Goal: Communication & Community: Answer question/provide support

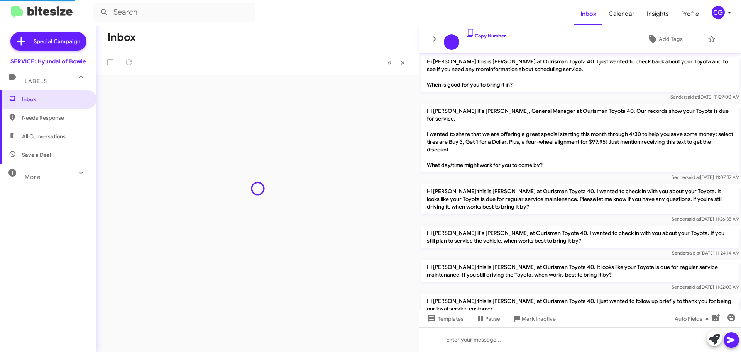
scroll to position [475, 0]
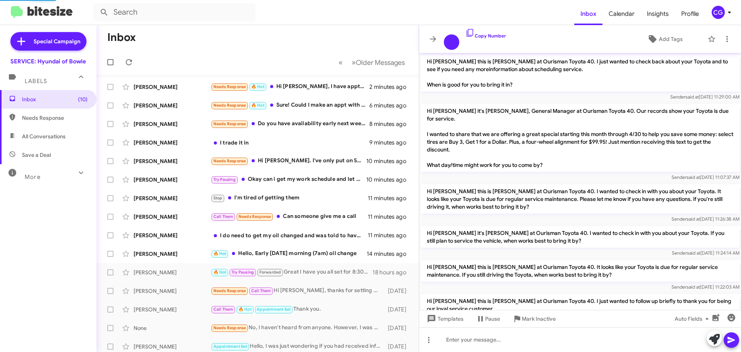
scroll to position [475, 0]
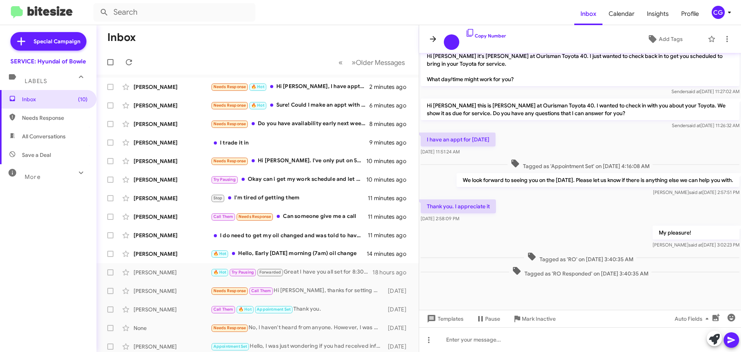
click at [436, 36] on icon at bounding box center [433, 38] width 9 height 9
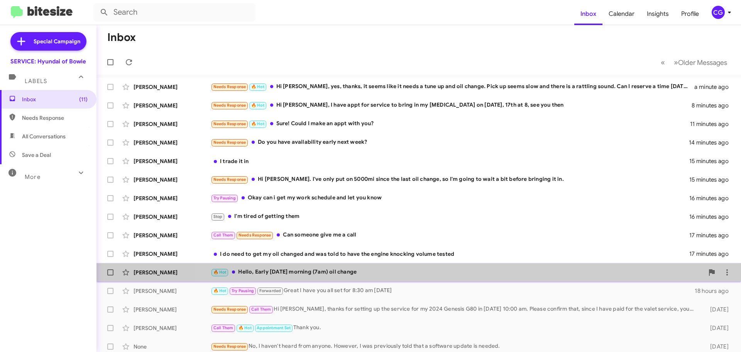
click at [444, 278] on div "Carla Smith 🔥 Hot Hello, Early this Saturday morning (7am) oil change 20 minute…" at bounding box center [419, 272] width 632 height 15
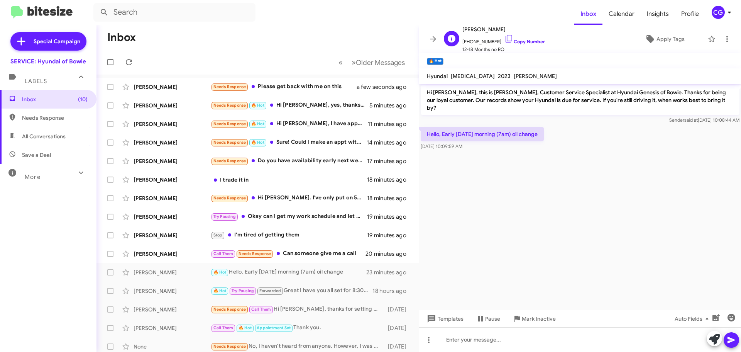
click at [479, 41] on span "+12405072800 Copy Number" at bounding box center [504, 40] width 83 height 12
click at [479, 37] on span "+12405072800 Copy Number" at bounding box center [504, 40] width 83 height 12
click at [478, 40] on span "+12405072800 Copy Number" at bounding box center [504, 40] width 83 height 12
copy span "12405072800"
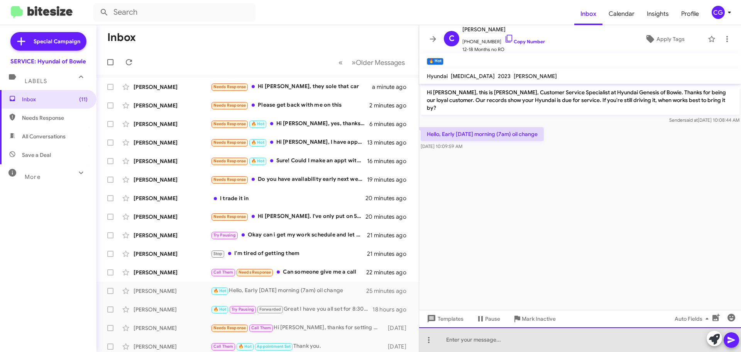
click at [526, 347] on div at bounding box center [580, 339] width 322 height 25
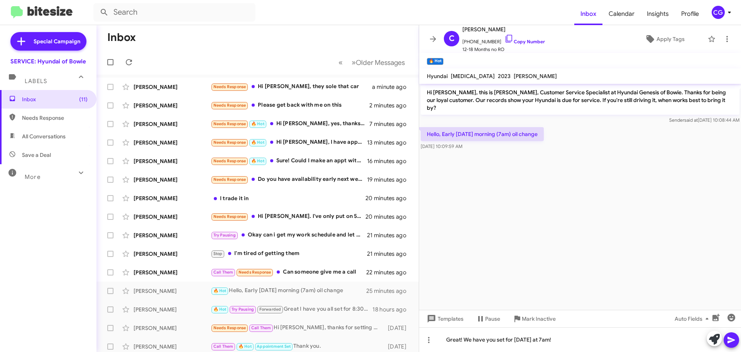
click at [731, 335] on icon at bounding box center [731, 339] width 9 height 9
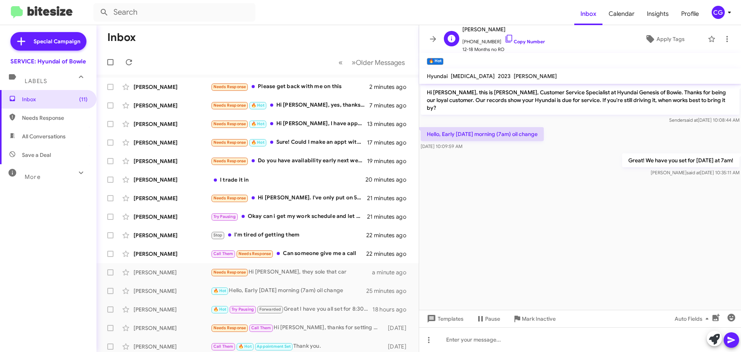
click at [485, 42] on span "+12405072800 Copy Number" at bounding box center [504, 40] width 83 height 12
click at [485, 41] on span "+12405072800 Copy Number" at bounding box center [504, 40] width 83 height 12
copy span "12405072800"
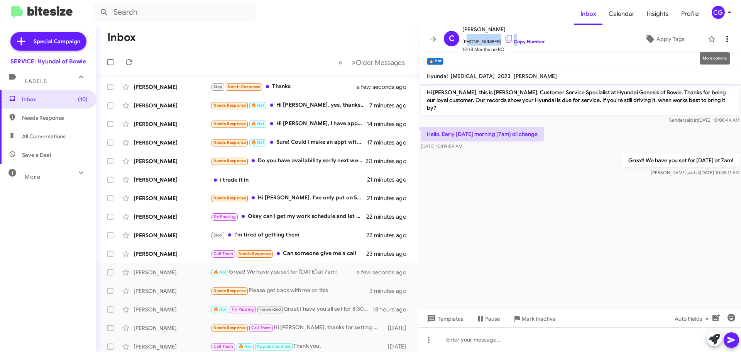
click at [723, 38] on icon at bounding box center [727, 38] width 9 height 9
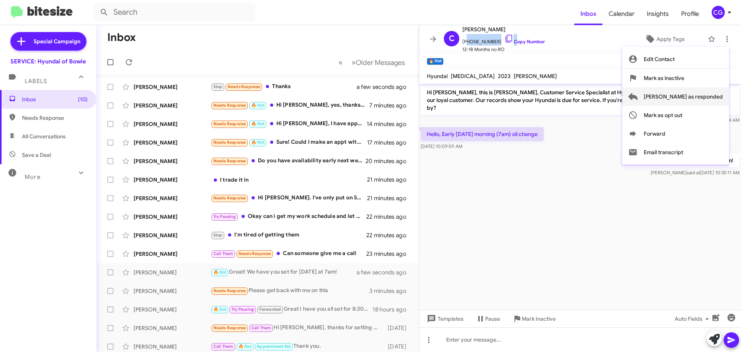
click at [721, 100] on span "[PERSON_NAME] as responded" at bounding box center [683, 96] width 79 height 19
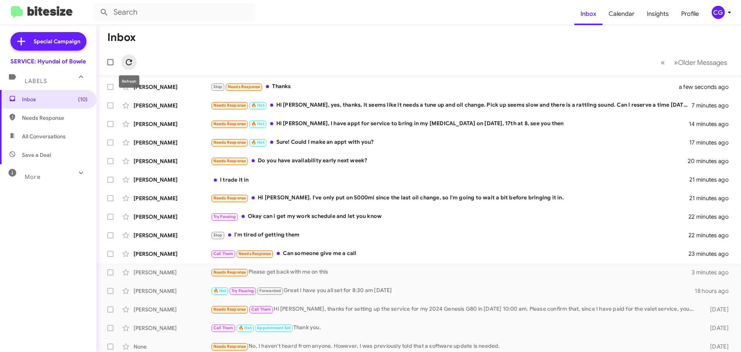
click at [130, 63] on icon at bounding box center [128, 62] width 9 height 9
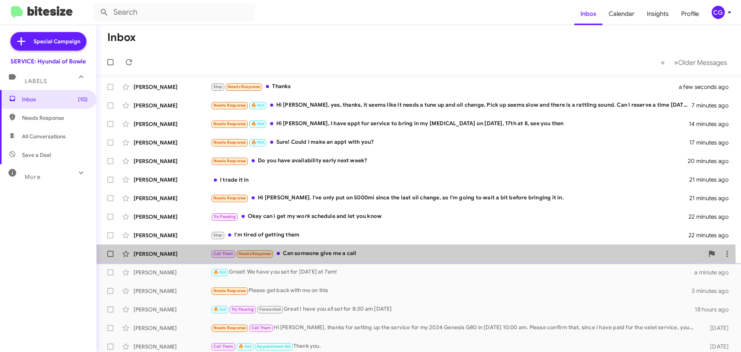
click at [326, 260] on div "Brenda Brown Call Them Needs Response Can someone give me a call 23 minutes ago" at bounding box center [419, 253] width 632 height 15
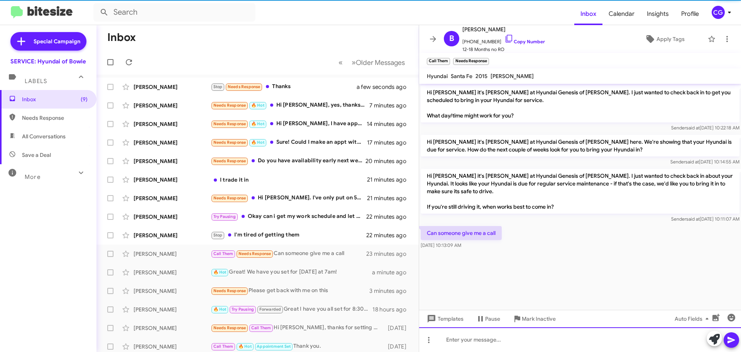
click at [540, 341] on div at bounding box center [580, 339] width 322 height 25
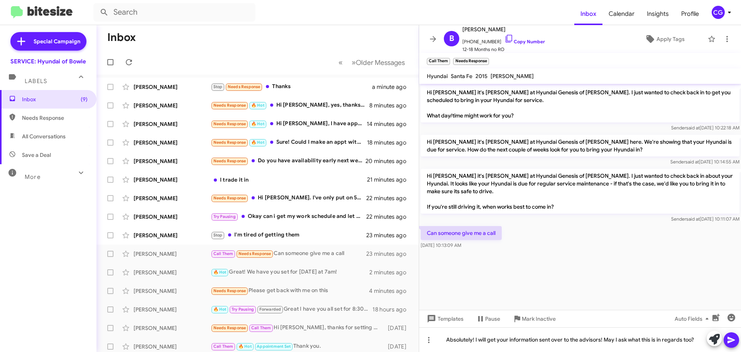
click at [733, 339] on icon at bounding box center [731, 340] width 7 height 7
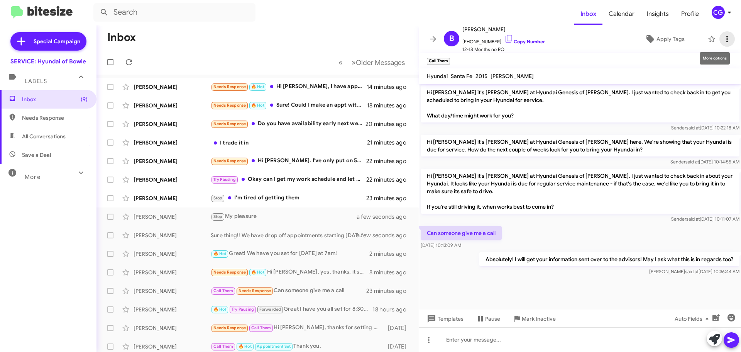
click at [727, 39] on span at bounding box center [727, 38] width 15 height 9
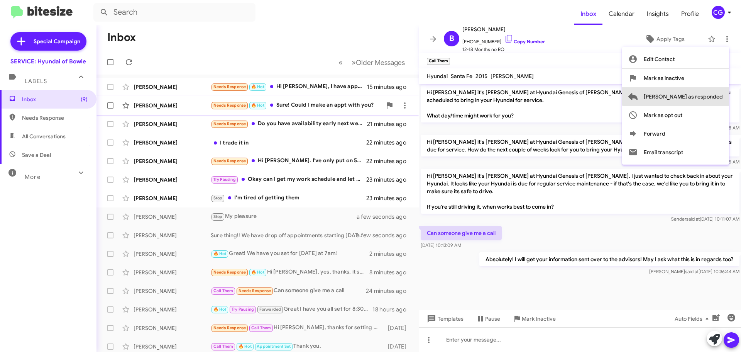
drag, startPoint x: 724, startPoint y: 95, endPoint x: 688, endPoint y: 102, distance: 35.8
click at [723, 95] on button "[PERSON_NAME] as responded" at bounding box center [675, 96] width 107 height 19
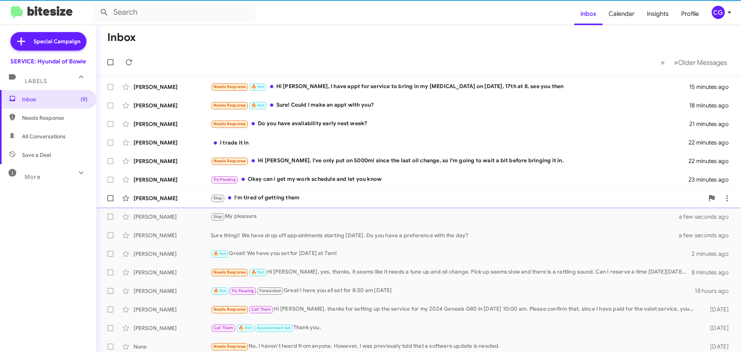
click at [365, 196] on div "Stop I'm tired of getting them" at bounding box center [457, 197] width 493 height 9
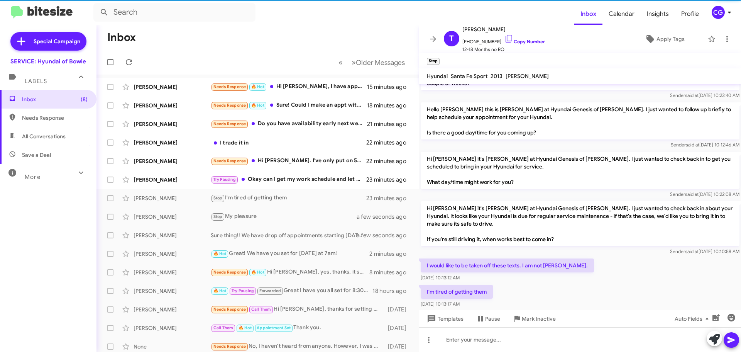
scroll to position [80, 0]
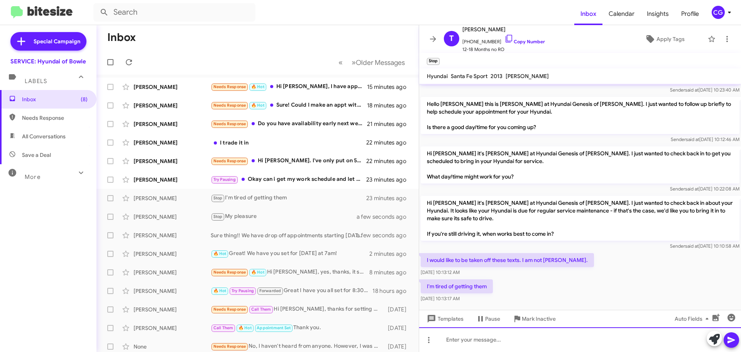
click at [521, 336] on div at bounding box center [580, 339] width 322 height 25
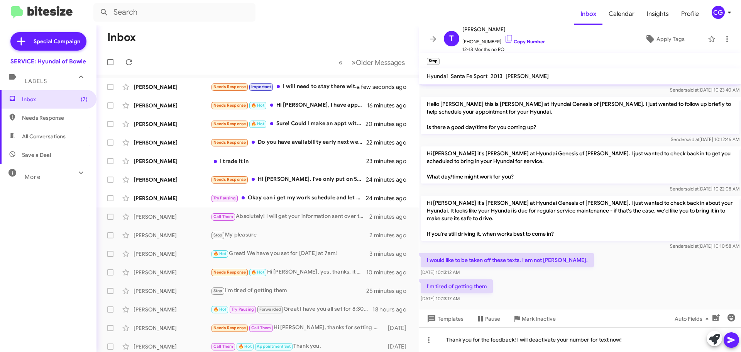
click at [733, 343] on icon at bounding box center [731, 339] width 9 height 9
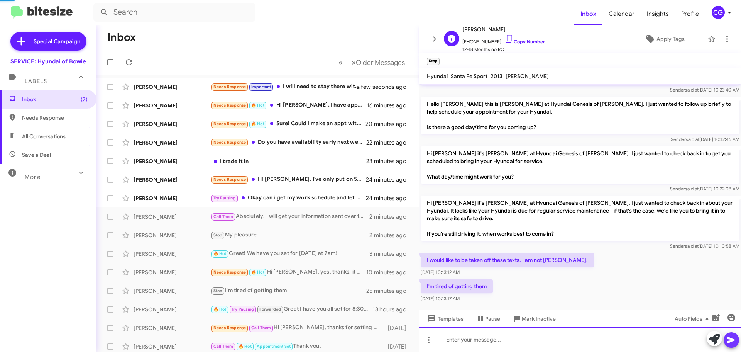
scroll to position [0, 0]
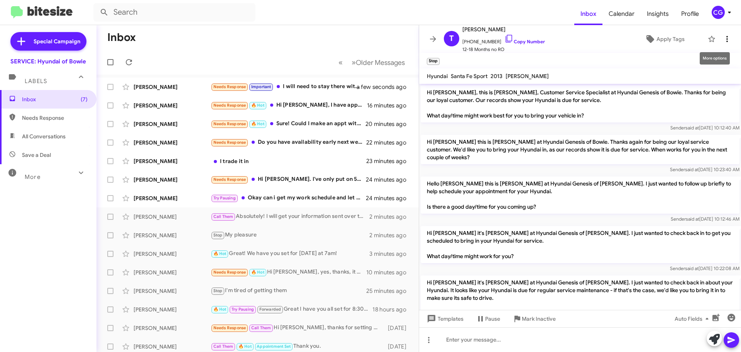
click at [726, 39] on icon at bounding box center [727, 38] width 9 height 9
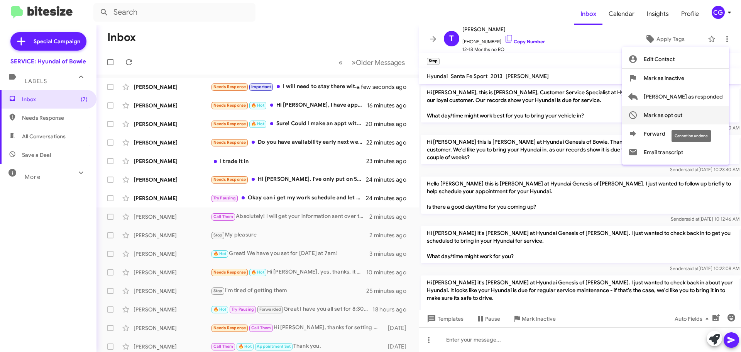
click at [683, 120] on span "Mark as opt out" at bounding box center [663, 115] width 39 height 19
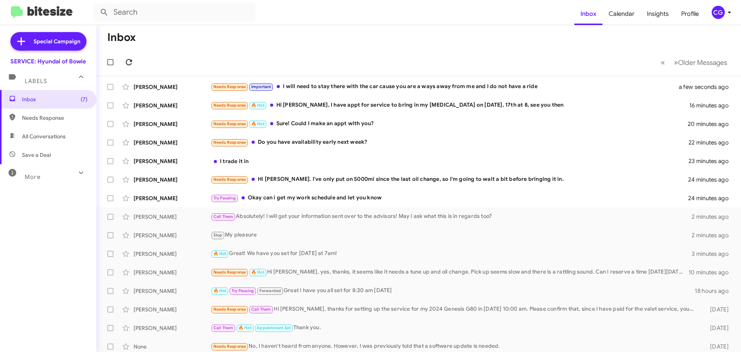
click at [134, 63] on span at bounding box center [128, 62] width 15 height 9
click at [342, 197] on div "Try Pausing Okay can i get my work schedule and let you know" at bounding box center [457, 197] width 493 height 9
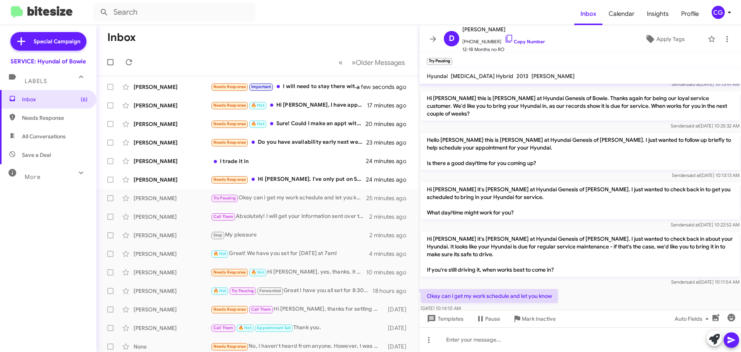
scroll to position [59, 0]
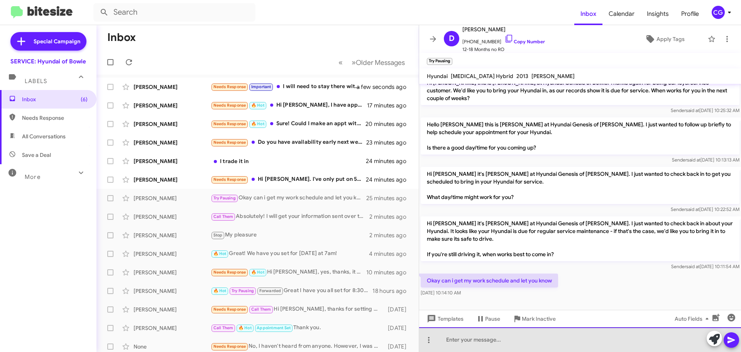
click at [538, 345] on div at bounding box center [580, 339] width 322 height 25
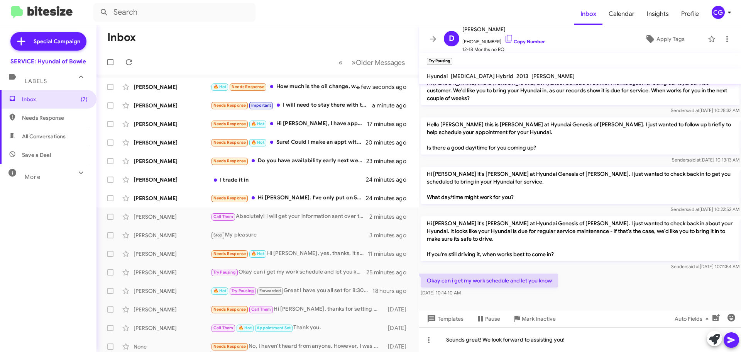
click at [731, 339] on icon at bounding box center [731, 340] width 7 height 7
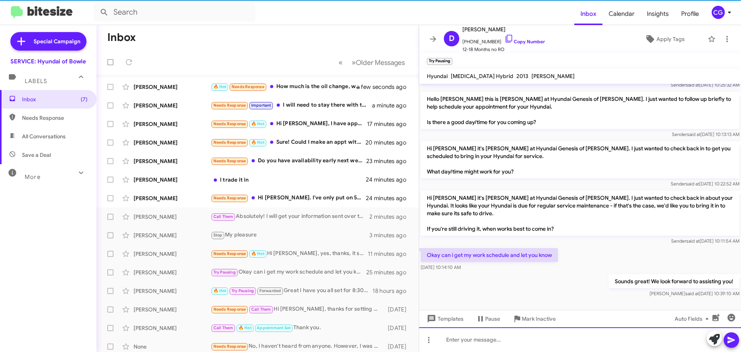
scroll to position [87, 0]
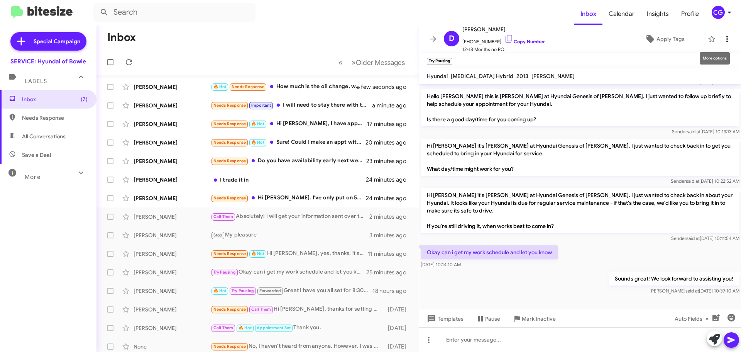
click at [724, 35] on icon at bounding box center [727, 38] width 9 height 9
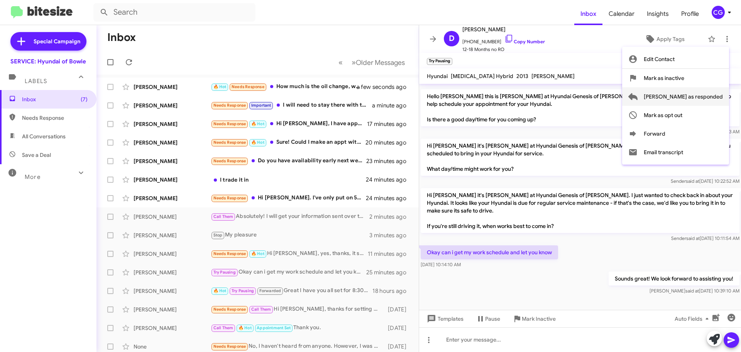
click at [720, 93] on span "[PERSON_NAME] as responded" at bounding box center [683, 96] width 79 height 19
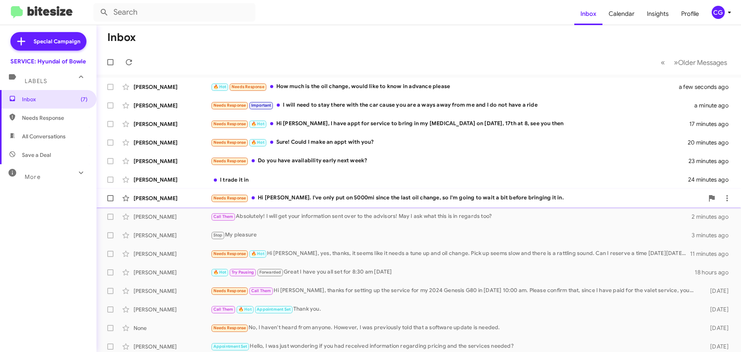
click at [411, 197] on div "Needs Response Hi Mia. I've only put on 5000mi since the last oil change, so I'…" at bounding box center [457, 197] width 493 height 9
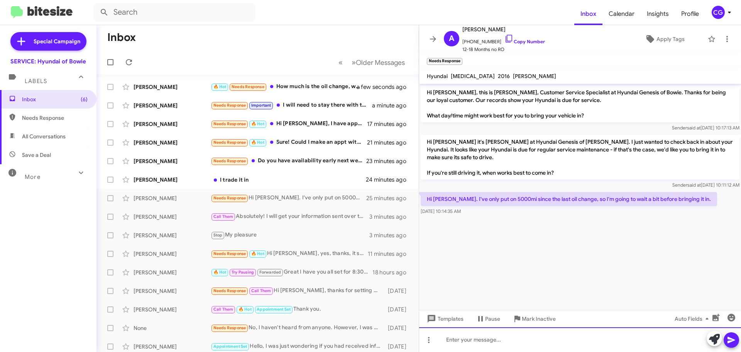
click at [548, 339] on div at bounding box center [580, 339] width 322 height 25
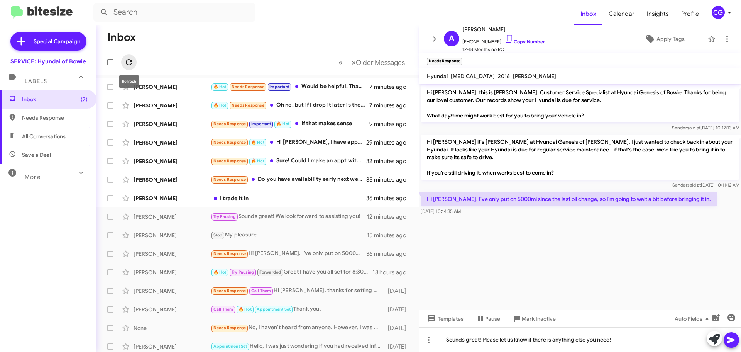
click at [127, 60] on icon at bounding box center [128, 62] width 9 height 9
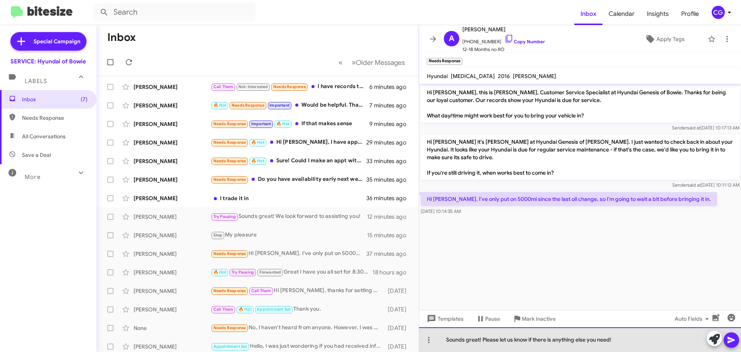
drag, startPoint x: 636, startPoint y: 339, endPoint x: 588, endPoint y: 343, distance: 48.4
click at [588, 343] on div "Sounds great! Please let us know if there is anything else you need!" at bounding box center [580, 339] width 322 height 25
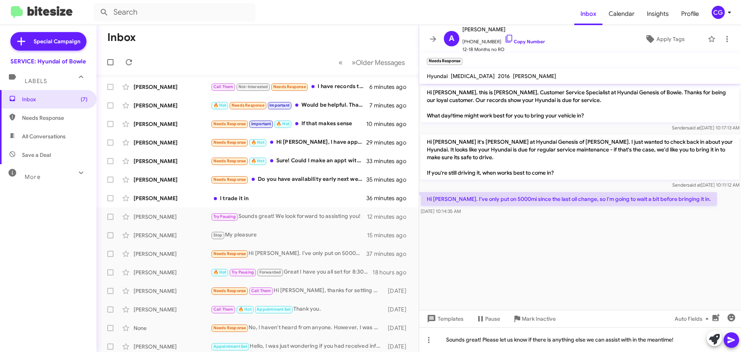
click at [730, 341] on span at bounding box center [731, 339] width 9 height 15
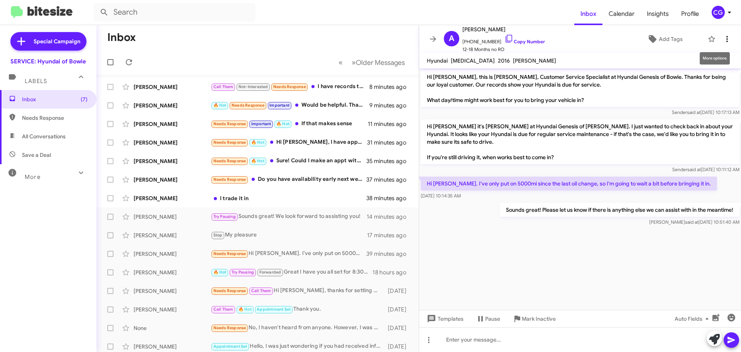
click at [723, 39] on icon at bounding box center [727, 38] width 9 height 9
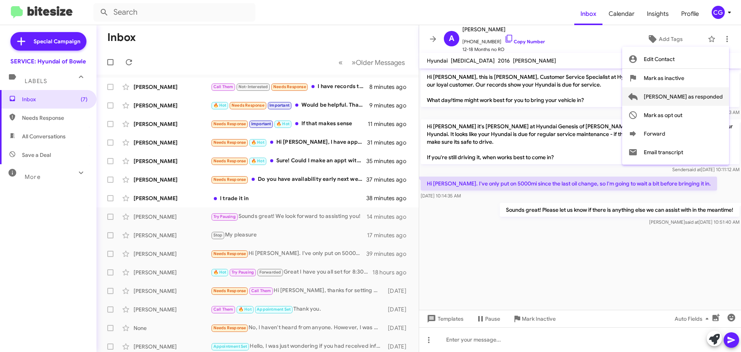
click at [708, 95] on span "[PERSON_NAME] as responded" at bounding box center [683, 96] width 79 height 19
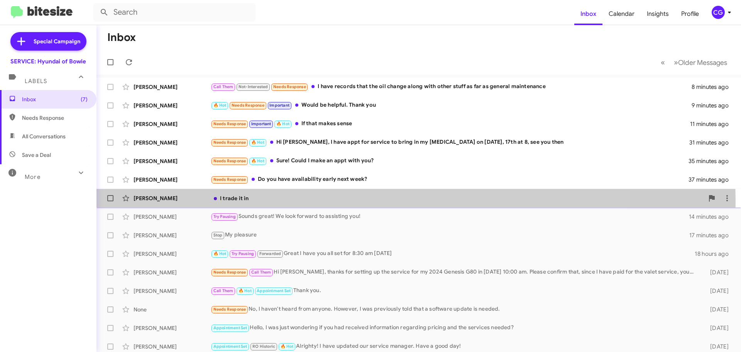
click at [241, 203] on div "Petaday Edwards I trade it in 38 minutes ago" at bounding box center [419, 197] width 632 height 15
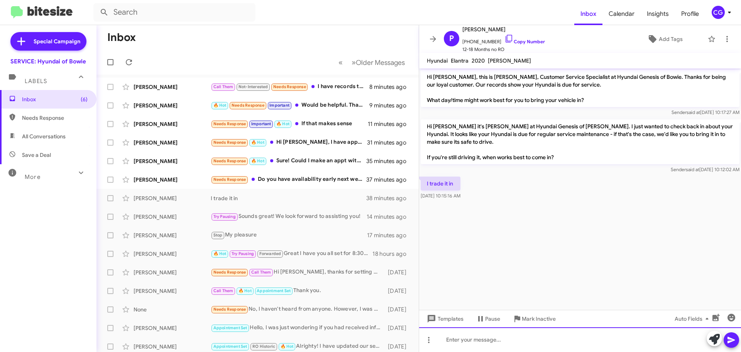
drag, startPoint x: 518, startPoint y: 346, endPoint x: 510, endPoint y: 346, distance: 7.7
click at [517, 346] on div at bounding box center [580, 339] width 322 height 25
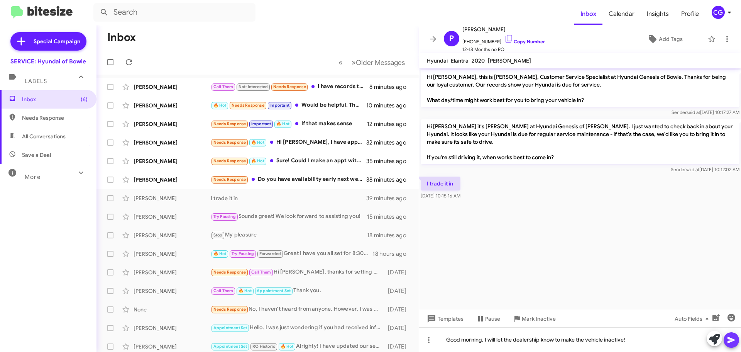
click at [736, 342] on button at bounding box center [731, 339] width 15 height 15
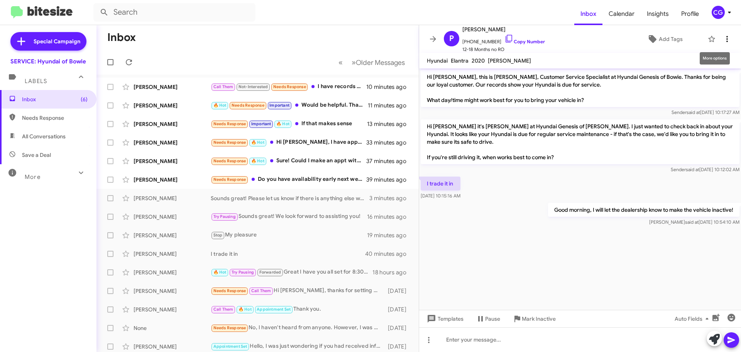
click at [726, 37] on icon at bounding box center [727, 38] width 9 height 9
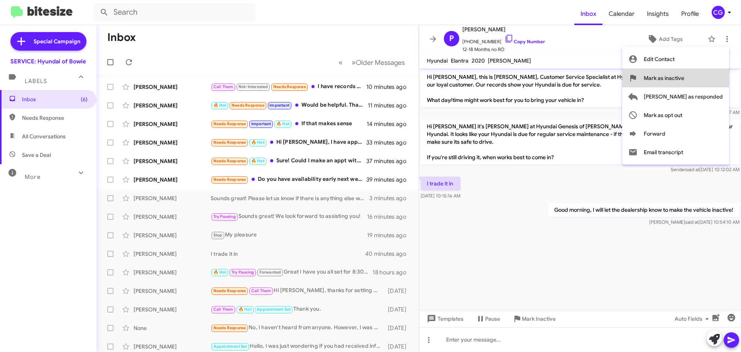
click at [717, 80] on button "Mark as inactive" at bounding box center [675, 78] width 107 height 19
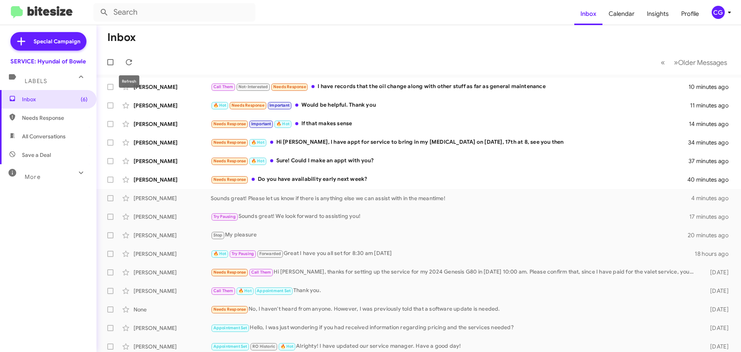
click at [119, 65] on div at bounding box center [112, 61] width 19 height 15
click at [134, 66] on span at bounding box center [128, 62] width 15 height 9
click at [417, 179] on div "Needs Response Do you have availability early next week?" at bounding box center [450, 179] width 478 height 9
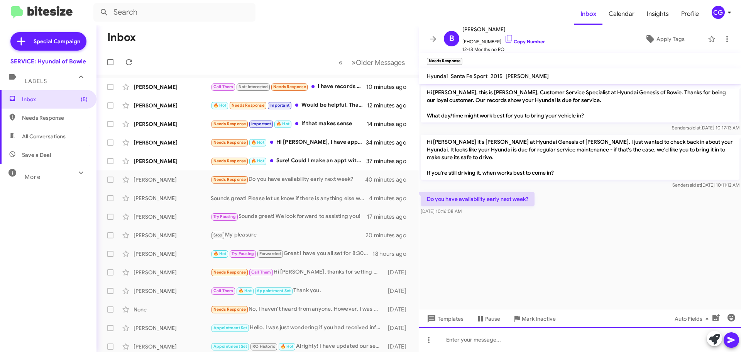
click at [580, 344] on div at bounding box center [580, 339] width 322 height 25
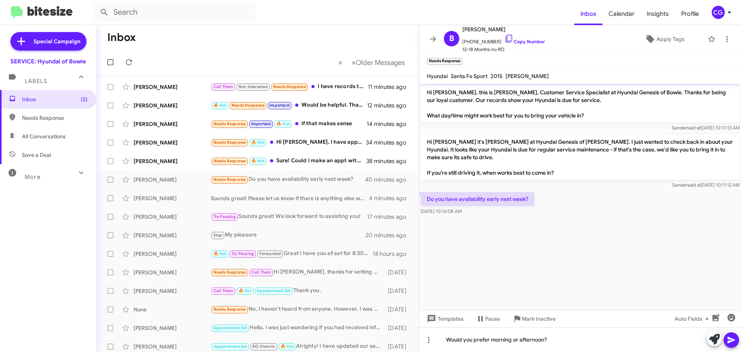
click at [736, 340] on icon at bounding box center [731, 339] width 9 height 9
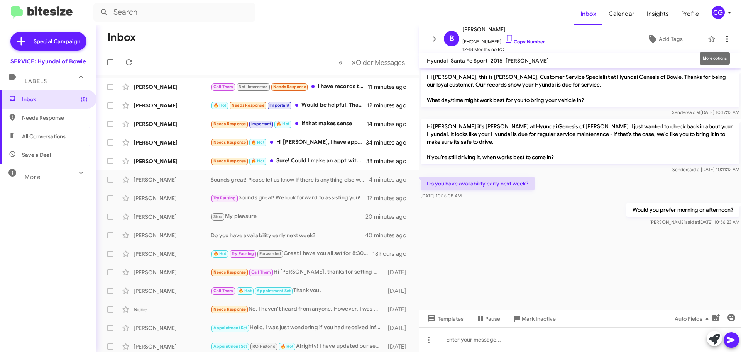
click at [722, 44] on button at bounding box center [727, 38] width 15 height 15
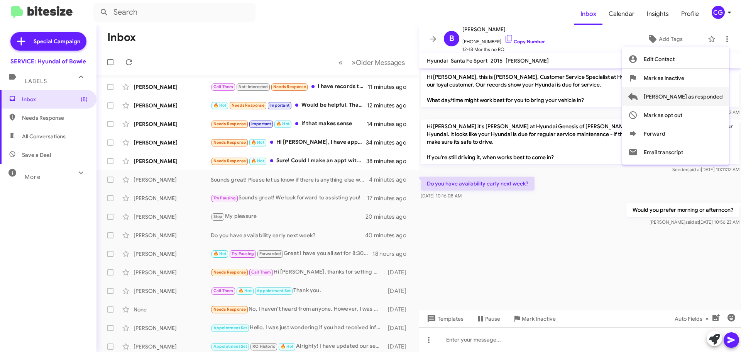
click at [715, 99] on span "[PERSON_NAME] as responded" at bounding box center [683, 96] width 79 height 19
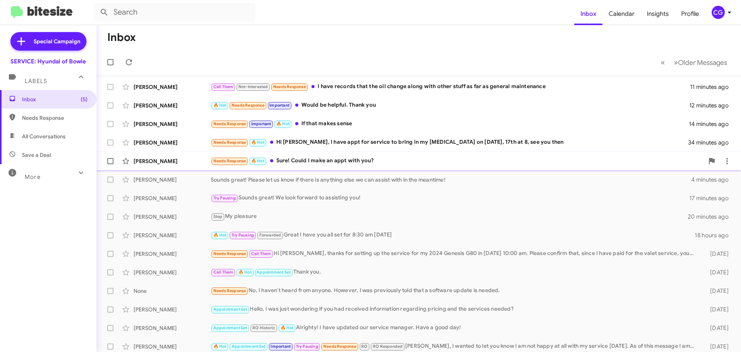
click at [315, 158] on div "Needs Response 🔥 Hot Sure! Could I make an appt with you?" at bounding box center [457, 160] width 493 height 9
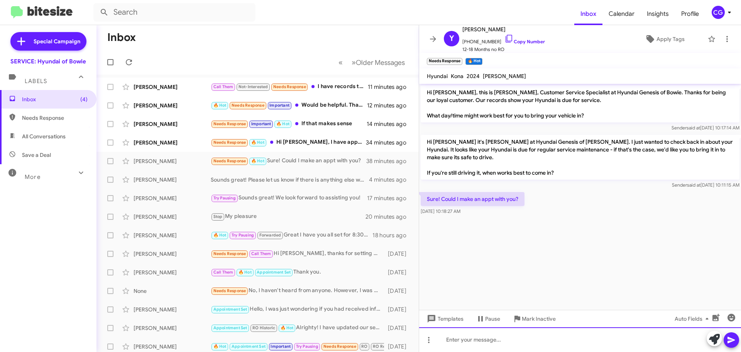
click at [491, 342] on div at bounding box center [580, 339] width 322 height 25
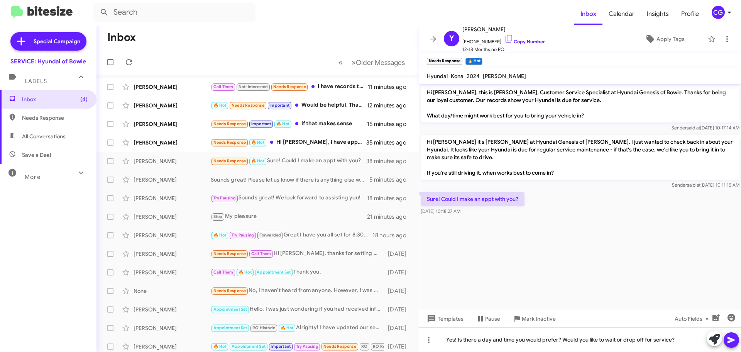
click at [734, 344] on icon at bounding box center [731, 339] width 9 height 9
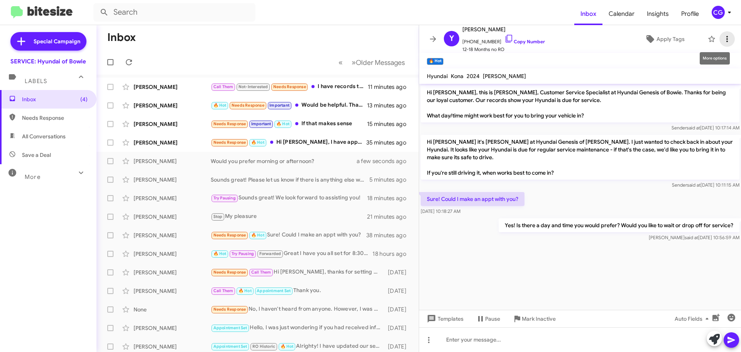
click at [723, 39] on icon at bounding box center [727, 38] width 9 height 9
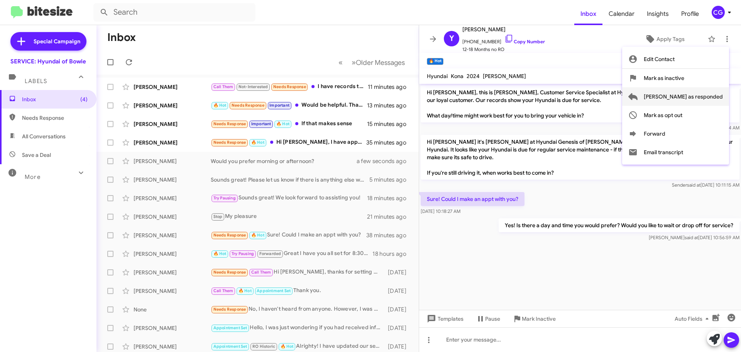
click at [714, 93] on span "[PERSON_NAME] as responded" at bounding box center [683, 96] width 79 height 19
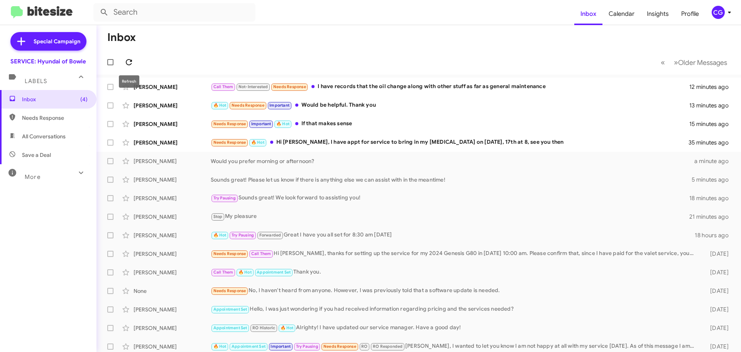
click at [133, 66] on icon at bounding box center [128, 62] width 9 height 9
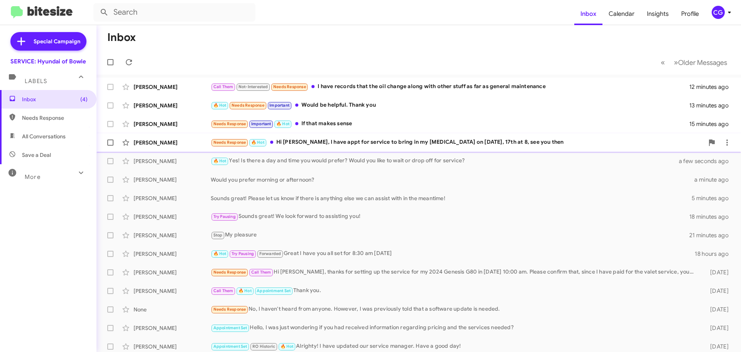
click at [357, 142] on div "Needs Response 🔥 Hot Hi Mia, I have appt for service to bring in my Sonata on t…" at bounding box center [457, 142] width 493 height 9
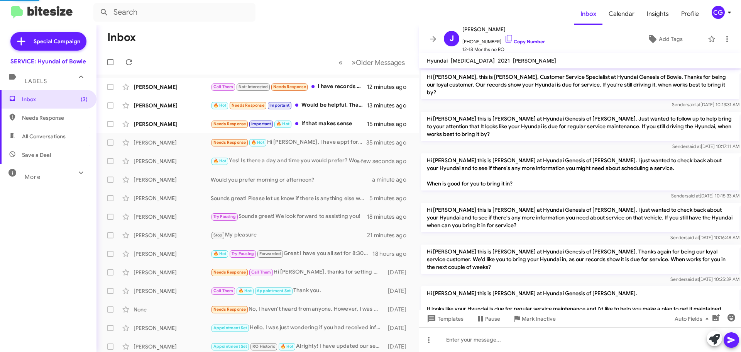
scroll to position [246, 0]
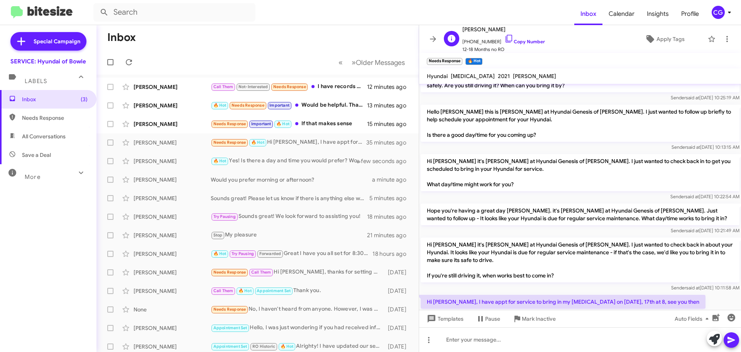
click at [480, 42] on span "+12025315167 Copy Number" at bounding box center [504, 40] width 83 height 12
copy span "12025315167"
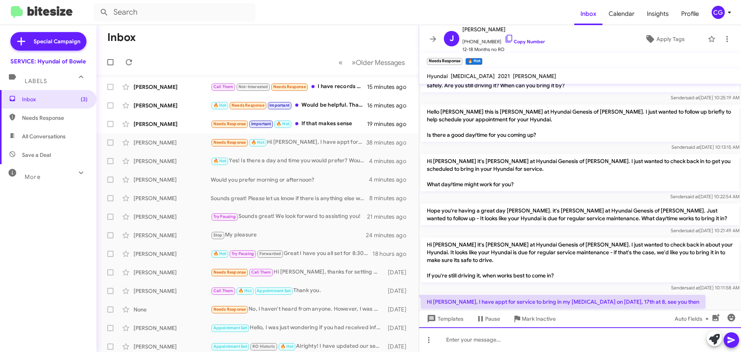
click at [543, 333] on div at bounding box center [580, 339] width 322 height 25
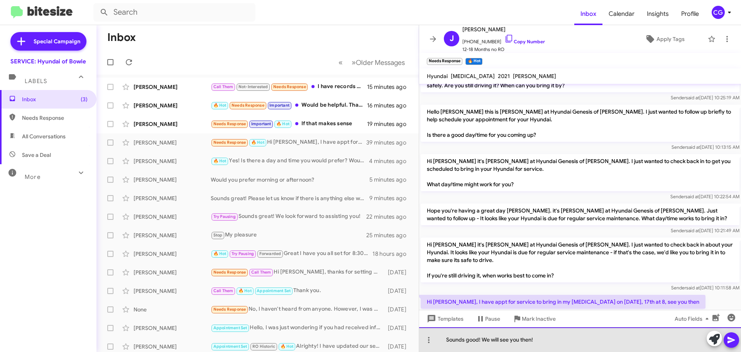
drag, startPoint x: 553, startPoint y: 337, endPoint x: 540, endPoint y: 343, distance: 14.2
click at [540, 343] on div "Sounds good! We will see you then!" at bounding box center [580, 339] width 322 height 25
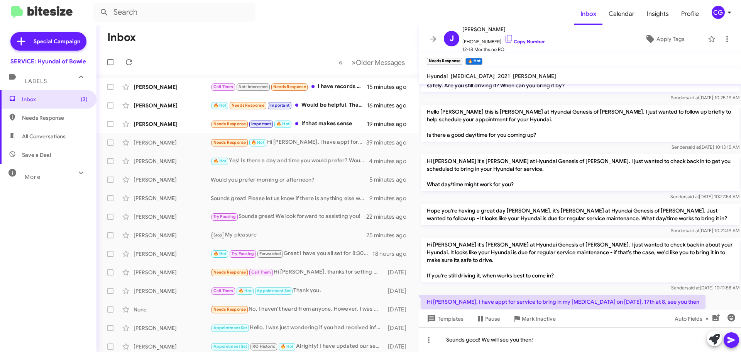
click at [729, 346] on span at bounding box center [731, 339] width 9 height 15
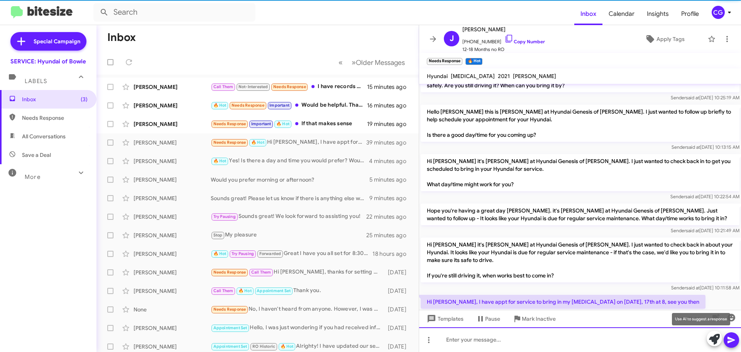
scroll to position [0, 0]
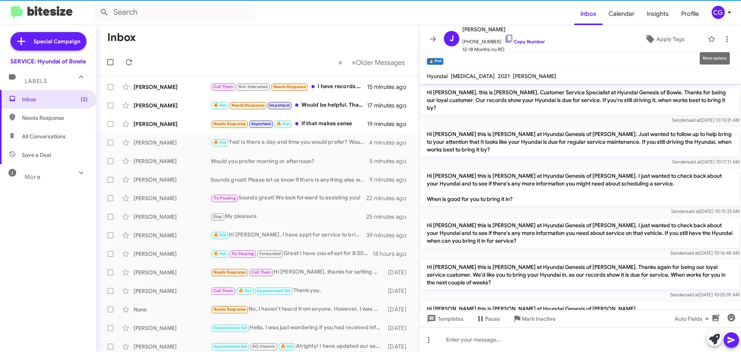
click at [729, 45] on mat-toolbar "J Johnice Richardson +12025315167 Copy Number 12-18 Months no RO Apply Tags" at bounding box center [580, 39] width 322 height 28
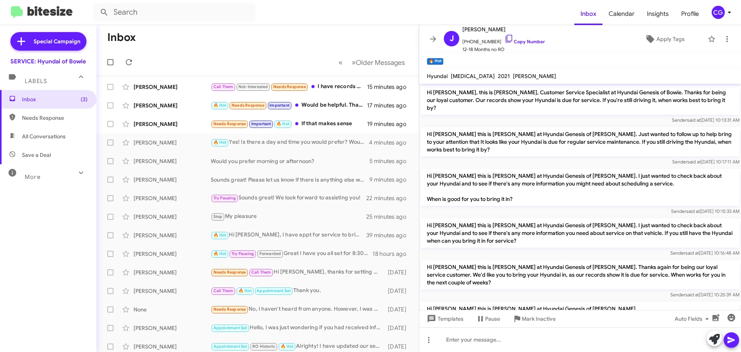
click at [717, 46] on mat-toolbar "J Johnice Richardson +12025315167 Copy Number 12-18 Months no RO Apply Tags" at bounding box center [580, 39] width 322 height 28
click at [721, 44] on button at bounding box center [727, 38] width 15 height 15
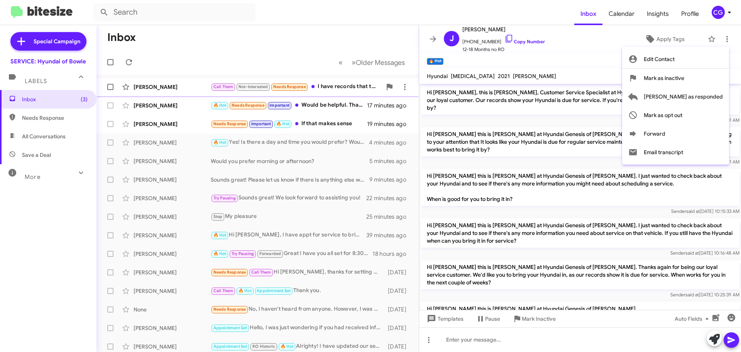
click at [717, 94] on span "[PERSON_NAME] as responded" at bounding box center [683, 96] width 79 height 19
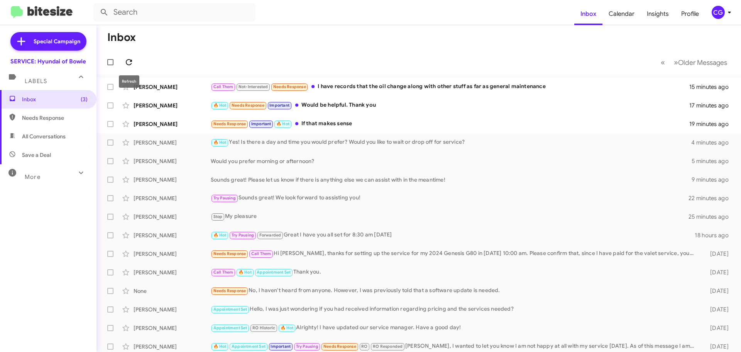
click at [127, 64] on icon at bounding box center [129, 62] width 6 height 6
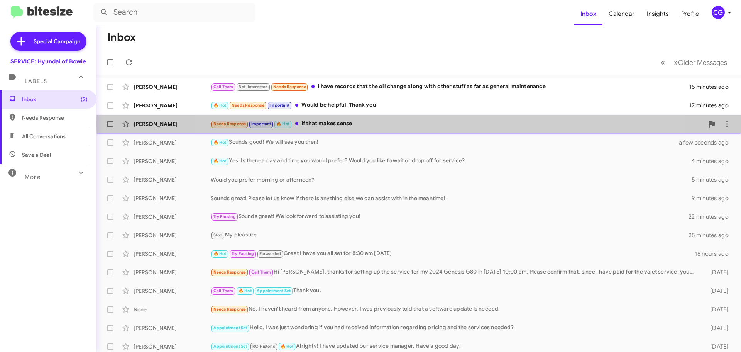
click at [431, 124] on div "Needs Response Important 🔥 Hot If that makes sense" at bounding box center [457, 123] width 493 height 9
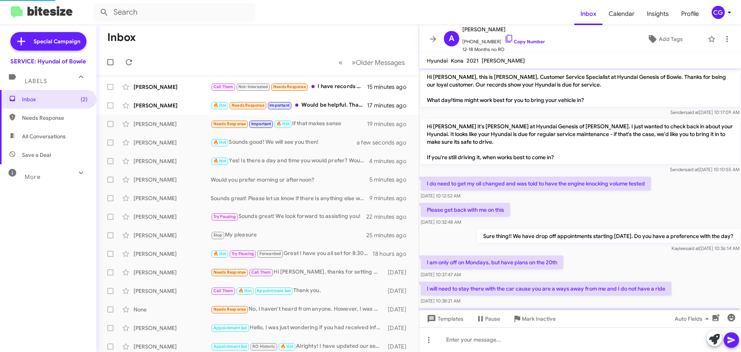
scroll to position [138, 0]
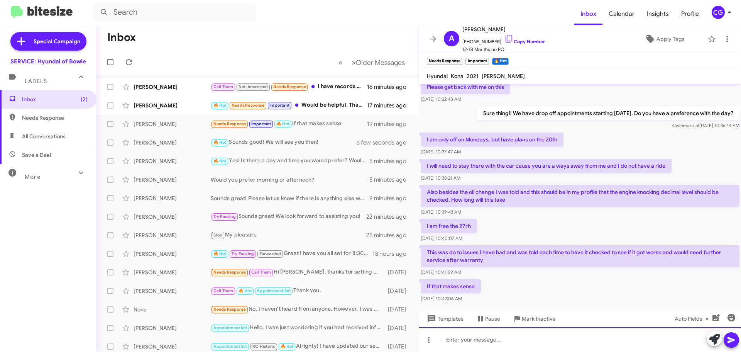
click at [511, 337] on div at bounding box center [580, 339] width 322 height 25
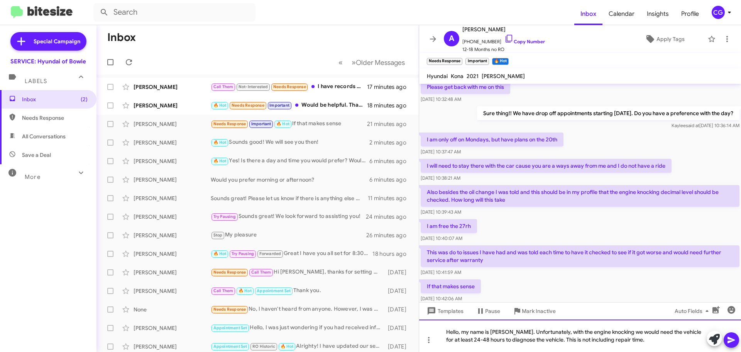
click at [638, 340] on div "Hello, my name is Carmen. Unfortunately, with the engine knocking we would need…" at bounding box center [580, 335] width 322 height 32
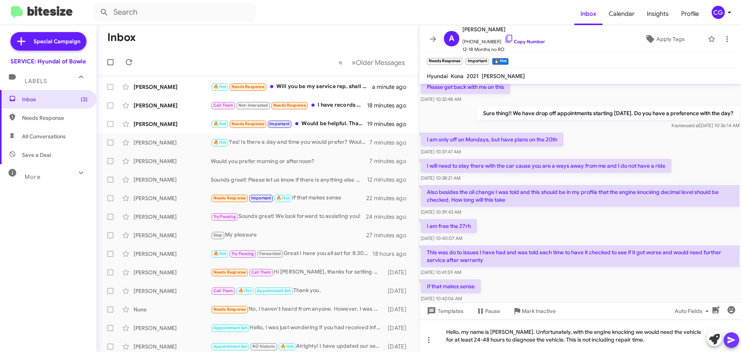
click at [731, 342] on icon at bounding box center [731, 340] width 7 height 7
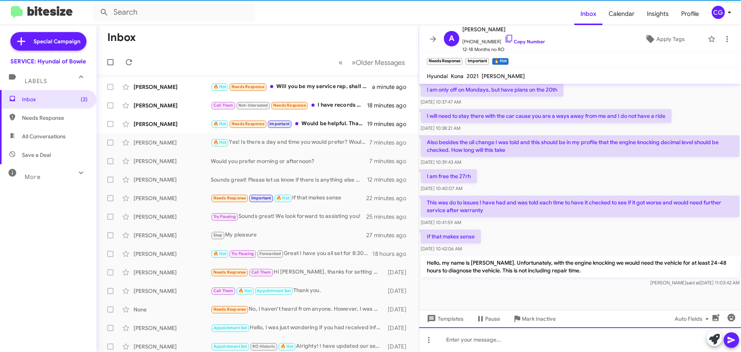
scroll to position [190, 0]
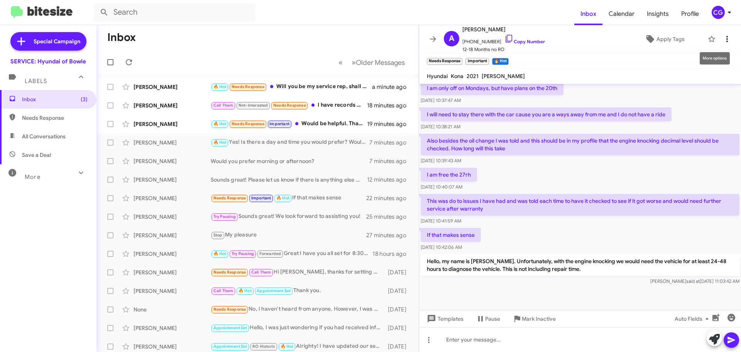
click at [723, 38] on icon at bounding box center [727, 38] width 9 height 9
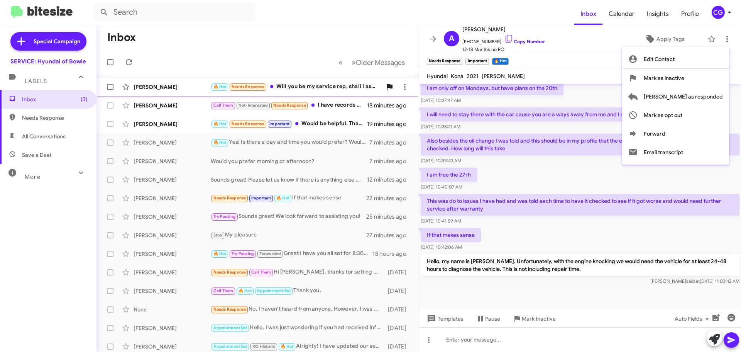
click at [712, 93] on span "[PERSON_NAME] as responded" at bounding box center [683, 96] width 79 height 19
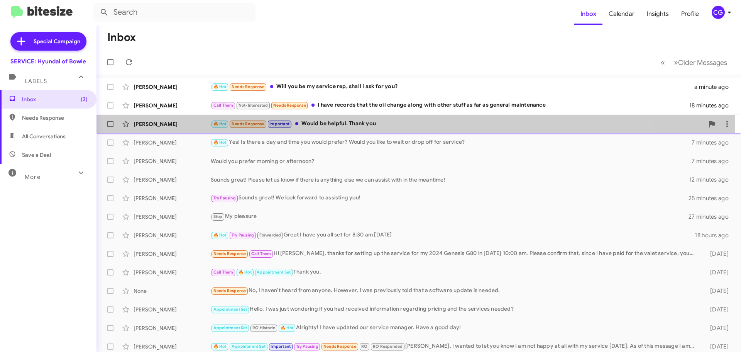
click at [351, 125] on div "🔥 Hot Needs Response Important Would be helpful. Thank you" at bounding box center [457, 123] width 493 height 9
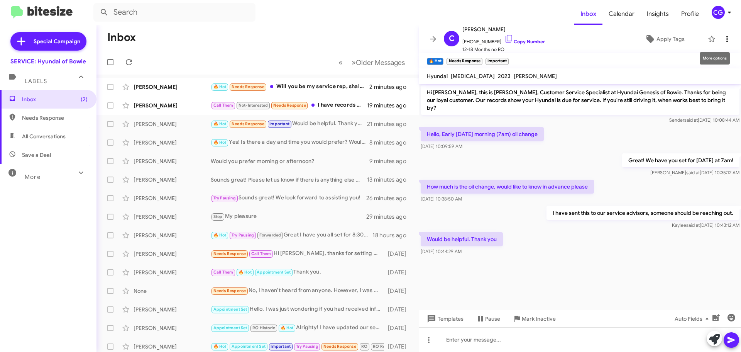
click at [723, 39] on icon at bounding box center [727, 38] width 9 height 9
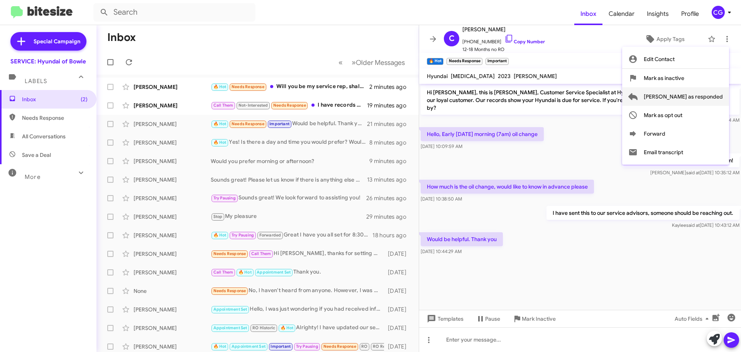
click at [718, 95] on span "[PERSON_NAME] as responded" at bounding box center [683, 96] width 79 height 19
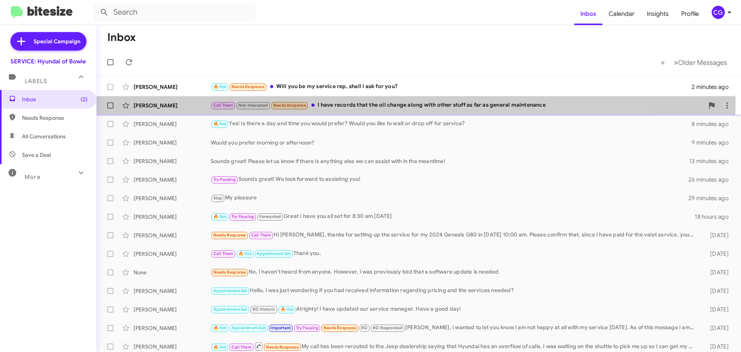
click at [398, 102] on div "Call Them Not-Interested Needs Response I have records that the oil change alon…" at bounding box center [457, 105] width 493 height 9
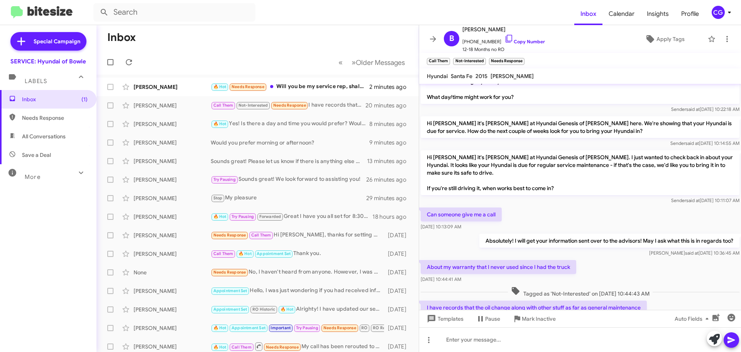
scroll to position [49, 0]
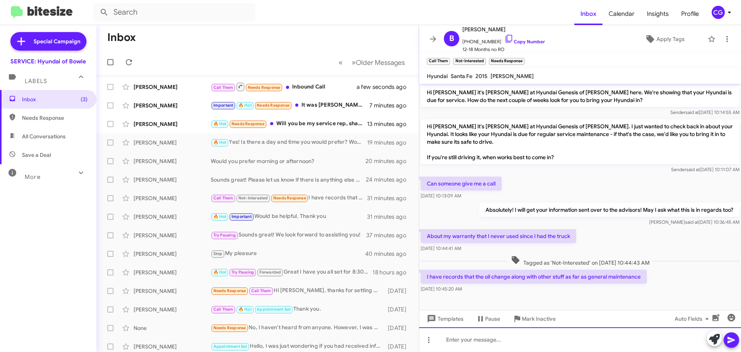
click at [555, 342] on div at bounding box center [580, 339] width 322 height 25
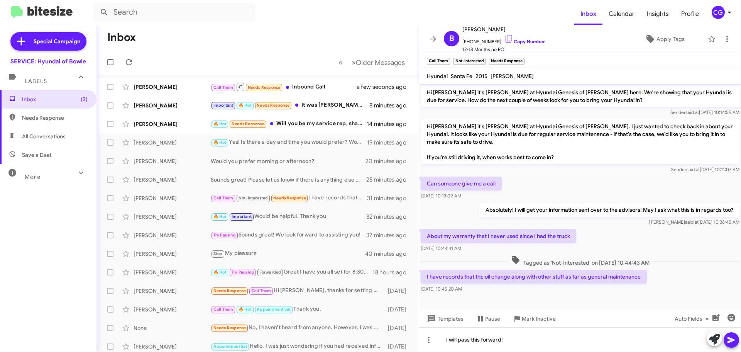
click at [732, 339] on icon at bounding box center [731, 340] width 7 height 7
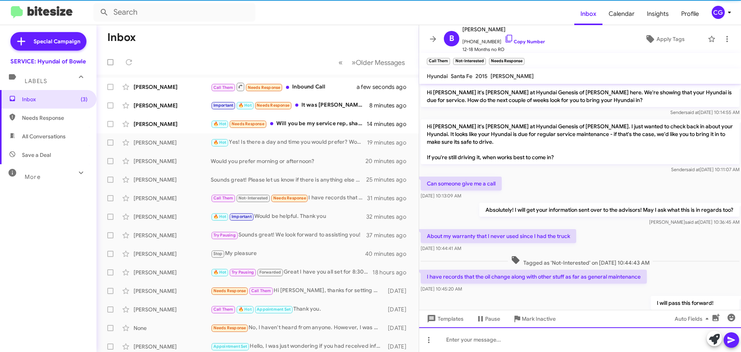
scroll to position [0, 0]
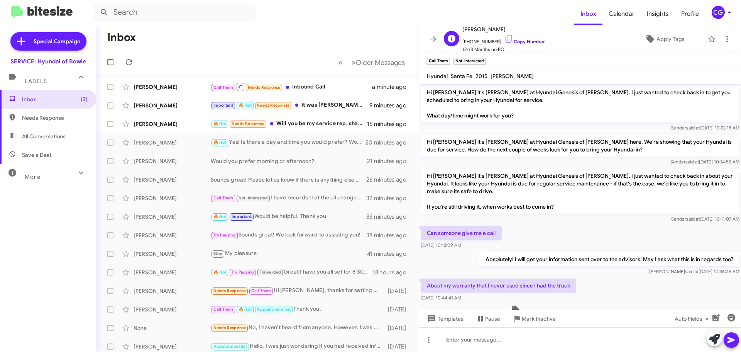
click at [478, 29] on span "Brenda Brown" at bounding box center [504, 29] width 83 height 9
copy span "Brenda Brown"
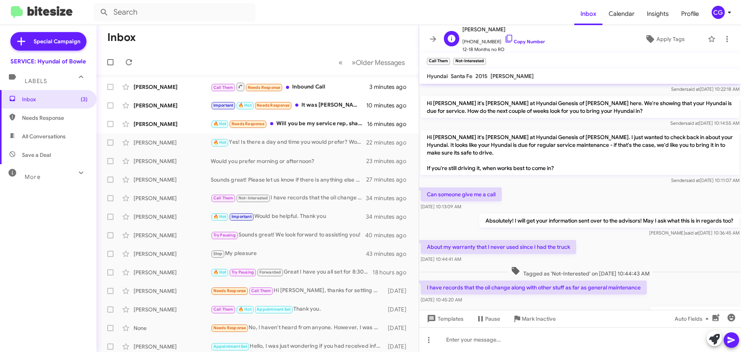
click at [486, 39] on span "+12407010173 Copy Number" at bounding box center [504, 40] width 83 height 12
copy span "12407010173"
drag, startPoint x: 426, startPoint y: 76, endPoint x: 486, endPoint y: 78, distance: 60.7
click at [486, 78] on mat-toolbar "Hyundai Santa Fe 2015 Melodie Woods" at bounding box center [580, 75] width 322 height 15
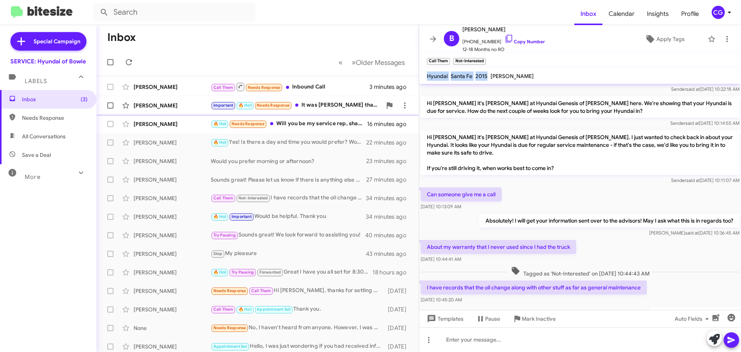
copy div "Hyundai Santa Fe 2015"
click at [547, 201] on div "Can someone give me a call Oct 15, 2025, 10:13:09 AM" at bounding box center [580, 199] width 322 height 26
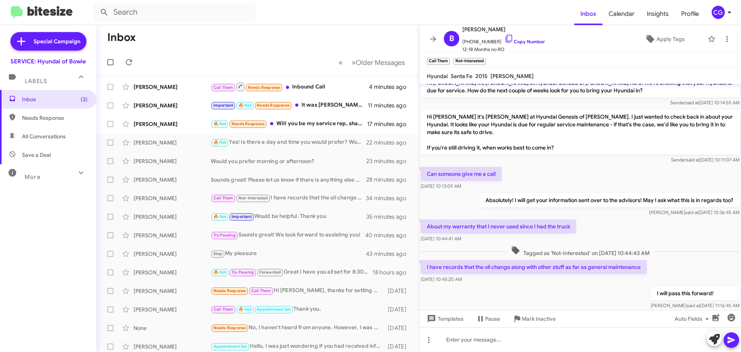
scroll to position [78, 0]
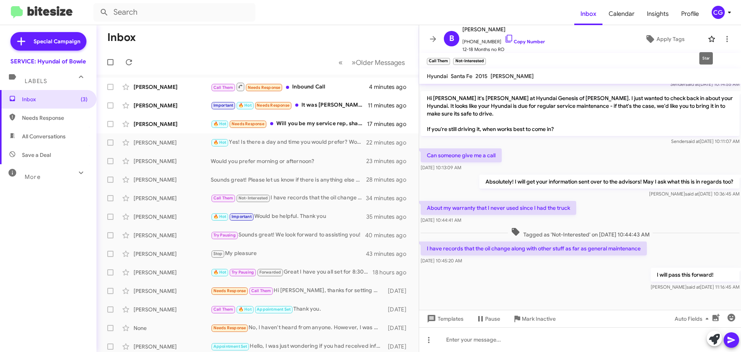
click at [709, 41] on icon at bounding box center [712, 39] width 7 height 6
click at [297, 124] on div "🔥 Hot Needs Response Will you be my service rep, shall I ask for you?" at bounding box center [296, 123] width 171 height 9
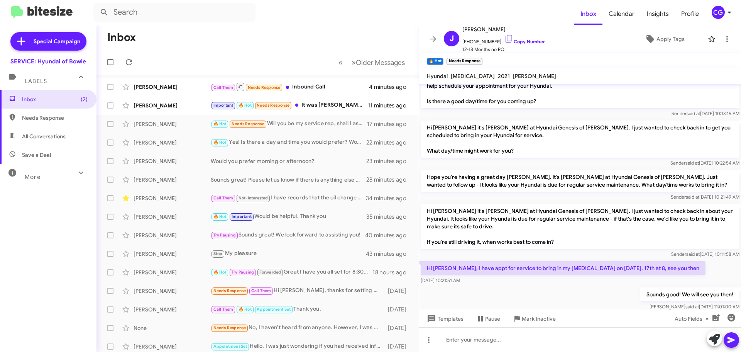
scroll to position [318, 0]
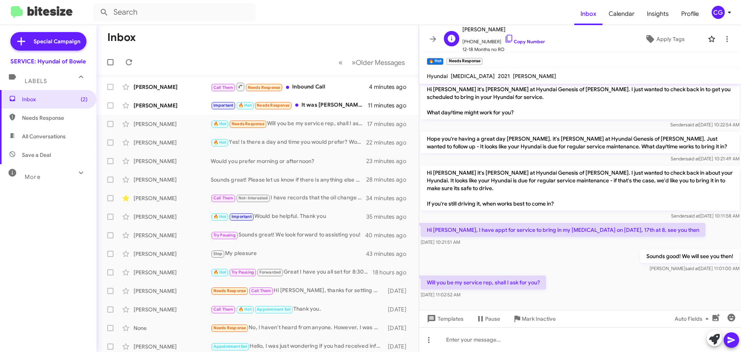
click at [476, 40] on span "+12025315167 Copy Number" at bounding box center [504, 40] width 83 height 12
copy span "12025315167"
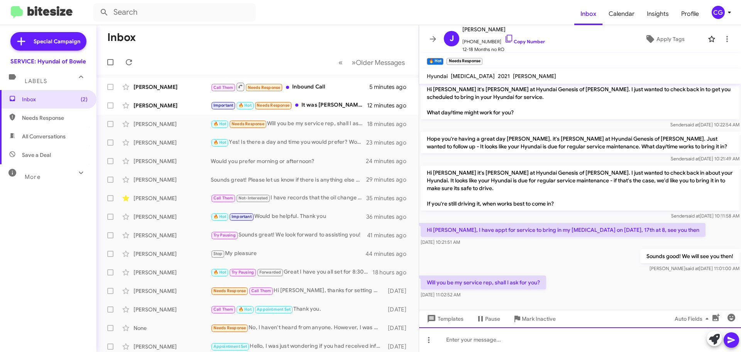
click at [511, 343] on div at bounding box center [580, 339] width 322 height 25
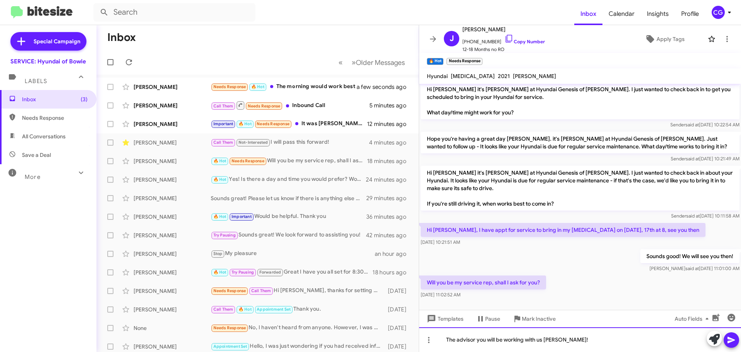
click at [541, 339] on div "The advisor you will be working with us Paul!" at bounding box center [580, 339] width 322 height 25
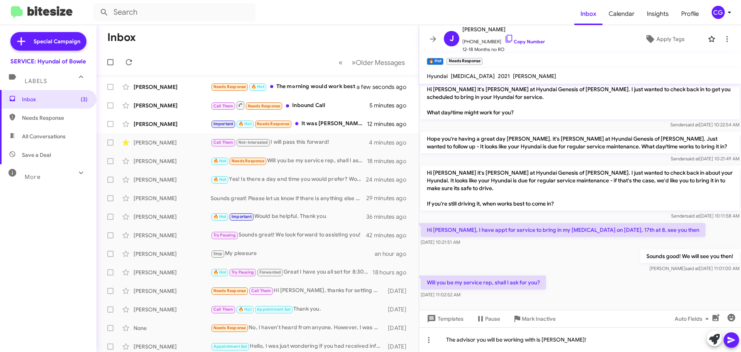
click at [727, 342] on icon at bounding box center [731, 339] width 9 height 9
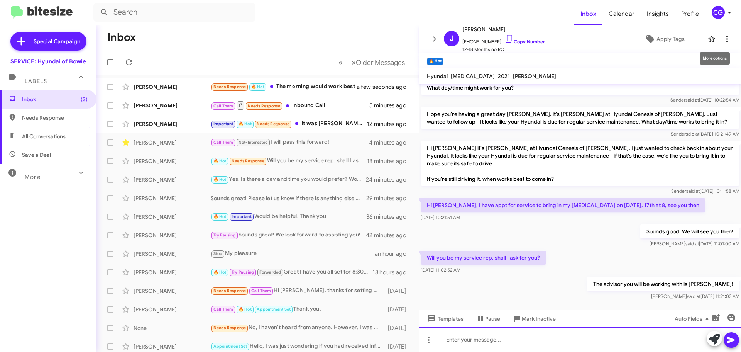
scroll to position [346, 0]
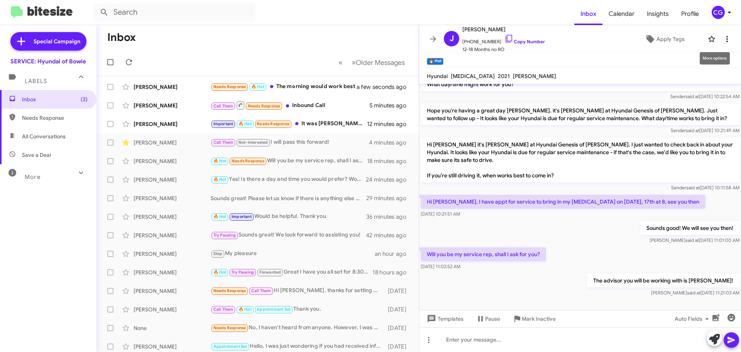
click at [723, 35] on icon at bounding box center [727, 38] width 9 height 9
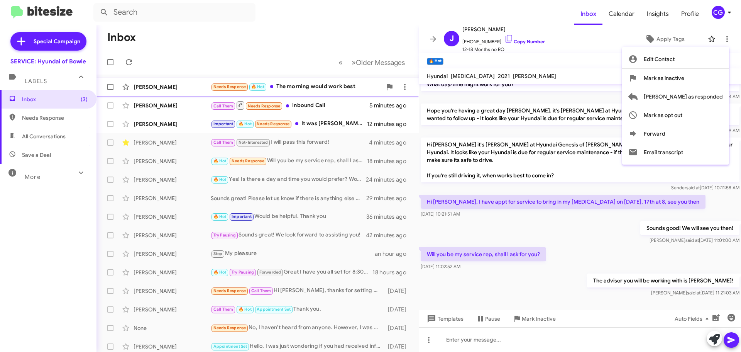
click at [720, 93] on span "[PERSON_NAME] as responded" at bounding box center [683, 96] width 79 height 19
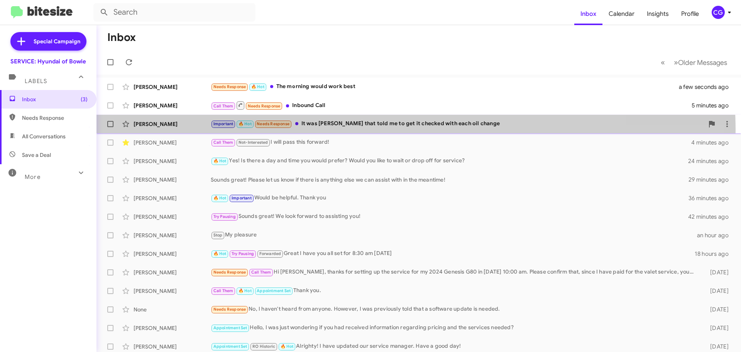
click at [338, 129] on div "Amy Gentry Important 🔥 Hot Needs Response It was Vincent Brown that told me to …" at bounding box center [419, 123] width 632 height 15
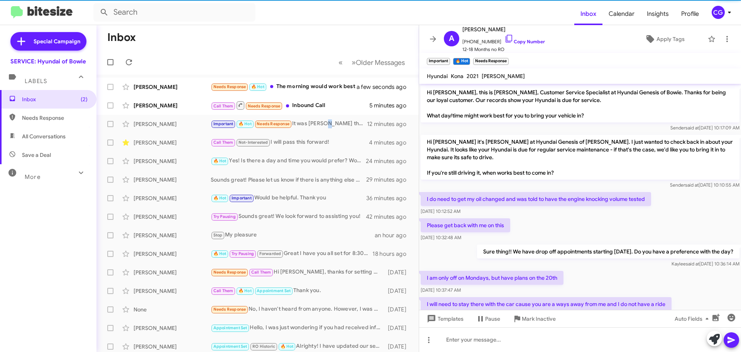
scroll to position [259, 0]
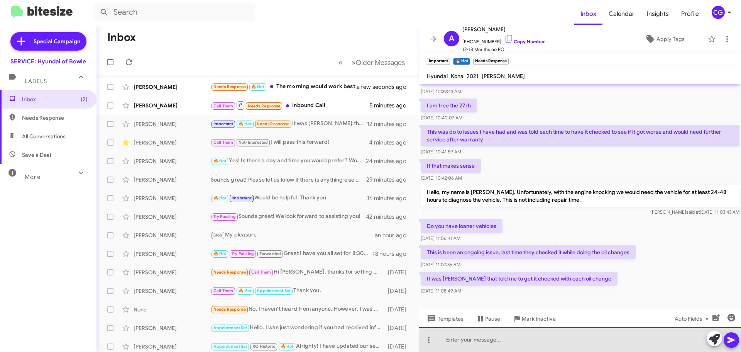
click at [519, 337] on div at bounding box center [580, 339] width 322 height 25
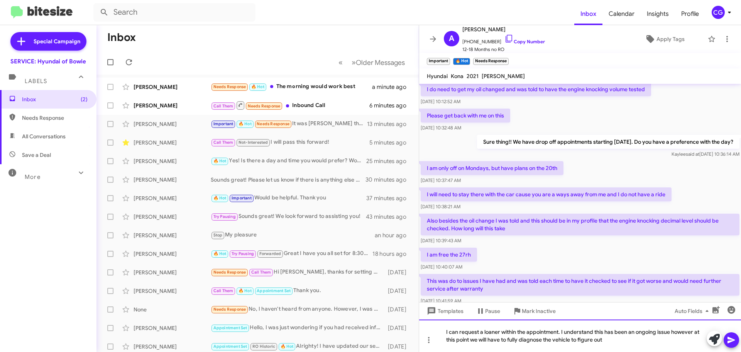
scroll to position [66, 0]
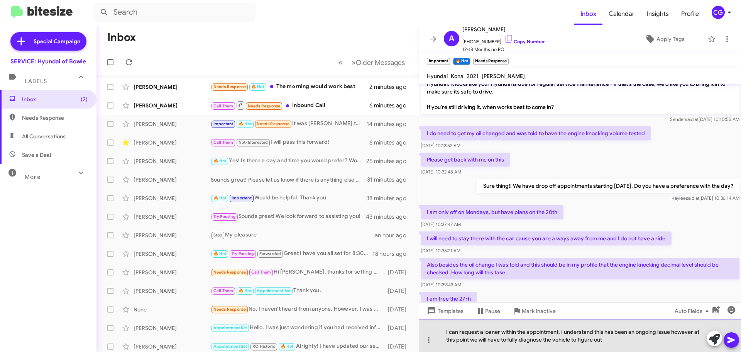
drag, startPoint x: 626, startPoint y: 341, endPoint x: 562, endPoint y: 331, distance: 64.2
click at [562, 331] on div "I can request a loaner within the appointment. I understand this has been an on…" at bounding box center [580, 335] width 322 height 32
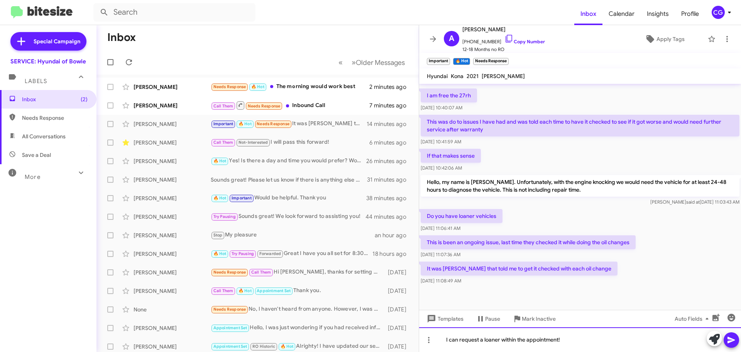
scroll to position [274, 0]
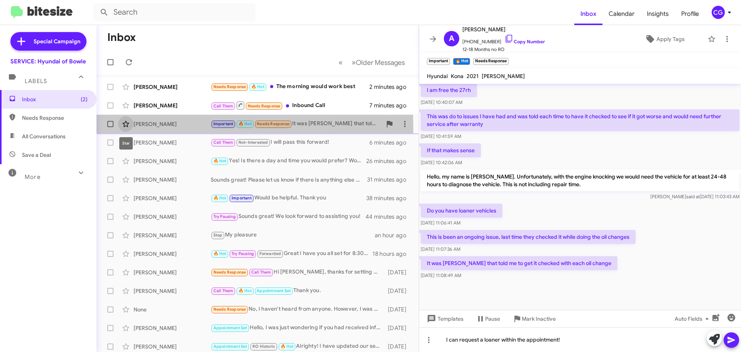
click at [126, 127] on icon at bounding box center [125, 123] width 9 height 9
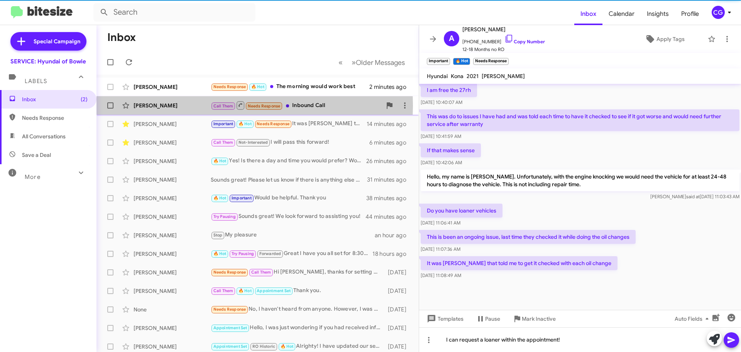
click at [175, 105] on div "Dexter Powell" at bounding box center [172, 106] width 77 height 8
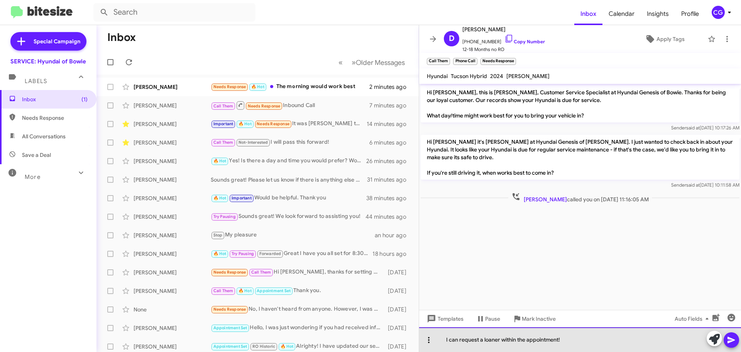
drag, startPoint x: 587, startPoint y: 335, endPoint x: 436, endPoint y: 338, distance: 151.4
click at [444, 338] on div "I can request a loaner within the appointment!" at bounding box center [580, 339] width 322 height 25
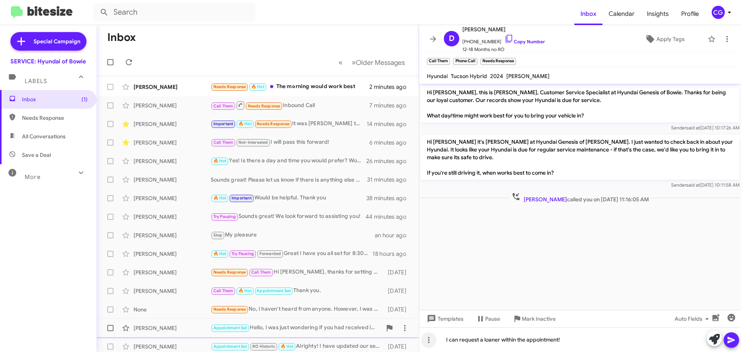
drag, startPoint x: 410, startPoint y: 332, endPoint x: 405, endPoint y: 329, distance: 5.7
click at [409, 332] on div "Inbox « Previous » Next Older Messages Barton Logan Needs Response 🔥 Hot The mo…" at bounding box center [419, 188] width 645 height 327
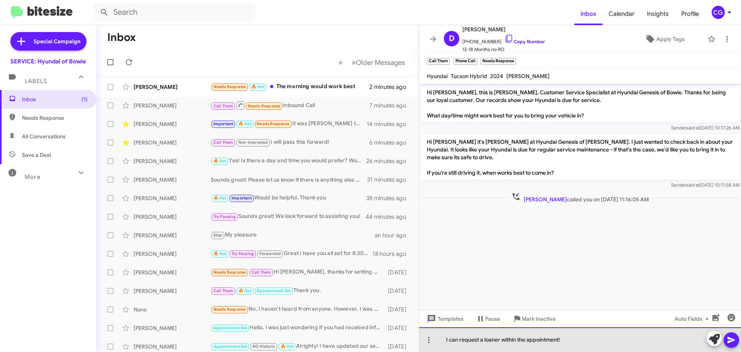
click at [595, 347] on div "I can request a loaner within the appointment!" at bounding box center [580, 339] width 322 height 25
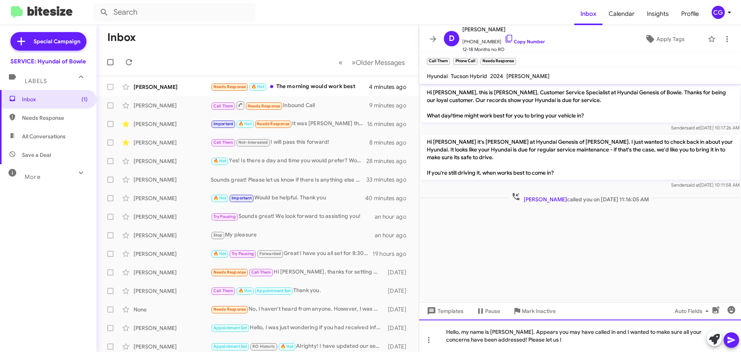
click at [547, 344] on div "Hello, my name is Carmen. Appears you may have called in and I wanted to make s…" at bounding box center [580, 335] width 322 height 32
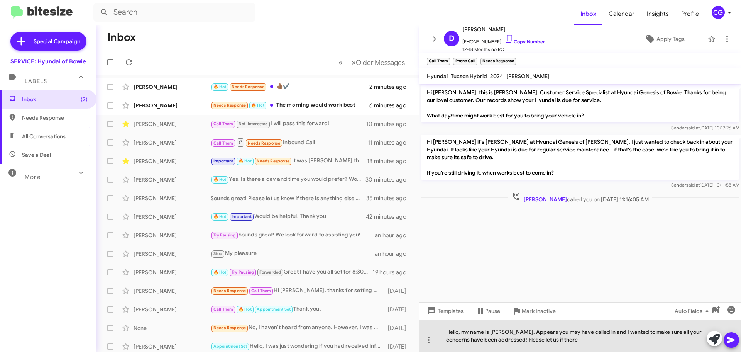
click at [566, 339] on div "Hello, my name is Carmen. Appears you may have called in and I wanted to make s…" at bounding box center [580, 335] width 322 height 32
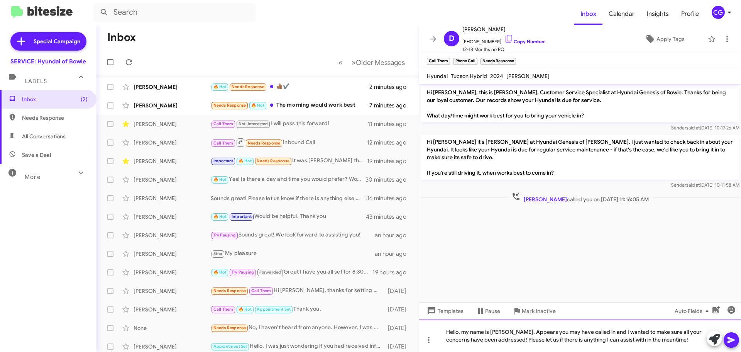
click at [533, 343] on div "Hello, my name is Carmen. Appears you may have called in and I wanted to make s…" at bounding box center [580, 335] width 322 height 32
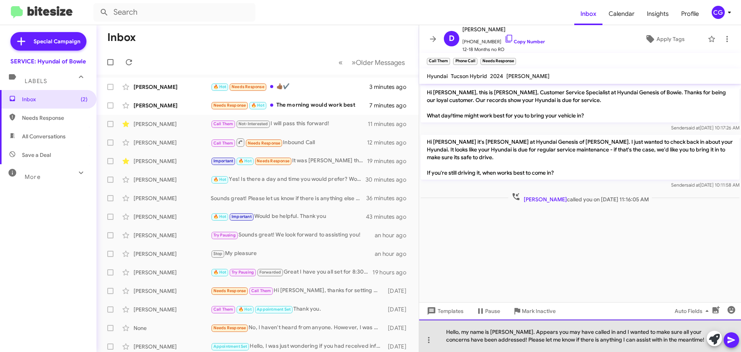
click at [699, 343] on div "Hello, my name is Carmen. Appears you may have called in and I wanted to make s…" at bounding box center [580, 335] width 322 height 32
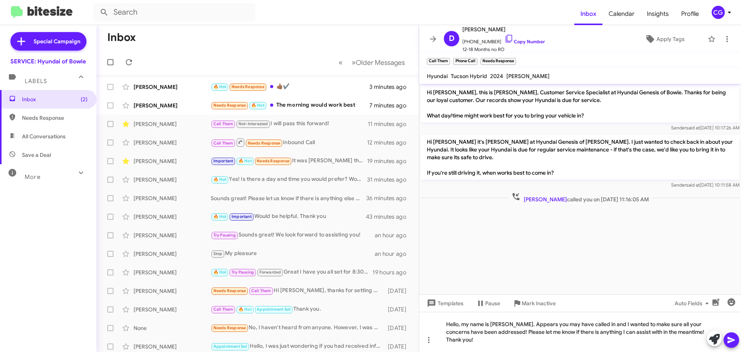
click at [733, 343] on icon at bounding box center [731, 339] width 9 height 9
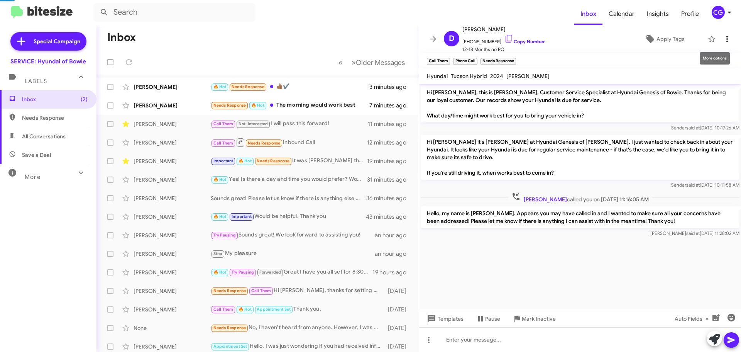
click at [726, 41] on icon at bounding box center [727, 38] width 9 height 9
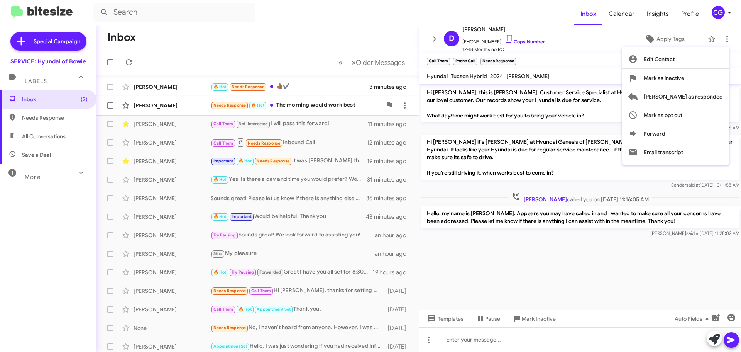
drag, startPoint x: 717, startPoint y: 95, endPoint x: 693, endPoint y: 105, distance: 26.0
click at [717, 95] on span "[PERSON_NAME] as responded" at bounding box center [683, 96] width 79 height 19
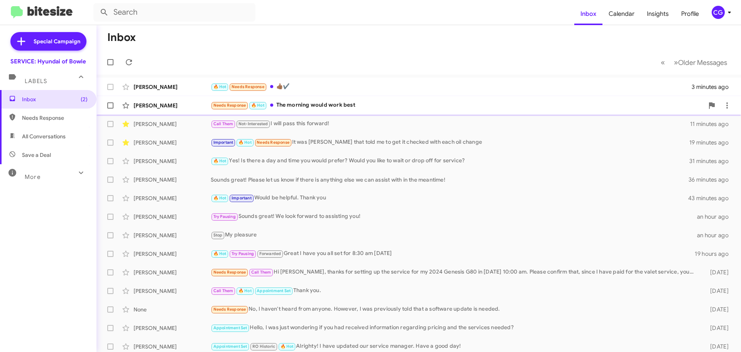
drag, startPoint x: 327, startPoint y: 105, endPoint x: 322, endPoint y: 105, distance: 4.3
click at [326, 105] on div "Needs Response 🔥 Hot The morning would work best" at bounding box center [457, 105] width 493 height 9
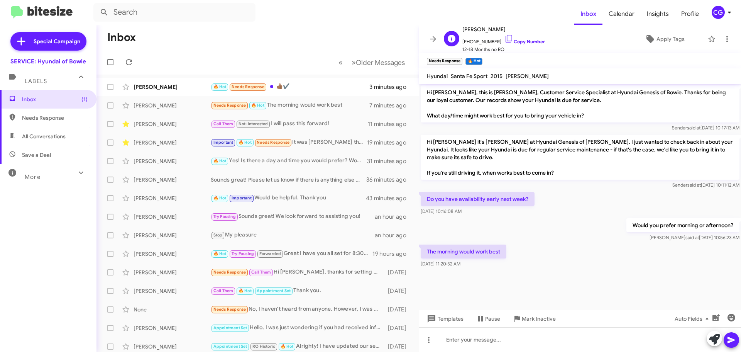
click at [482, 38] on span "+12025209943 Copy Number" at bounding box center [504, 40] width 83 height 12
copy span "12025209943"
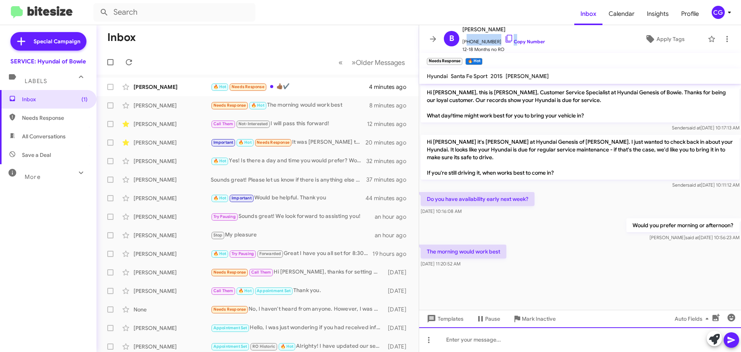
click at [508, 341] on div at bounding box center [580, 339] width 322 height 25
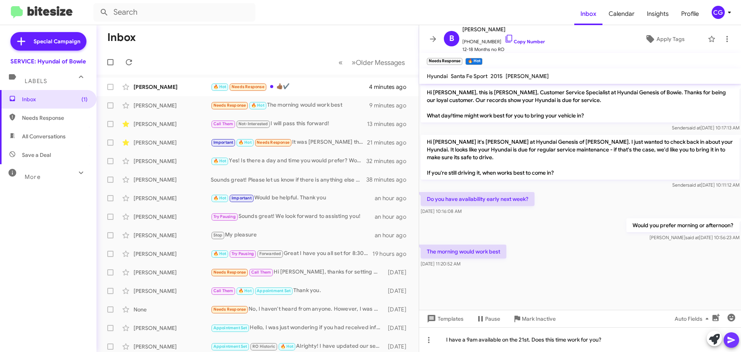
click at [732, 343] on icon at bounding box center [731, 339] width 9 height 9
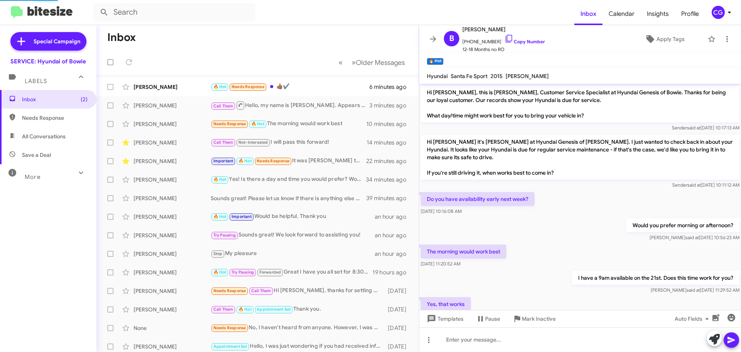
scroll to position [25, 0]
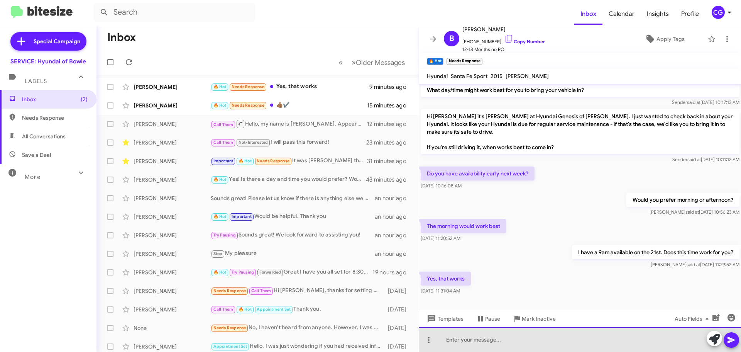
click at [589, 341] on div at bounding box center [580, 339] width 322 height 25
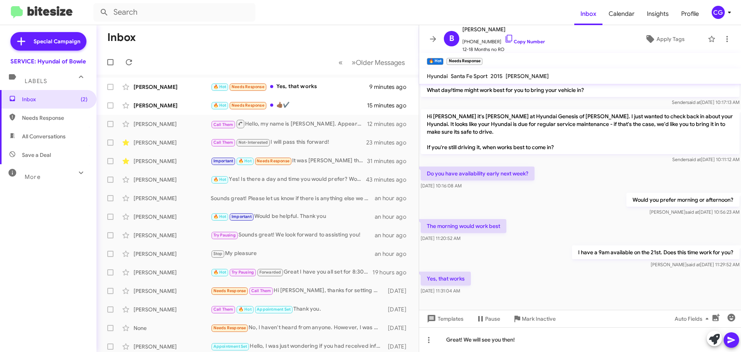
click at [734, 341] on icon at bounding box center [731, 340] width 7 height 7
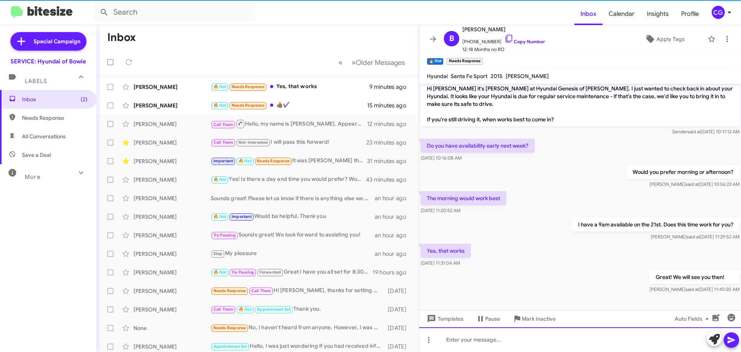
scroll to position [54, 0]
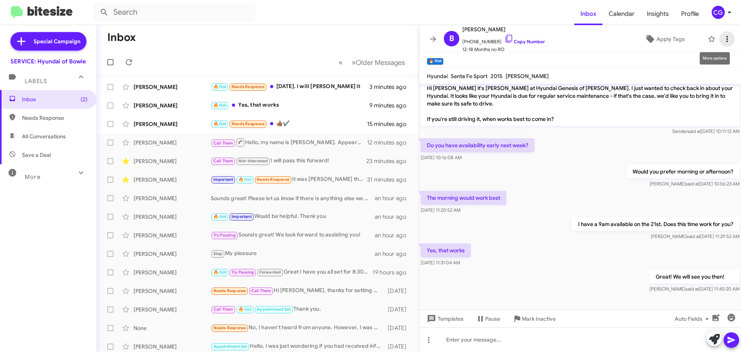
click at [723, 36] on icon at bounding box center [727, 38] width 9 height 9
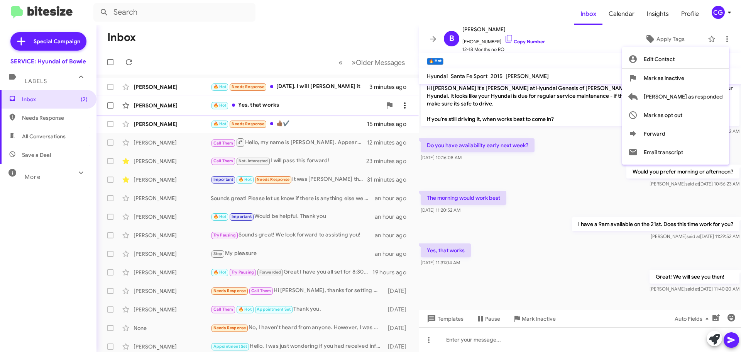
click at [717, 102] on span "[PERSON_NAME] as responded" at bounding box center [683, 96] width 79 height 19
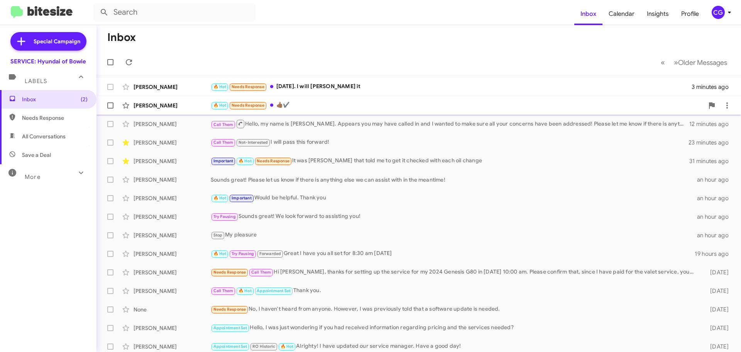
click at [314, 102] on div "🔥 Hot Needs Response 👍🏾✔️" at bounding box center [457, 105] width 493 height 9
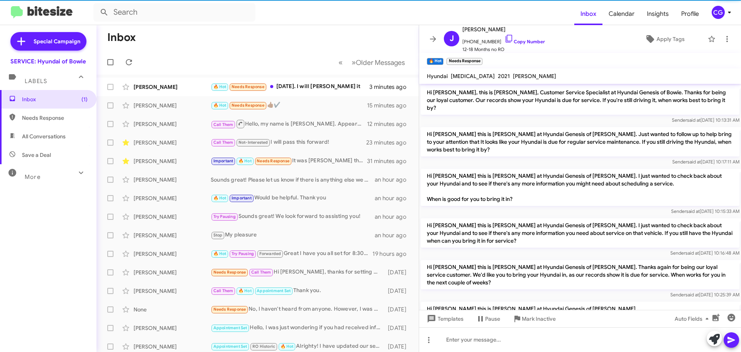
scroll to position [359, 0]
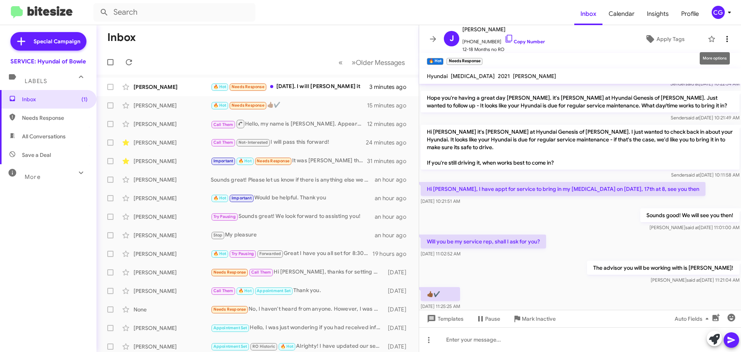
click at [724, 37] on icon at bounding box center [727, 38] width 9 height 9
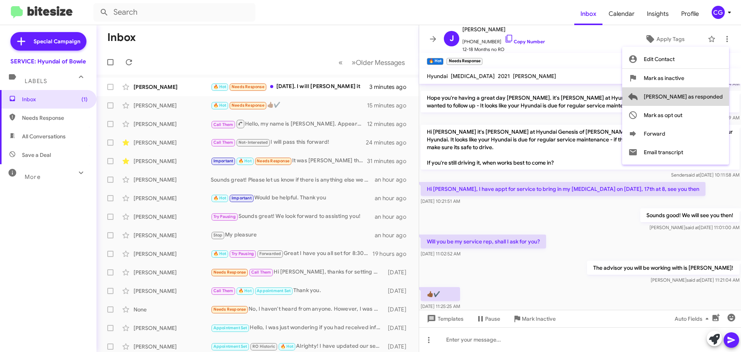
click at [719, 97] on span "[PERSON_NAME] as responded" at bounding box center [683, 96] width 79 height 19
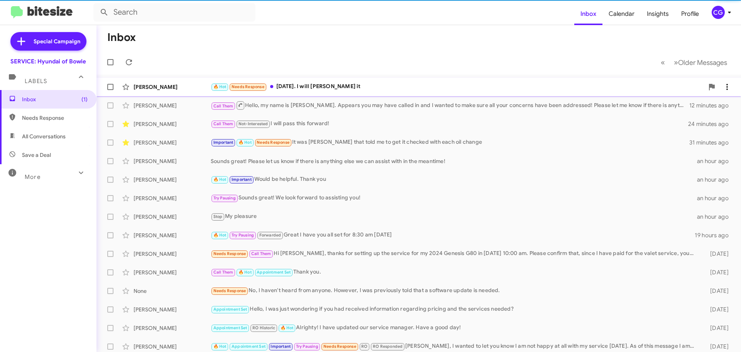
click at [401, 81] on div "Yesenia Patino 🔥 Hot Needs Response Next Tuesday. I will dropp it 3 minutes ago" at bounding box center [419, 86] width 632 height 15
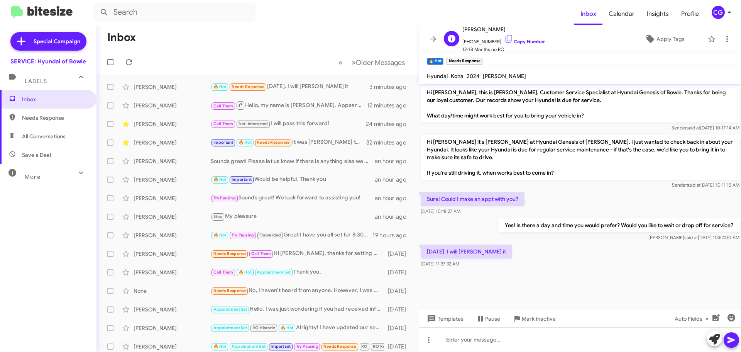
click at [488, 41] on span "+14438229898 Copy Number" at bounding box center [504, 40] width 83 height 12
copy span "14438229898"
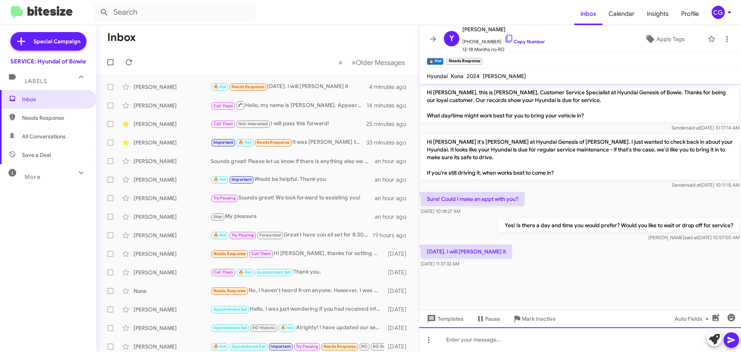
click at [478, 345] on div at bounding box center [580, 339] width 322 height 25
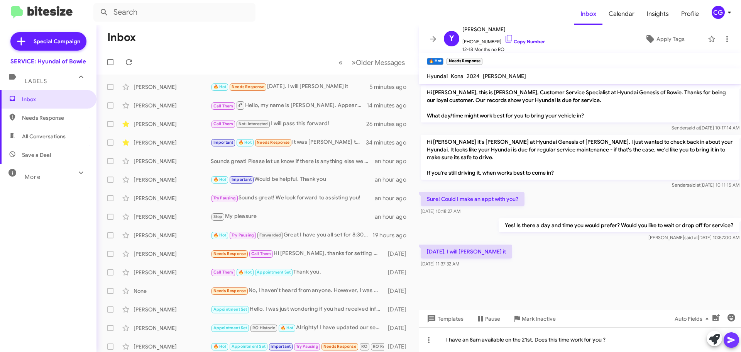
click at [736, 341] on button at bounding box center [731, 339] width 15 height 15
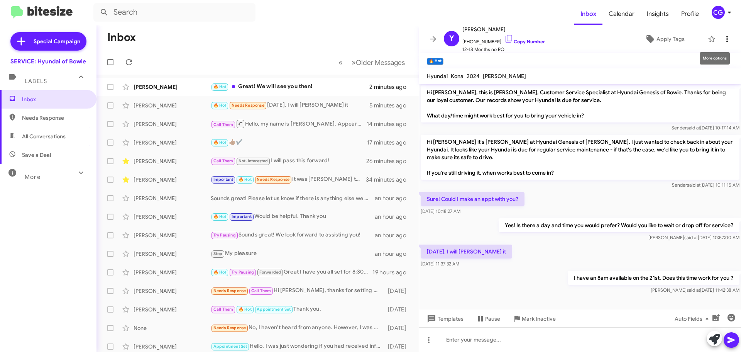
click at [723, 37] on icon at bounding box center [727, 38] width 9 height 9
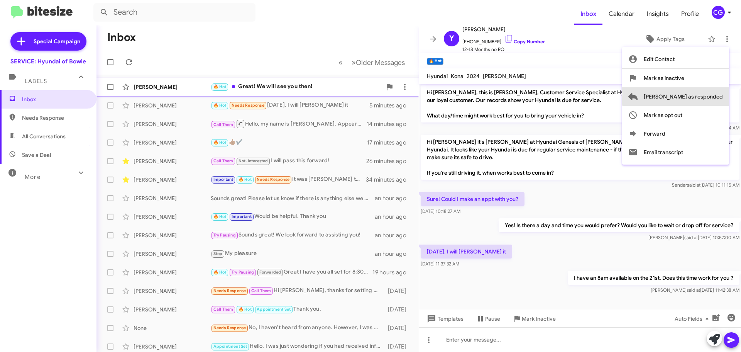
drag, startPoint x: 720, startPoint y: 95, endPoint x: 710, endPoint y: 96, distance: 10.5
click at [718, 95] on span "[PERSON_NAME] as responded" at bounding box center [683, 96] width 79 height 19
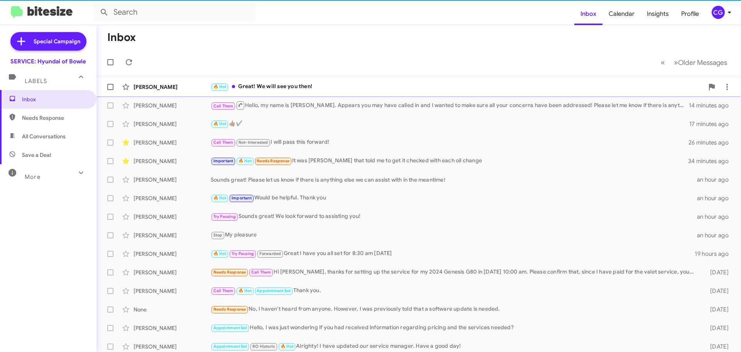
click at [302, 85] on div "🔥 Hot Great! We will see you then!" at bounding box center [457, 86] width 493 height 9
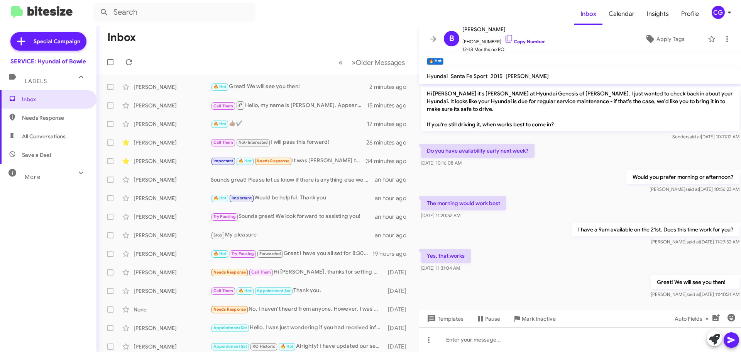
scroll to position [54, 0]
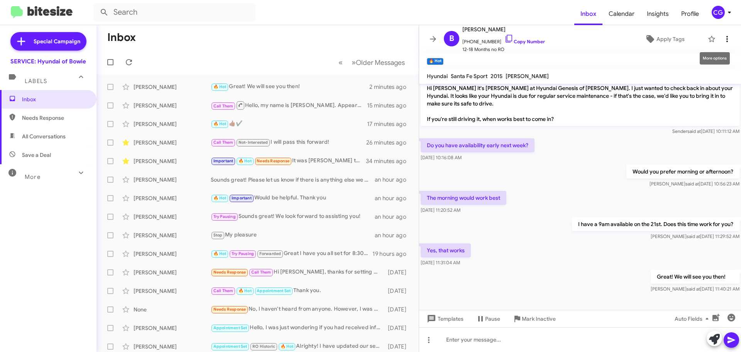
click at [723, 41] on icon at bounding box center [727, 38] width 9 height 9
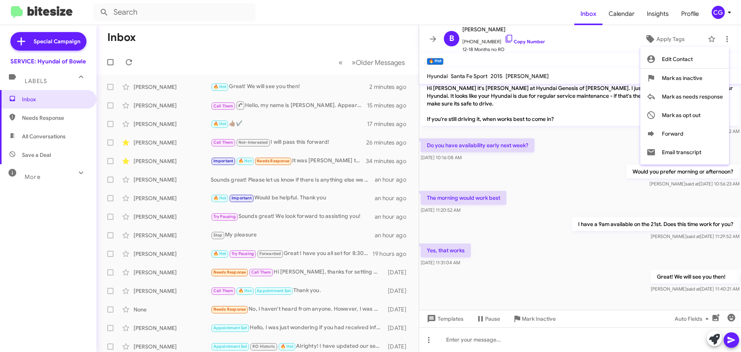
click at [239, 54] on div at bounding box center [370, 176] width 741 height 352
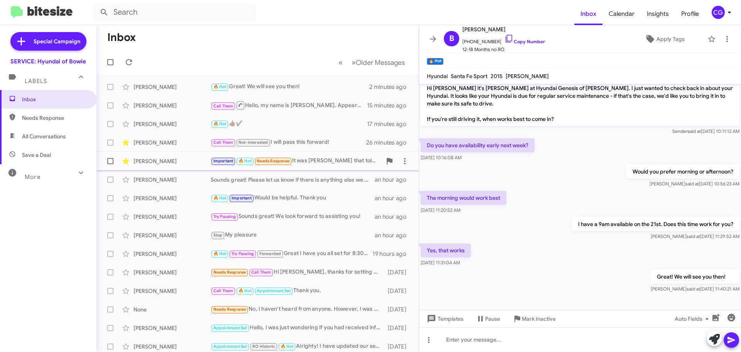
click at [315, 166] on div "Amy Gentry Important 🔥 Hot Needs Response It was Vincent Brown that told me to …" at bounding box center [258, 160] width 310 height 15
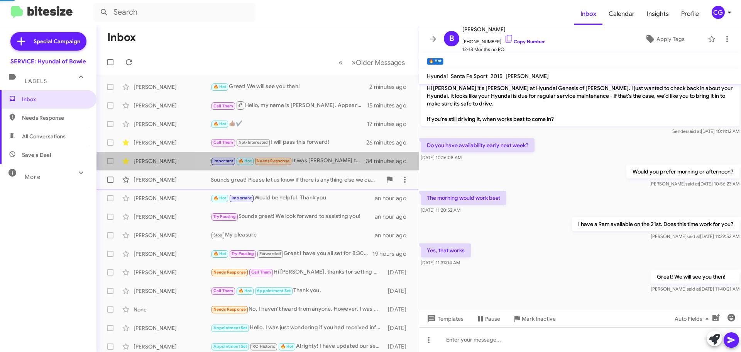
scroll to position [274, 0]
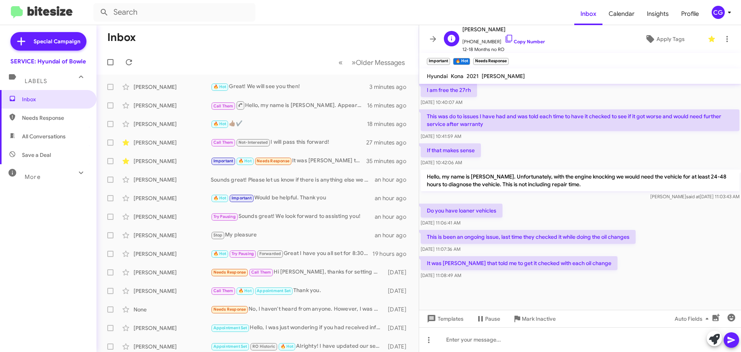
click at [481, 28] on span "Amy Gentry" at bounding box center [504, 29] width 83 height 9
click at [482, 27] on span "Amy Gentry" at bounding box center [504, 29] width 83 height 9
click at [478, 29] on span "Amy Gentry" at bounding box center [504, 29] width 83 height 9
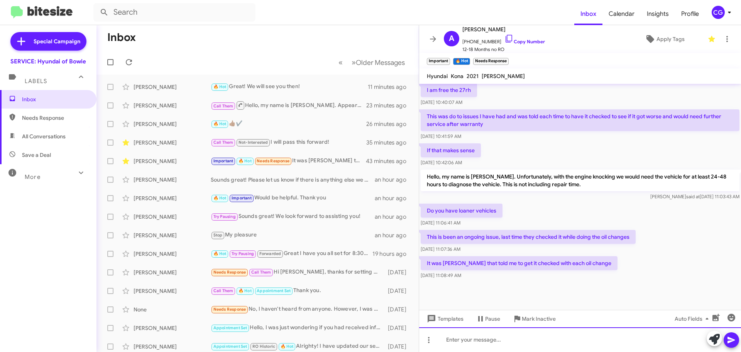
click at [567, 336] on div at bounding box center [580, 339] width 322 height 25
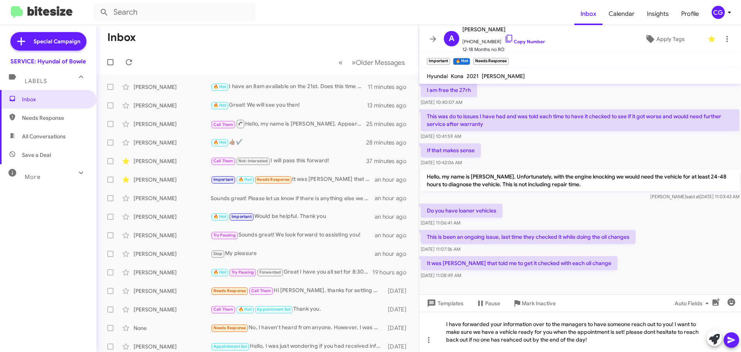
drag, startPoint x: 513, startPoint y: 339, endPoint x: 525, endPoint y: 170, distance: 169.9
click at [525, 170] on p "Hello, my name is Carmen. Unfortunately, with the engine knocking we would need…" at bounding box center [580, 181] width 319 height 22
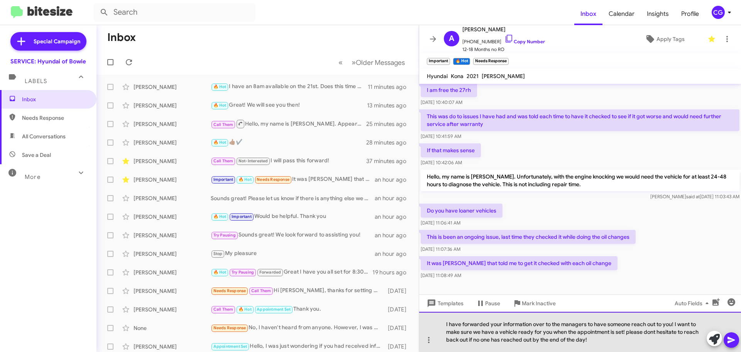
drag, startPoint x: 651, startPoint y: 336, endPoint x: 648, endPoint y: 331, distance: 5.0
click at [648, 331] on div "I have forwarded your information over to the managers to have someone reach ou…" at bounding box center [580, 332] width 322 height 40
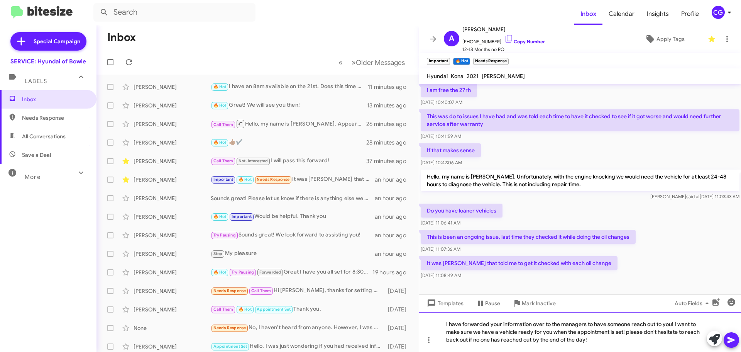
click at [628, 333] on div "I have forwarded your information over to the managers to have someone reach ou…" at bounding box center [580, 332] width 322 height 40
click at [457, 339] on div "I have forwarded your information over to the managers to have someone reach ou…" at bounding box center [580, 332] width 322 height 40
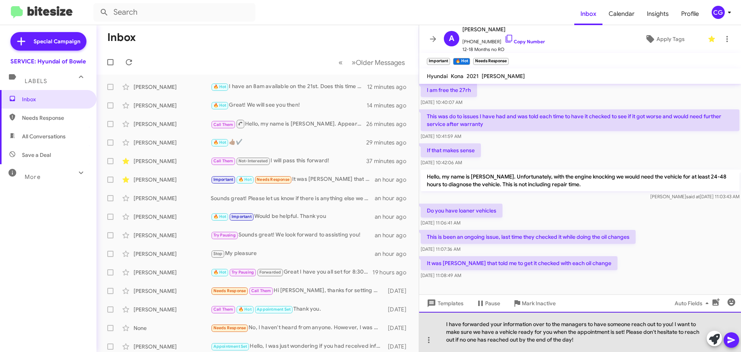
drag, startPoint x: 579, startPoint y: 340, endPoint x: 638, endPoint y: 337, distance: 58.8
click at [642, 335] on div "I have forwarded your information over to the managers to have someone reach ou…" at bounding box center [580, 332] width 322 height 40
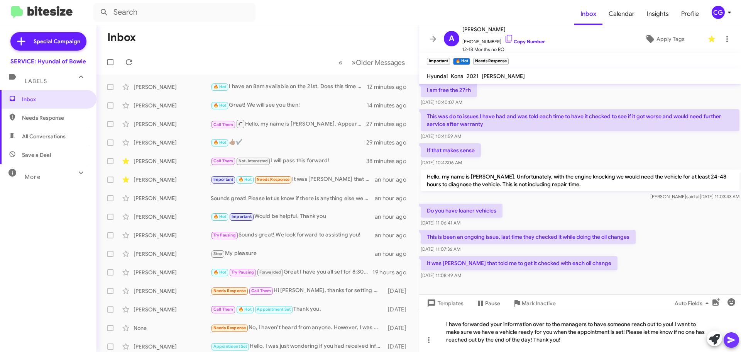
drag, startPoint x: 734, startPoint y: 338, endPoint x: 732, endPoint y: 235, distance: 103.5
click at [734, 339] on icon at bounding box center [731, 339] width 9 height 9
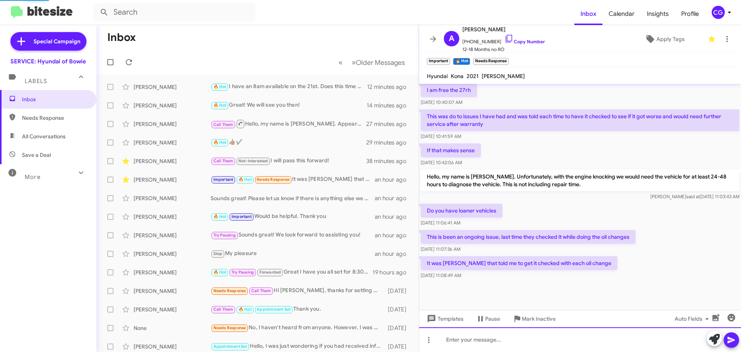
scroll to position [0, 0]
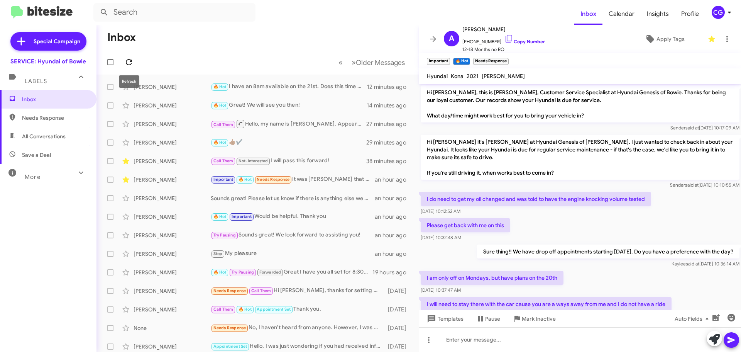
click at [129, 60] on icon at bounding box center [128, 62] width 9 height 9
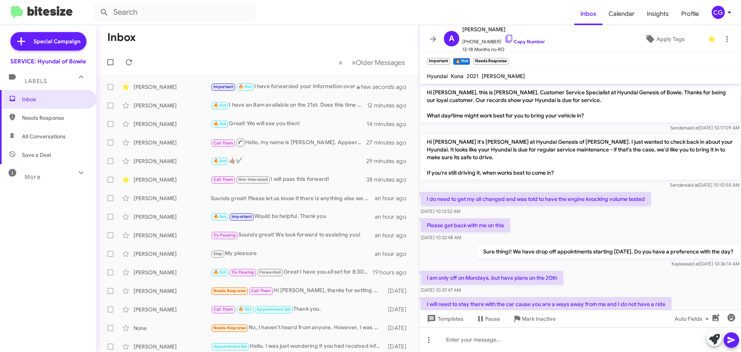
click at [723, 14] on div "CG" at bounding box center [718, 12] width 13 height 13
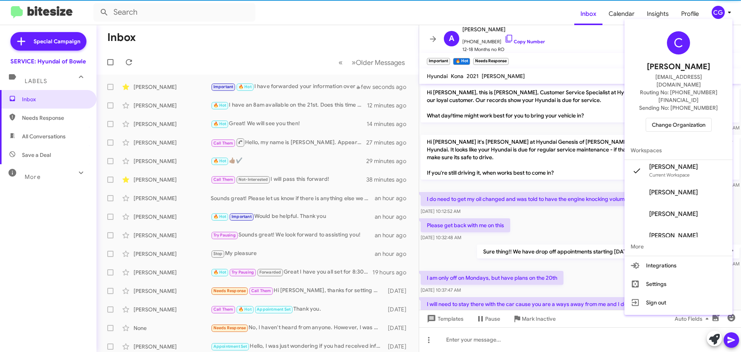
click at [658, 118] on span "Change Organization" at bounding box center [679, 124] width 54 height 13
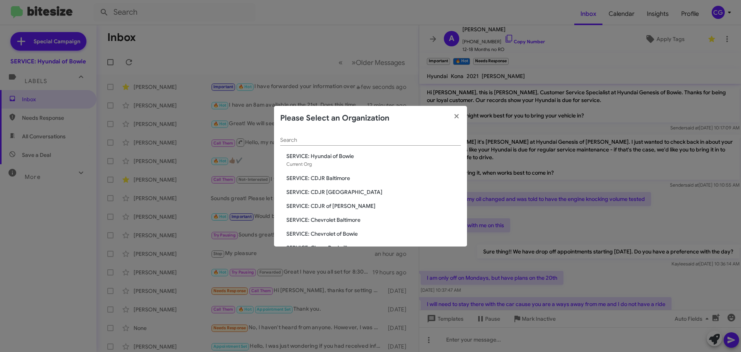
drag, startPoint x: 339, startPoint y: 181, endPoint x: 342, endPoint y: 189, distance: 9.0
click at [338, 181] on span "SERVICE: CDJR Baltimore" at bounding box center [374, 178] width 175 height 8
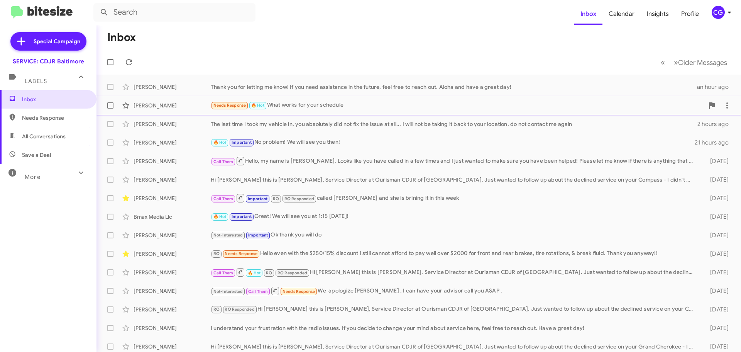
click at [325, 107] on div "Needs Response 🔥 Hot What works for your schedule" at bounding box center [457, 105] width 493 height 9
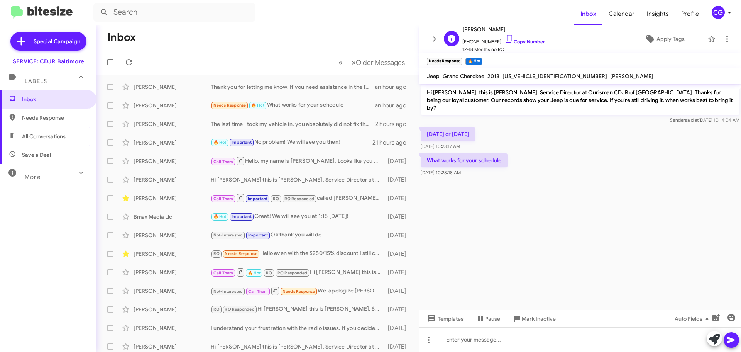
click at [482, 42] on span "+14437526121 Copy Number" at bounding box center [504, 40] width 83 height 12
click at [482, 41] on span "+14437526121 Copy Number" at bounding box center [504, 40] width 83 height 12
copy span "14437526121"
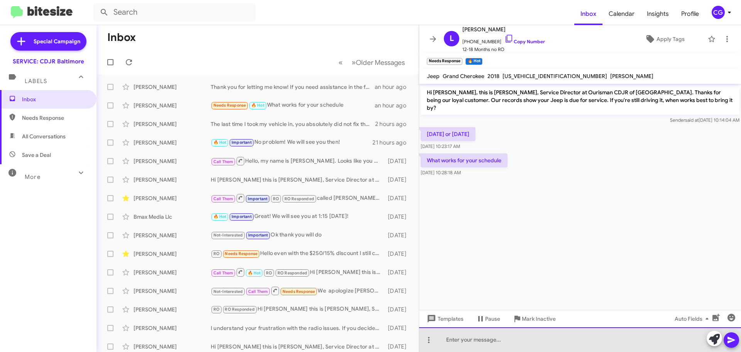
drag, startPoint x: 475, startPoint y: 346, endPoint x: 470, endPoint y: 340, distance: 8.0
click at [474, 346] on div at bounding box center [580, 339] width 322 height 25
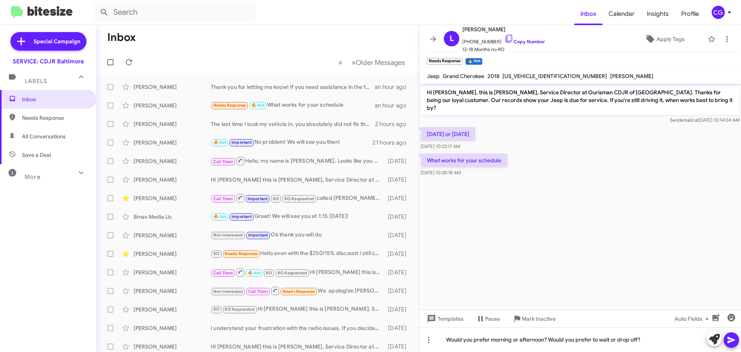
click at [733, 346] on span at bounding box center [731, 339] width 9 height 15
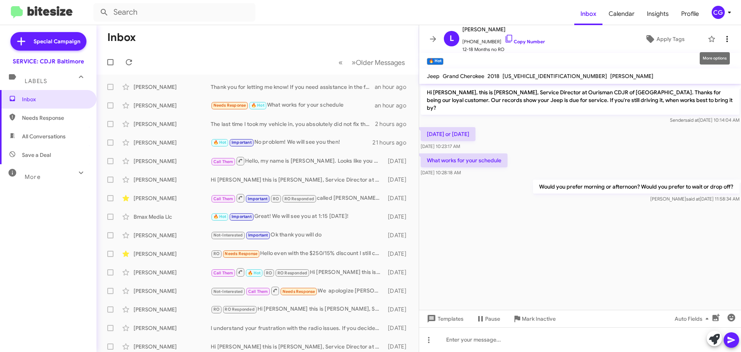
click at [723, 39] on icon at bounding box center [727, 38] width 9 height 9
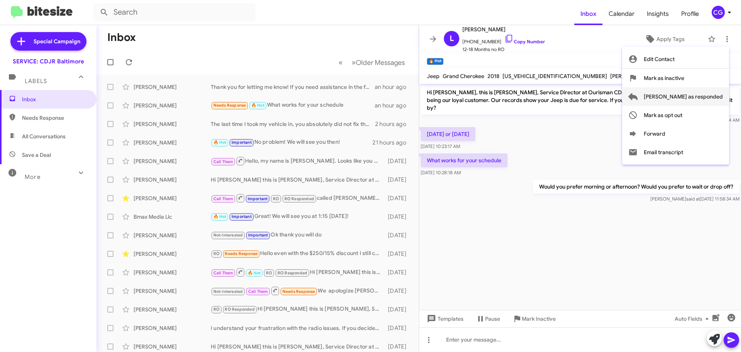
click at [716, 95] on span "[PERSON_NAME] as responded" at bounding box center [683, 96] width 79 height 19
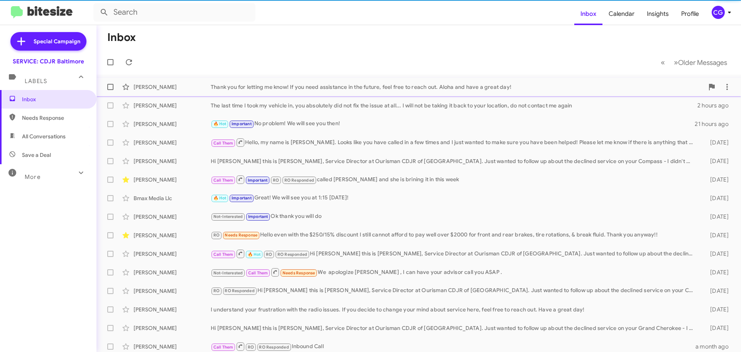
click at [330, 80] on div "Michael Pilat Thank you for letting me know! If you need assistance in the futu…" at bounding box center [419, 86] width 632 height 15
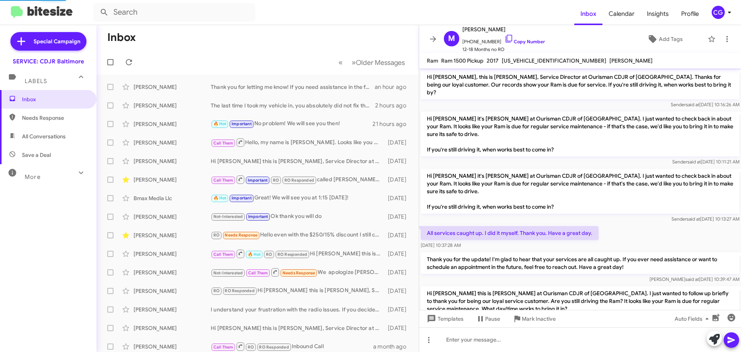
scroll to position [113, 0]
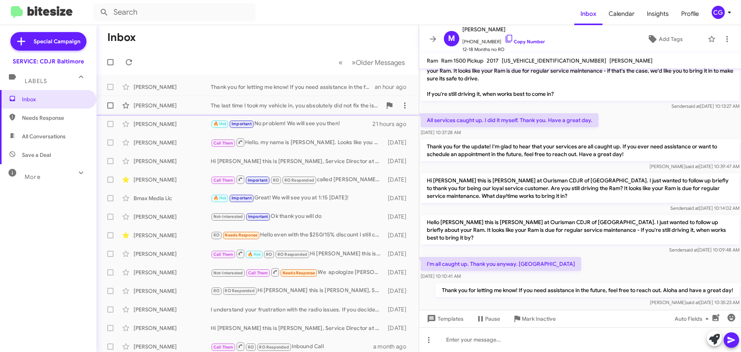
click at [281, 103] on div "The last time I took my vehicle in, you absolutely did not fix the issue at all…" at bounding box center [296, 106] width 171 height 8
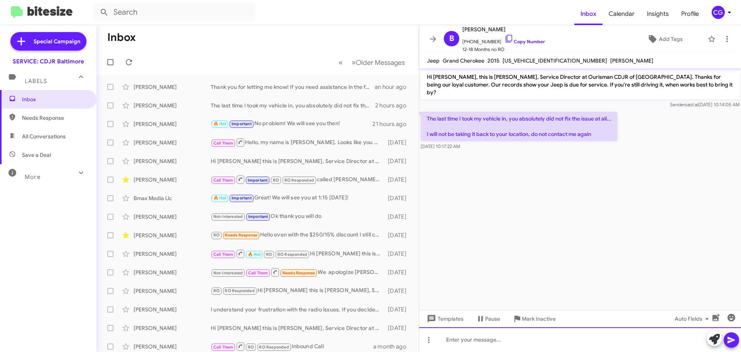
click at [513, 336] on div at bounding box center [580, 339] width 322 height 25
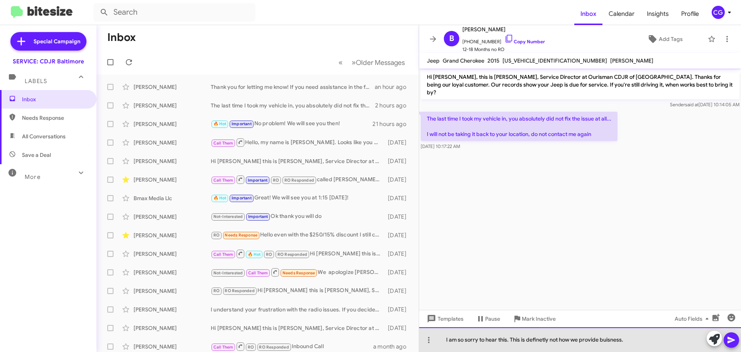
drag, startPoint x: 629, startPoint y: 342, endPoint x: 581, endPoint y: 345, distance: 48.4
click at [581, 345] on div "I am so sorry to hear this. This is definetly not how we provide buisness." at bounding box center [580, 339] width 322 height 25
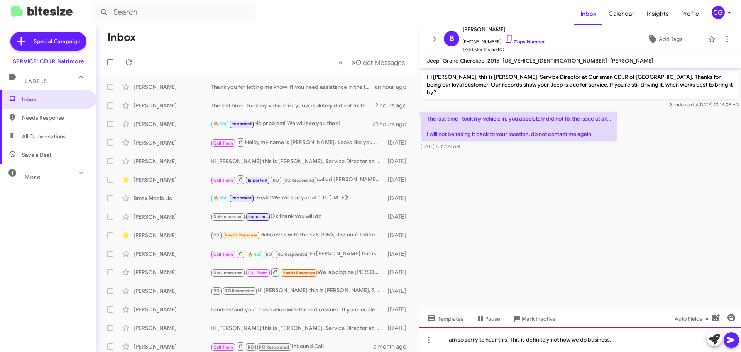
click at [629, 344] on div "I am so sorry to hear this. This is definitely not how we do business." at bounding box center [580, 339] width 322 height 25
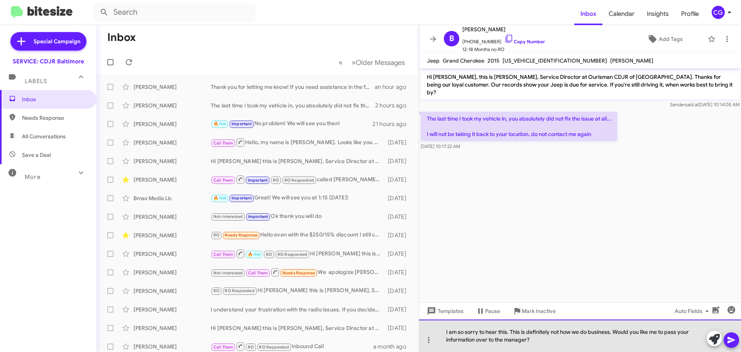
click at [447, 332] on div "I am so sorry to hear this. This is definitely not how we do business. Would yo…" at bounding box center [580, 335] width 322 height 32
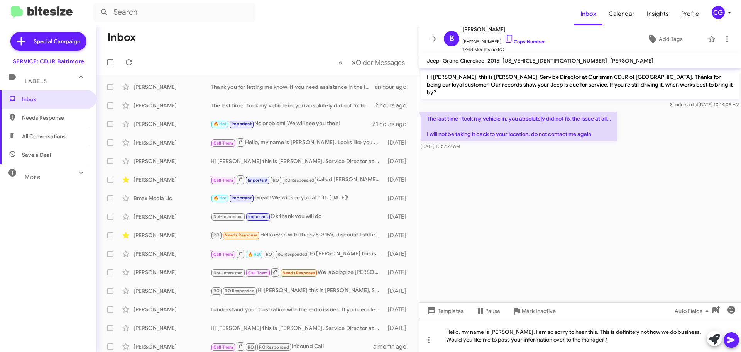
click at [738, 341] on button at bounding box center [731, 339] width 15 height 15
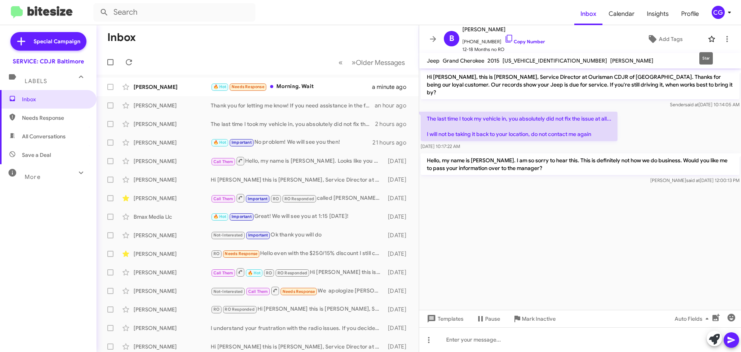
click at [707, 40] on icon at bounding box center [711, 38] width 9 height 9
click at [309, 86] on div "🔥 Hot Needs Response Morning. Wait" at bounding box center [296, 86] width 171 height 9
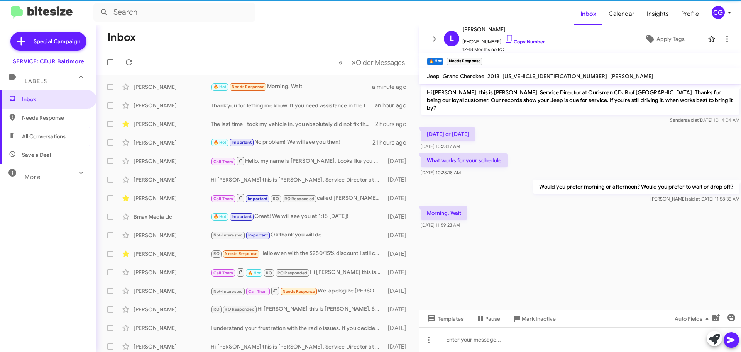
click at [530, 76] on span "1C4RJFAG0JC288203" at bounding box center [555, 76] width 105 height 7
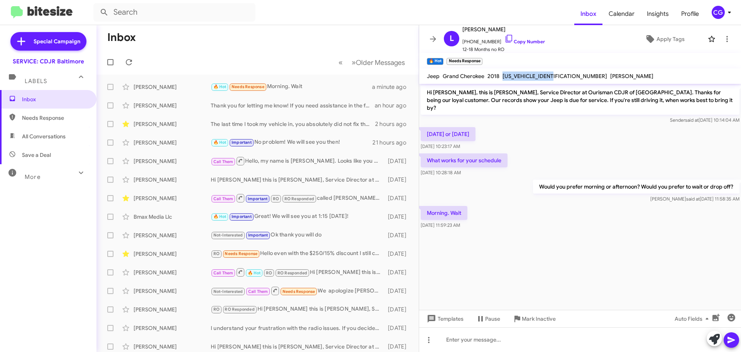
copy span "1C4RJFAG0JC288203"
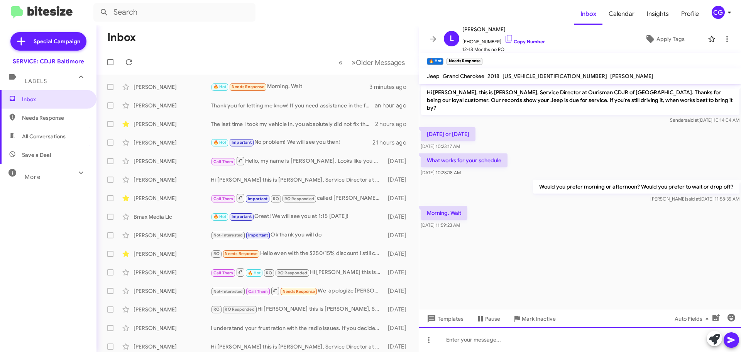
click at [467, 336] on div at bounding box center [580, 339] width 322 height 25
click at [616, 342] on div "I have a 9:45 available tomorrow. Will this time work for you?" at bounding box center [580, 339] width 322 height 25
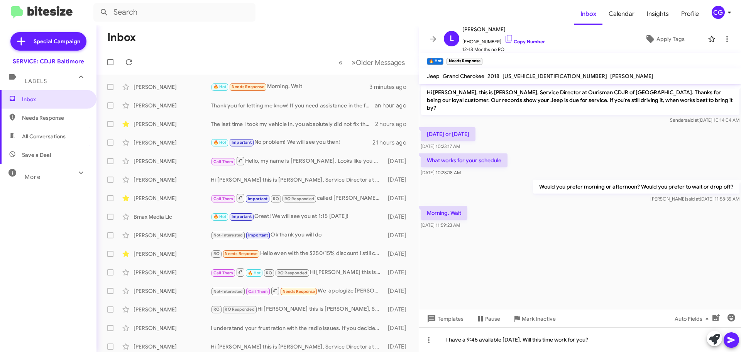
click at [731, 332] on span at bounding box center [731, 339] width 9 height 15
click at [736, 340] on button at bounding box center [731, 339] width 15 height 15
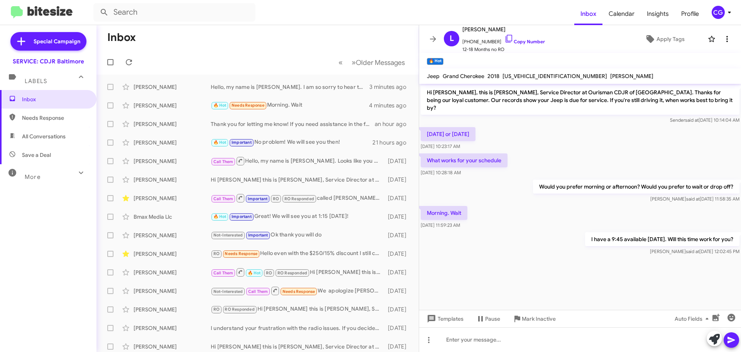
click at [728, 38] on span at bounding box center [727, 38] width 15 height 9
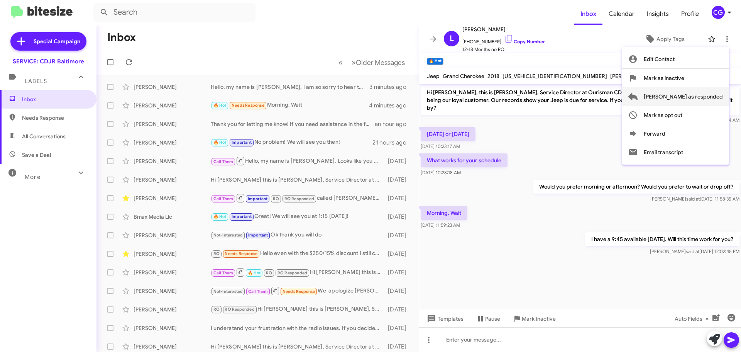
click at [713, 96] on span "[PERSON_NAME] as responded" at bounding box center [683, 96] width 79 height 19
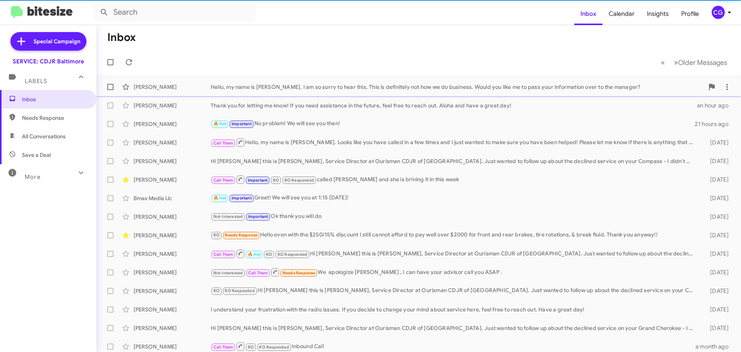
click at [332, 93] on div "Brian Walker Hello, my name is Carmen. I am so sorry to hear this. This is defi…" at bounding box center [419, 86] width 632 height 15
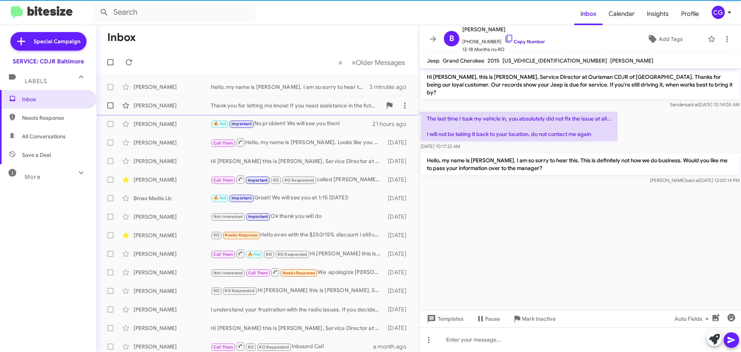
drag, startPoint x: 330, startPoint y: 105, endPoint x: 322, endPoint y: 107, distance: 7.6
click at [329, 106] on div "Thank you for letting me know! If you need assistance in the future, feel free …" at bounding box center [296, 106] width 171 height 8
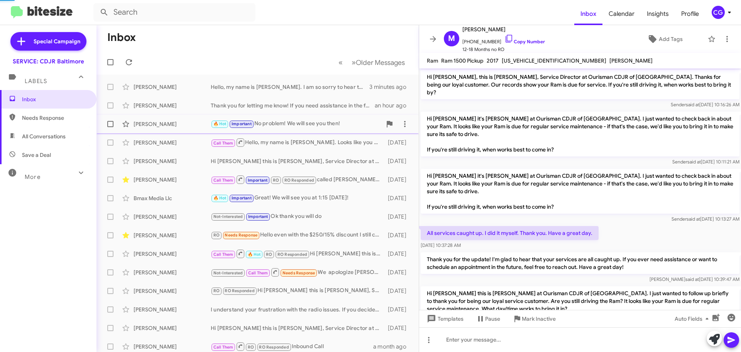
scroll to position [113, 0]
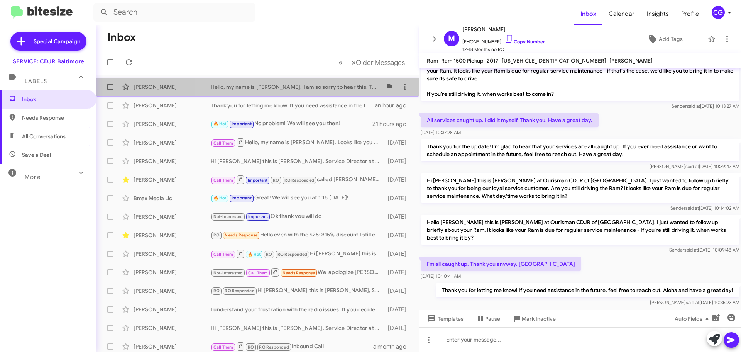
click at [313, 90] on div "Hello, my name is Carmen. I am so sorry to hear this. This is definitely not ho…" at bounding box center [296, 87] width 171 height 8
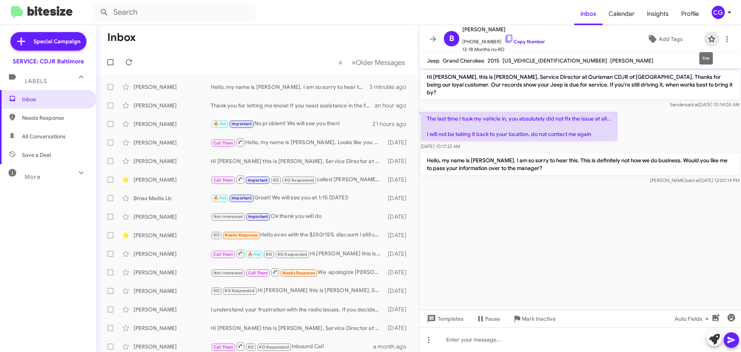
drag, startPoint x: 710, startPoint y: 37, endPoint x: 699, endPoint y: 42, distance: 12.8
click at [710, 37] on icon at bounding box center [711, 38] width 9 height 9
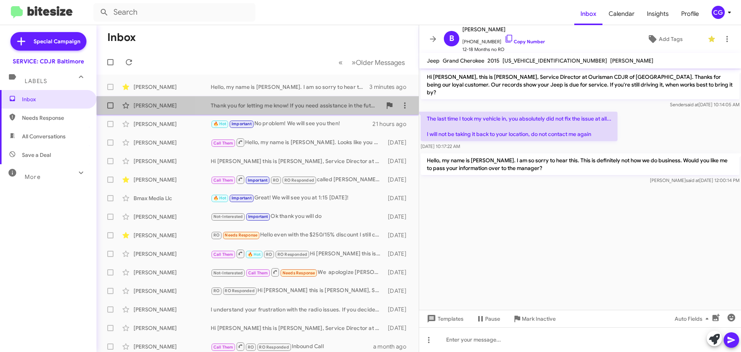
click at [320, 105] on div "Thank you for letting me know! If you need assistance in the future, feel free …" at bounding box center [296, 106] width 171 height 8
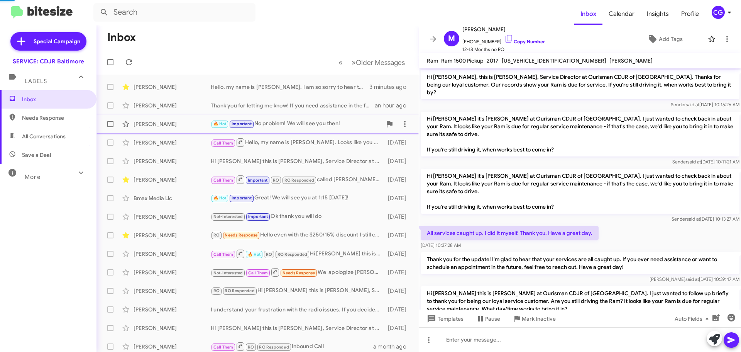
scroll to position [113, 0]
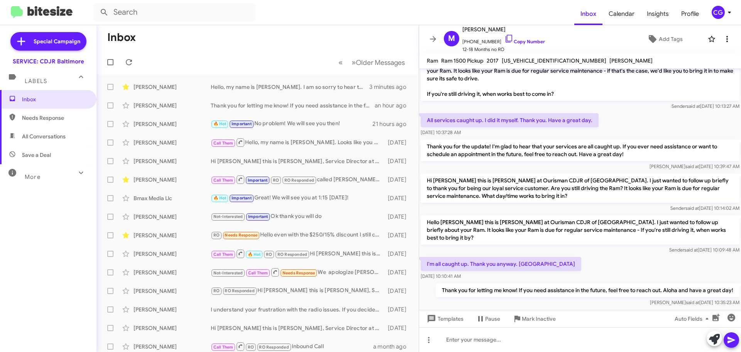
click at [725, 39] on icon at bounding box center [727, 38] width 9 height 9
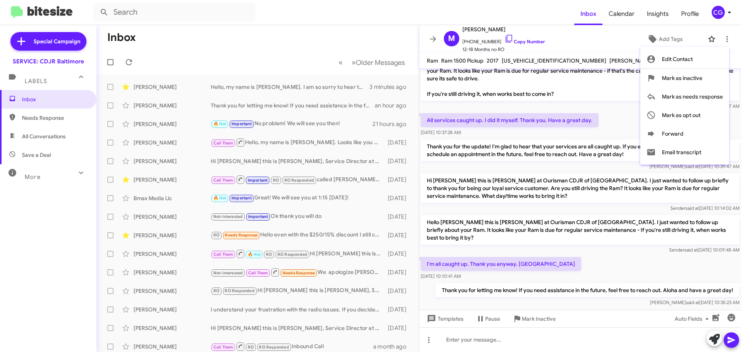
click at [221, 103] on div at bounding box center [370, 176] width 741 height 352
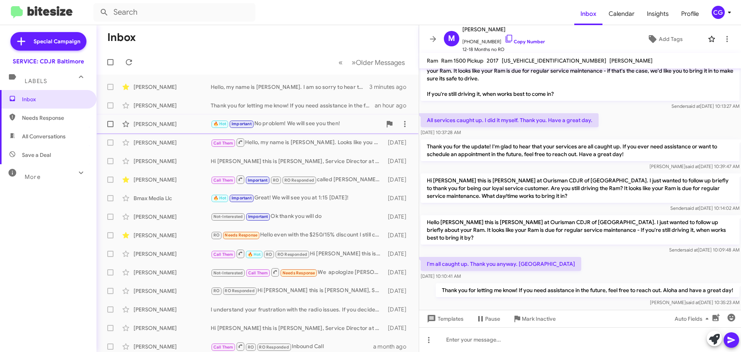
click at [282, 123] on div "🔥 Hot Important No problem! We will see you then!" at bounding box center [296, 123] width 171 height 9
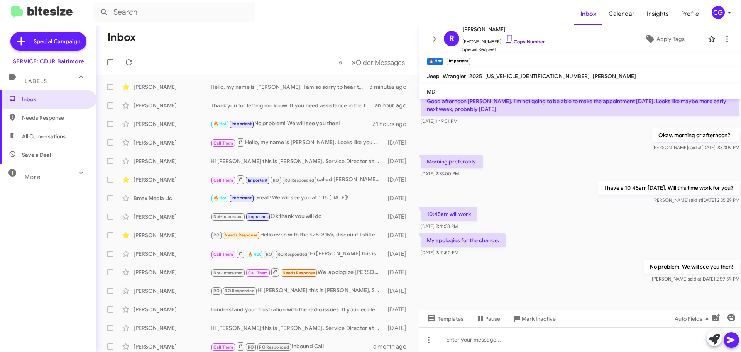
scroll to position [423, 0]
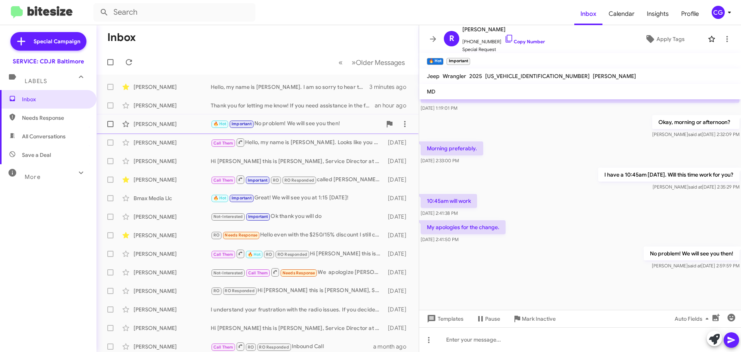
click at [310, 124] on div "🔥 Hot Important No problem! We will see you then!" at bounding box center [296, 123] width 171 height 9
click at [302, 141] on div "Call Them Hello, my name is Carmen. Looks like you have called in a few times a…" at bounding box center [296, 142] width 171 height 10
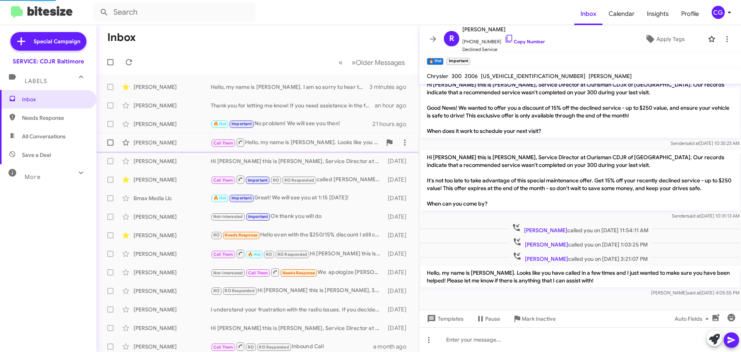
scroll to position [8, 0]
click at [306, 165] on div "Stacey Hare Hi Stacey this is Michael Resnick, Service Director at Ourisman CDJ…" at bounding box center [258, 160] width 310 height 15
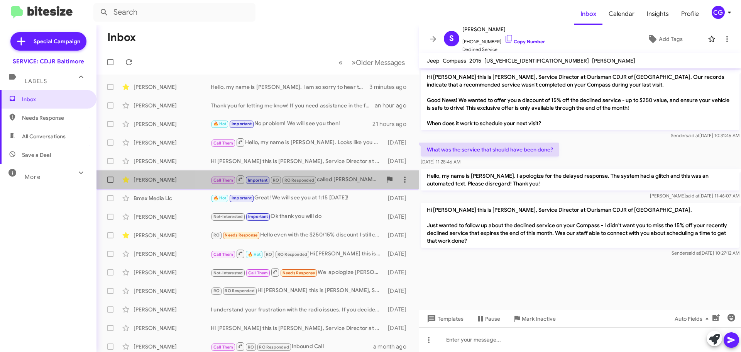
click at [324, 181] on div "Call Them Important RO RO Responded called Gwen and she is brining it in this w…" at bounding box center [296, 180] width 171 height 10
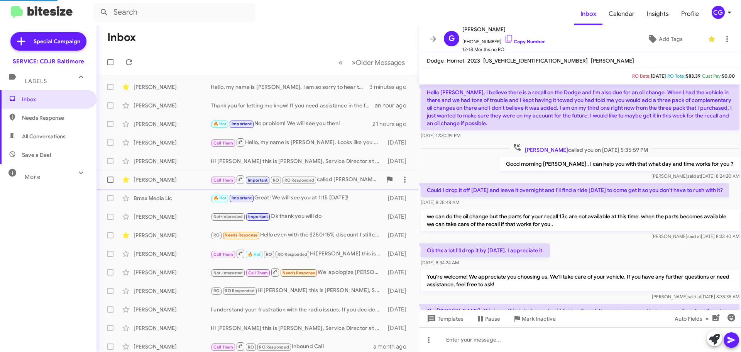
scroll to position [441, 0]
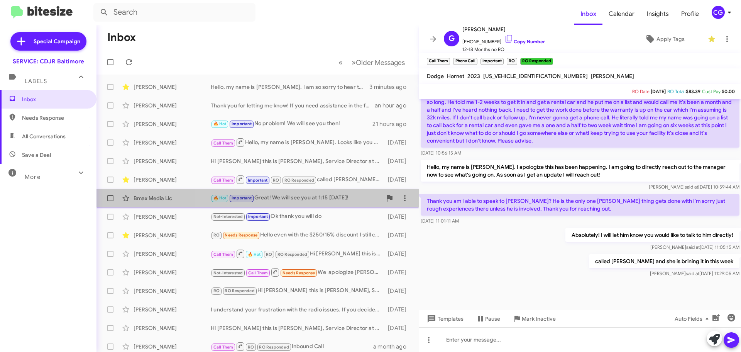
click at [331, 193] on div "🔥 Hot Important Great! We will see you at 1:15 today!" at bounding box center [296, 197] width 171 height 9
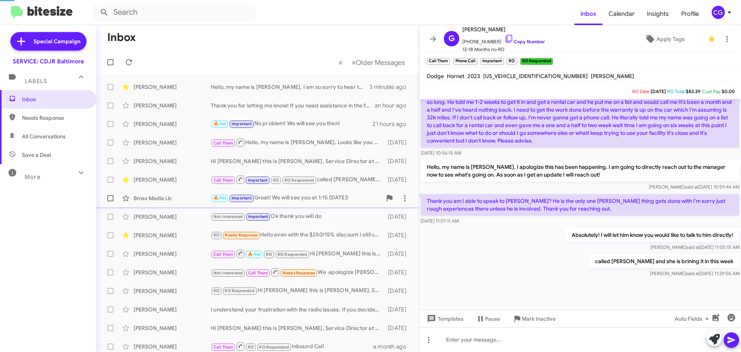
scroll to position [110, 0]
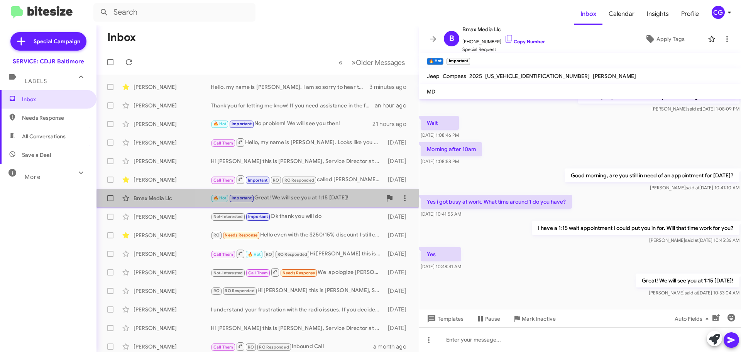
click at [335, 204] on div "Bmax Media Llc 🔥 Hot Important Great! We will see you at 1:15 today! 2 days ago" at bounding box center [258, 197] width 310 height 15
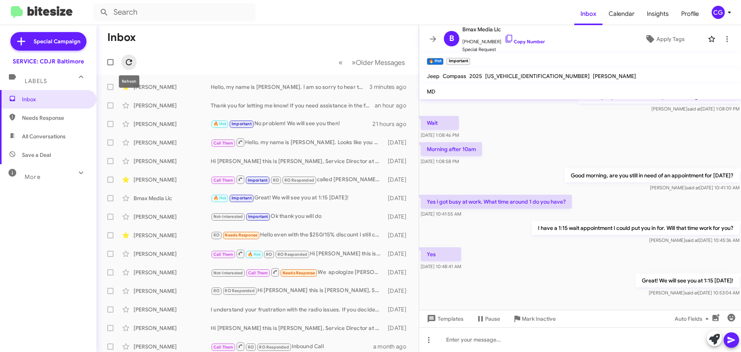
click at [128, 60] on icon at bounding box center [128, 62] width 9 height 9
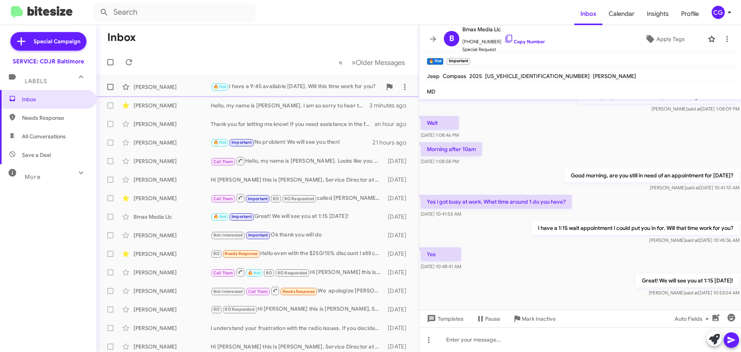
click at [299, 87] on div "🔥 Hot I have a 9:45 available tomorrow. Will this time work for you?" at bounding box center [296, 86] width 171 height 9
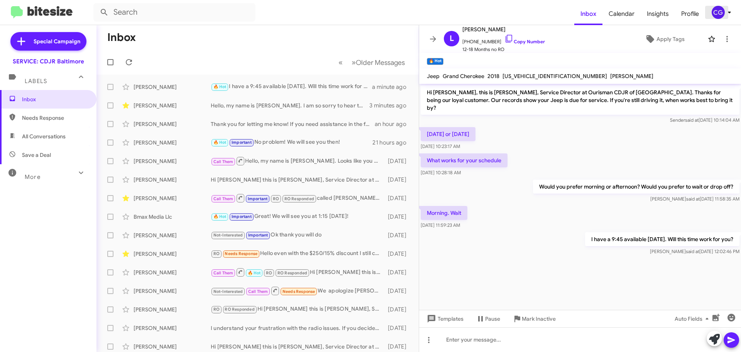
click at [726, 7] on span "CG" at bounding box center [723, 12] width 23 height 13
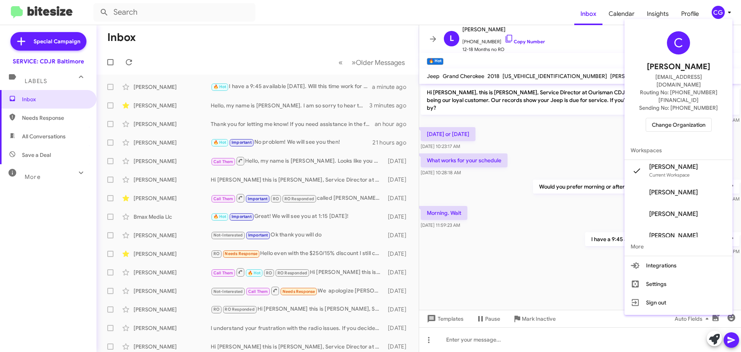
click at [687, 118] on span "Change Organization" at bounding box center [679, 124] width 54 height 13
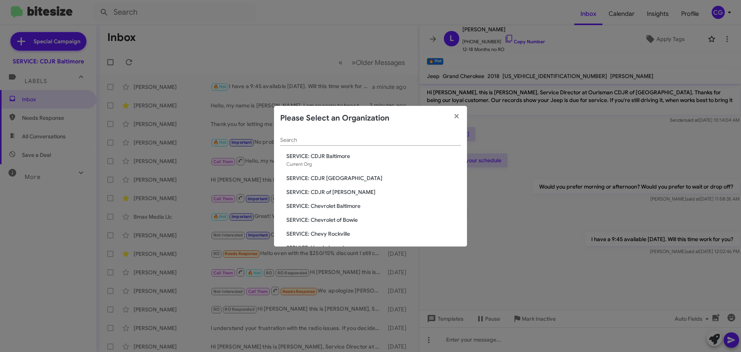
click at [311, 178] on span "SERVICE: CDJR [GEOGRAPHIC_DATA]" at bounding box center [374, 178] width 175 height 8
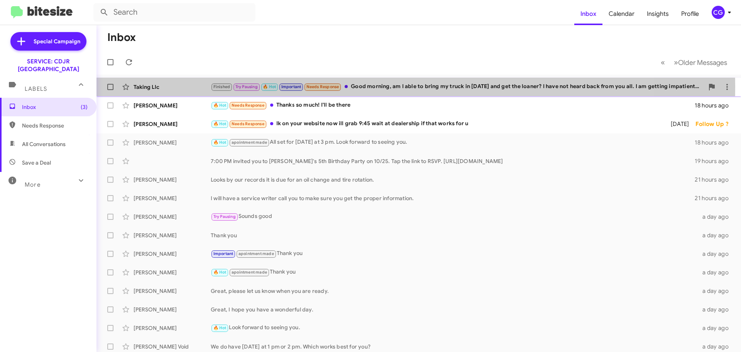
click at [254, 86] on span "Try Pausing" at bounding box center [247, 86] width 22 height 5
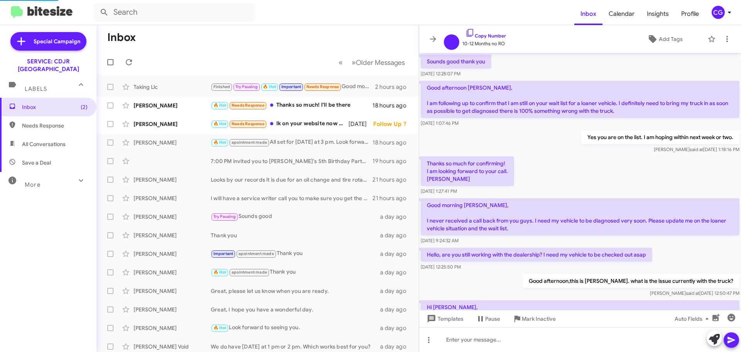
scroll to position [454, 0]
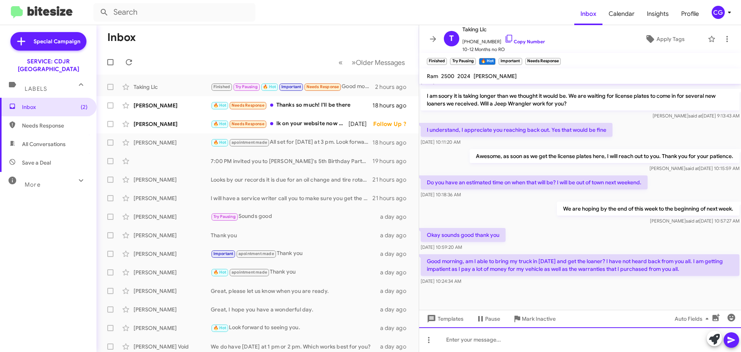
click at [619, 346] on div at bounding box center [580, 339] width 322 height 25
click at [740, 340] on div "Hello, my name is Carmen. I am going to reach out to the managers now!" at bounding box center [580, 339] width 322 height 25
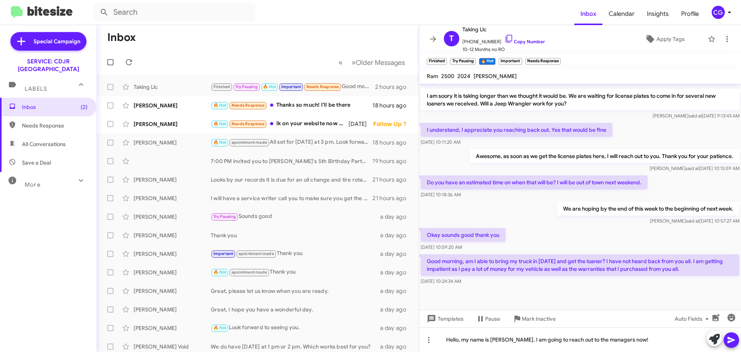
click at [733, 343] on icon at bounding box center [731, 339] width 9 height 9
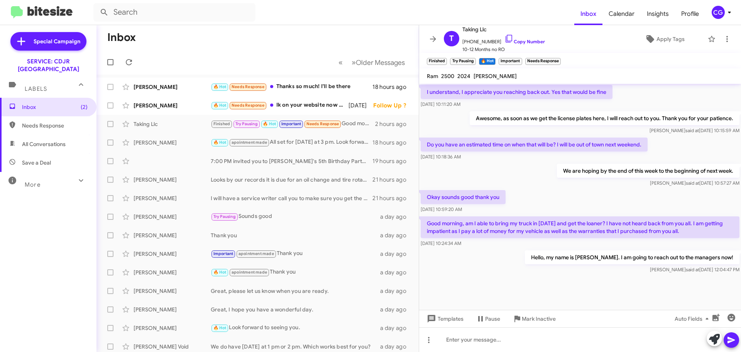
scroll to position [911, 0]
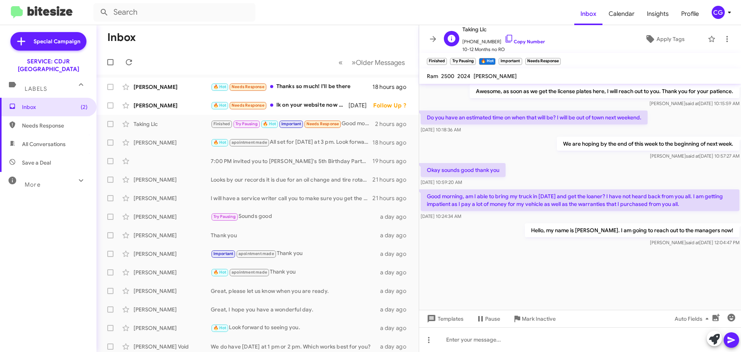
click at [474, 30] on span "Taking Llc" at bounding box center [504, 29] width 83 height 9
click at [473, 31] on span "Taking Llc" at bounding box center [504, 29] width 83 height 9
click at [472, 33] on span "Taking Llc" at bounding box center [504, 29] width 83 height 9
click at [471, 33] on span "Taking Llc" at bounding box center [504, 29] width 83 height 9
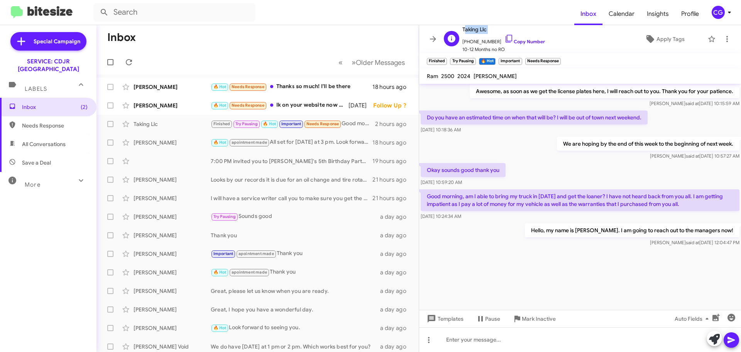
click at [471, 33] on span "Taking Llc" at bounding box center [504, 29] width 83 height 9
copy span "Taking Llc"
click at [484, 41] on span "+15714979944 Copy Number" at bounding box center [504, 40] width 83 height 12
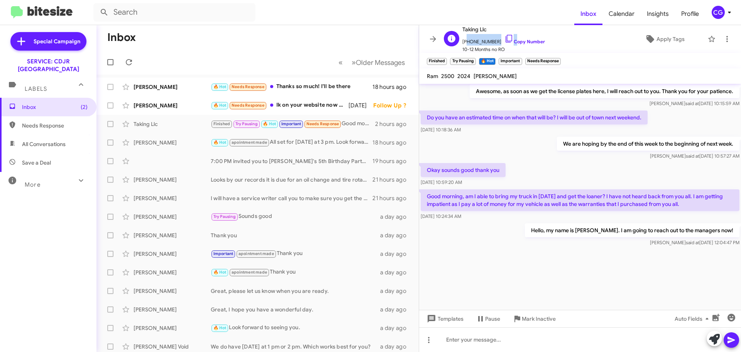
copy span "15714979944"
click at [723, 39] on icon at bounding box center [727, 38] width 9 height 9
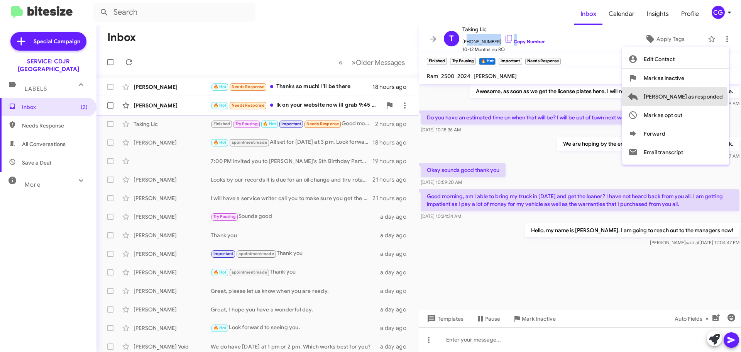
drag, startPoint x: 705, startPoint y: 99, endPoint x: 677, endPoint y: 100, distance: 28.2
click at [705, 100] on span "[PERSON_NAME] as responded" at bounding box center [683, 96] width 79 height 19
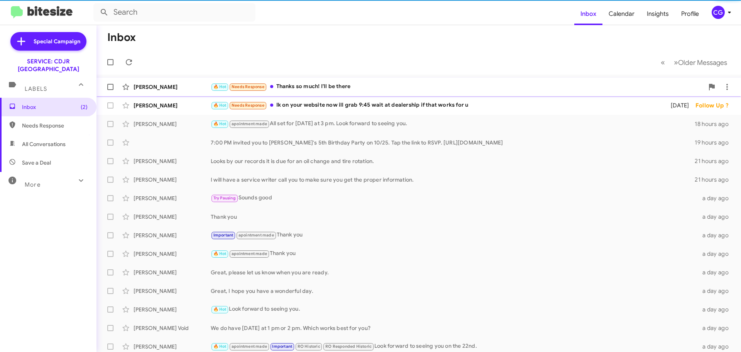
click at [350, 80] on div "Jason Jones 🔥 Hot Needs Response Thanks so much! I'll be there 18 hours ago" at bounding box center [419, 86] width 632 height 15
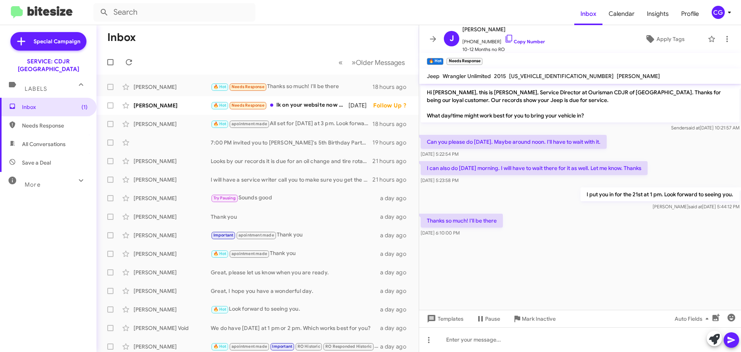
click at [538, 71] on mat-toolbar "Jeep Wrangler Unlimited 2015 1C4HJWFG9FL668328 MEGAN SCOTT" at bounding box center [580, 75] width 322 height 15
copy span "1C4HJWFG9FL668328"
click at [723, 42] on icon at bounding box center [727, 38] width 9 height 9
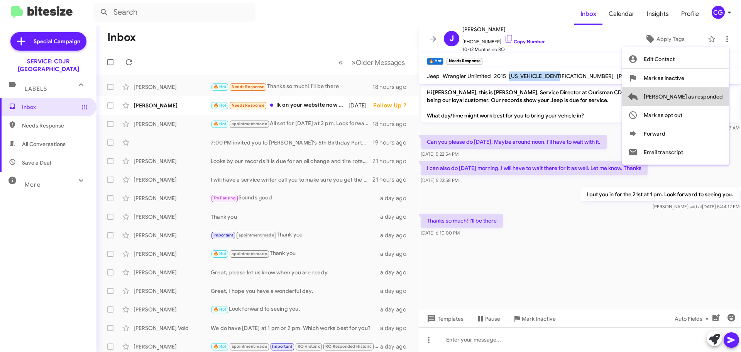
click at [717, 98] on span "[PERSON_NAME] as responded" at bounding box center [683, 96] width 79 height 19
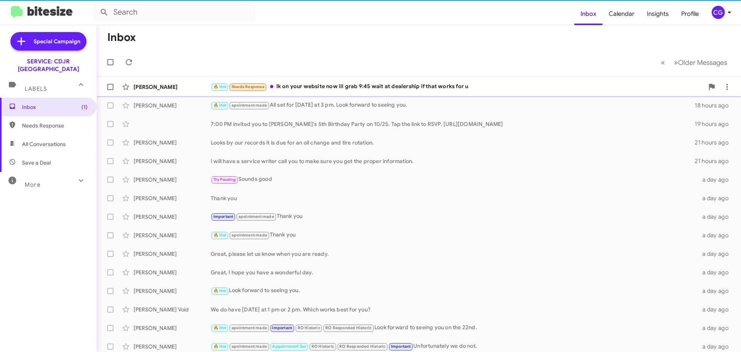
click at [314, 82] on div "🔥 Hot Needs Response Ik on your website now ill grab 9:45 wait at dealership if…" at bounding box center [457, 86] width 493 height 9
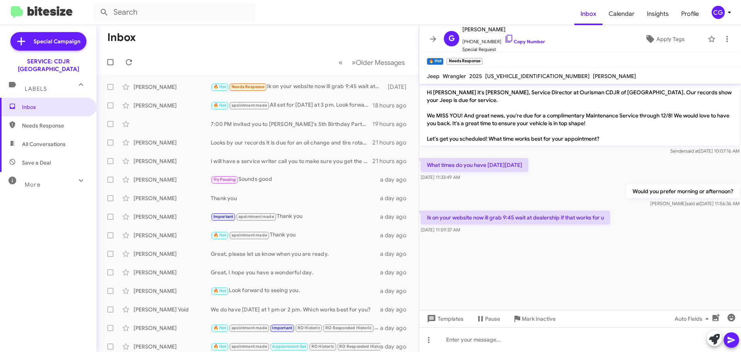
click at [504, 79] on span "1C4PJXAN3SW541848" at bounding box center [537, 76] width 105 height 7
drag, startPoint x: 505, startPoint y: 78, endPoint x: 510, endPoint y: 76, distance: 5.4
click at [510, 76] on span "1C4PJXAN3SW541848" at bounding box center [537, 76] width 105 height 7
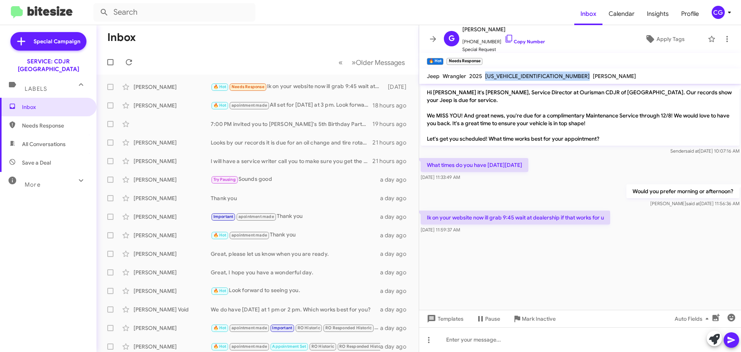
click at [510, 76] on span "1C4PJXAN3SW541848" at bounding box center [537, 76] width 105 height 7
copy span "1C4PJXAN3SW541848"
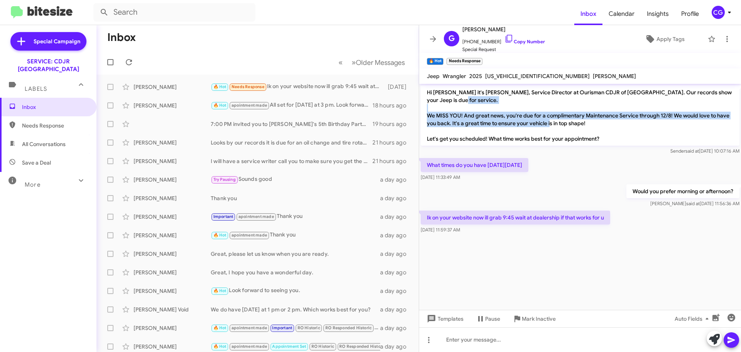
drag, startPoint x: 426, startPoint y: 105, endPoint x: 587, endPoint y: 115, distance: 161.3
click at [587, 115] on p "Hi Glenn it's Josh Colwell, Service Director at Ourisman CDJR of Clarksville. O…" at bounding box center [580, 115] width 319 height 60
copy p "We MISS YOU! And great news, you're due for a complimentary Maintenance Service…"
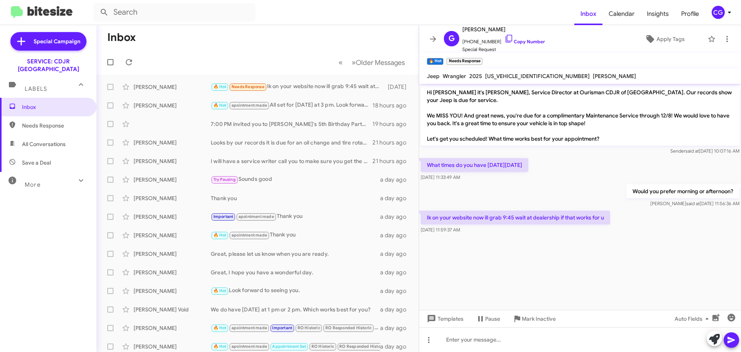
click at [502, 75] on span "1C4PJXAN3SW541848" at bounding box center [537, 76] width 105 height 7
copy span "1C4PJXAN3SW541848"
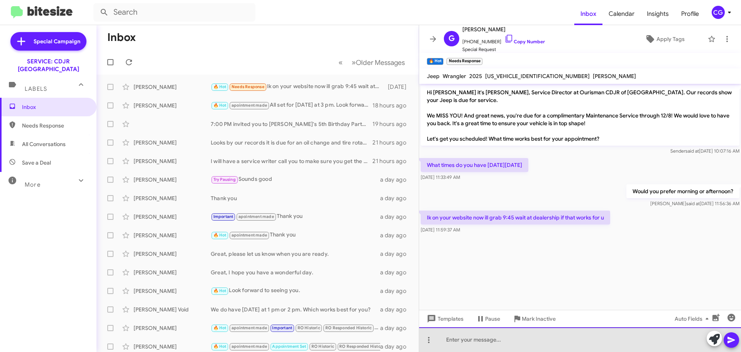
click at [497, 341] on div at bounding box center [580, 339] width 322 height 25
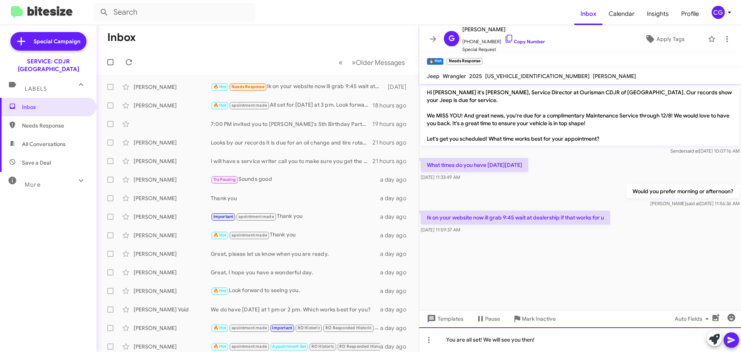
click at [740, 344] on div "You are all set! We will see you then!" at bounding box center [580, 339] width 322 height 25
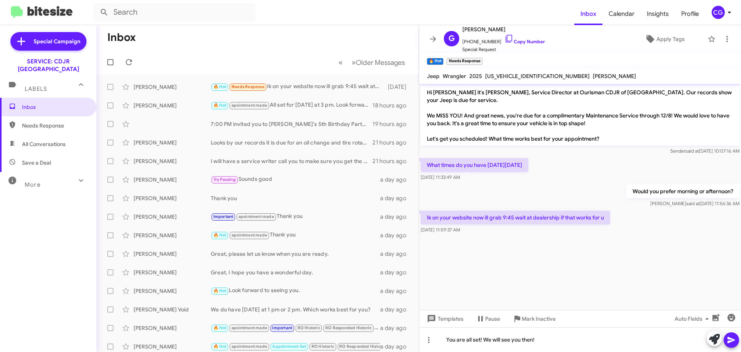
click at [738, 342] on button at bounding box center [731, 339] width 15 height 15
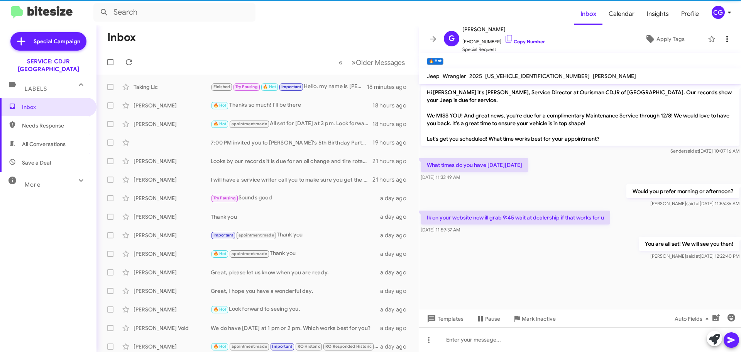
click at [726, 32] on mat-toolbar "G Glenn Hansen +14109175793 Copy Number Special Request Apply Tags" at bounding box center [580, 39] width 322 height 28
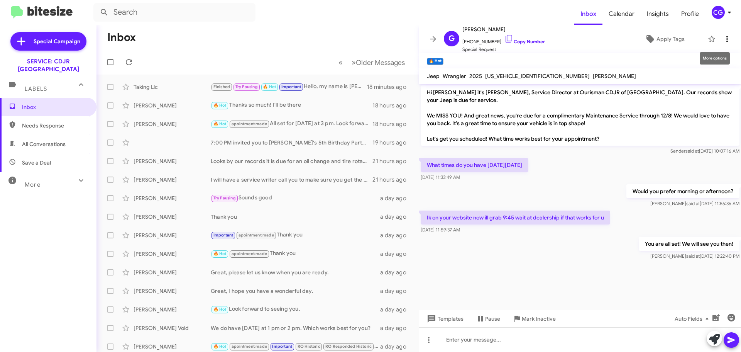
click at [723, 36] on icon at bounding box center [727, 38] width 9 height 9
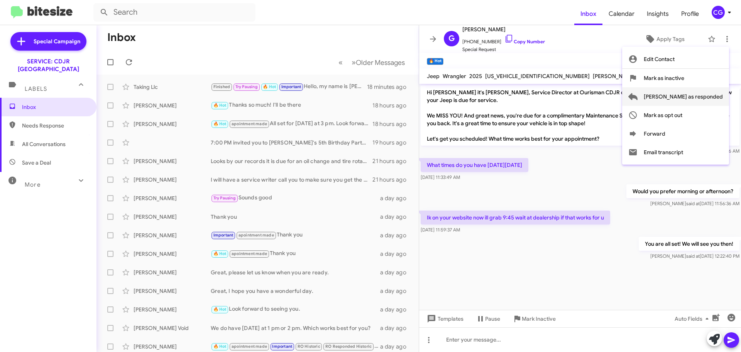
click at [714, 95] on span "[PERSON_NAME] as responded" at bounding box center [683, 96] width 79 height 19
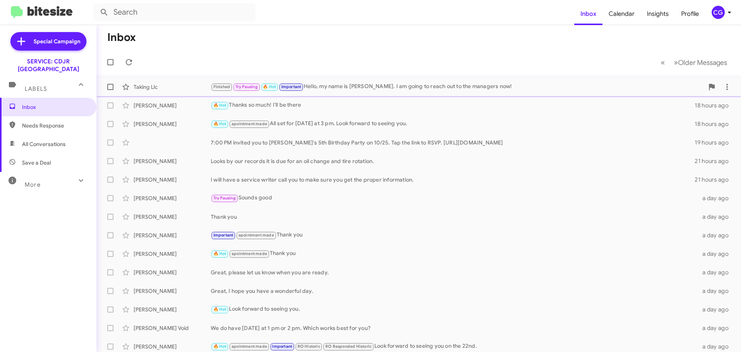
click at [359, 80] on div "Taking Llc Finished Try Pausing 🔥 Hot Important Hello, my name is Carmen. I am …" at bounding box center [419, 86] width 632 height 15
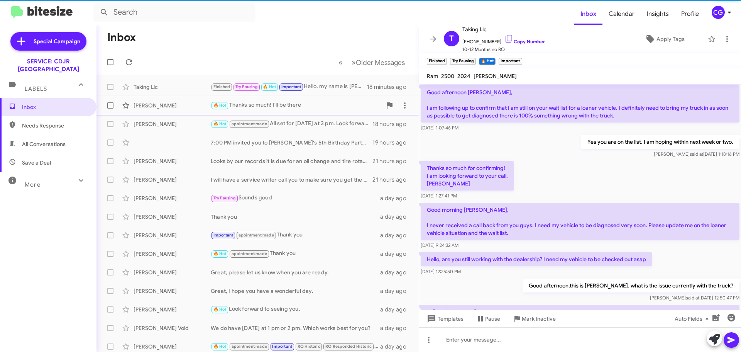
scroll to position [469, 0]
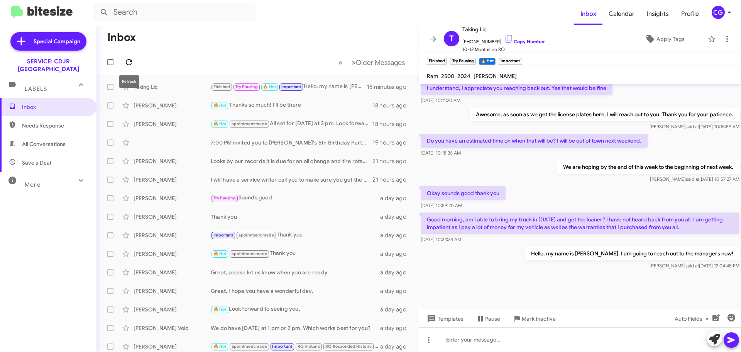
click at [129, 62] on icon at bounding box center [128, 62] width 9 height 9
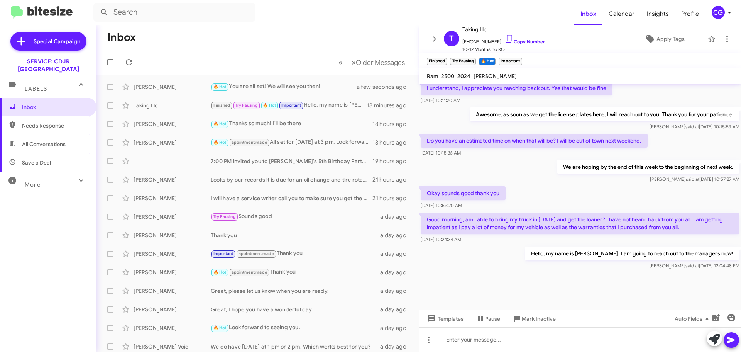
click at [726, 15] on icon at bounding box center [729, 12] width 9 height 9
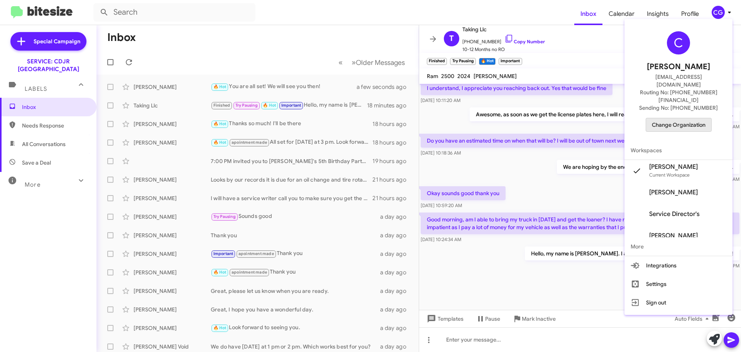
click at [690, 118] on span "Change Organization" at bounding box center [679, 124] width 54 height 13
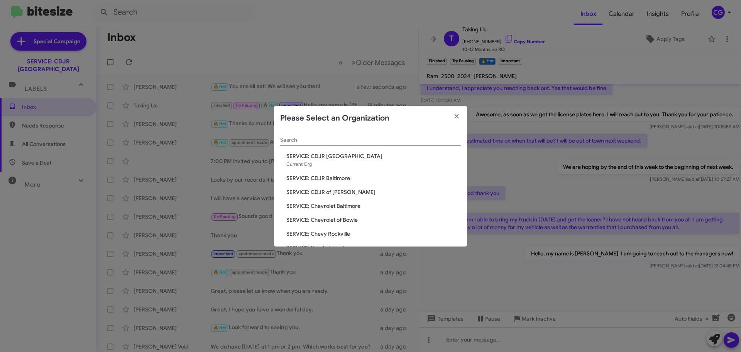
click at [330, 190] on span "SERVICE: CDJR of [PERSON_NAME]" at bounding box center [374, 192] width 175 height 8
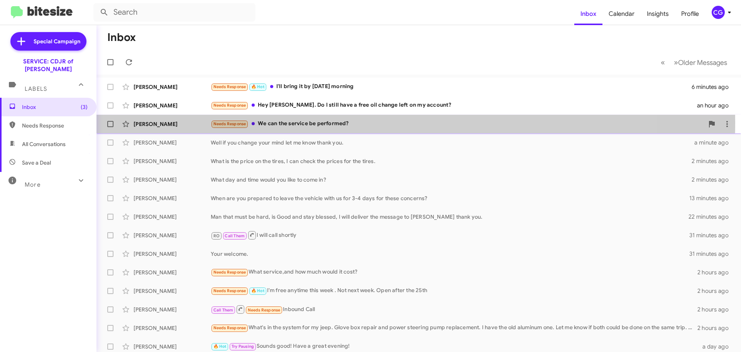
click at [255, 122] on div "Needs Response We can the service be performed?" at bounding box center [457, 123] width 493 height 9
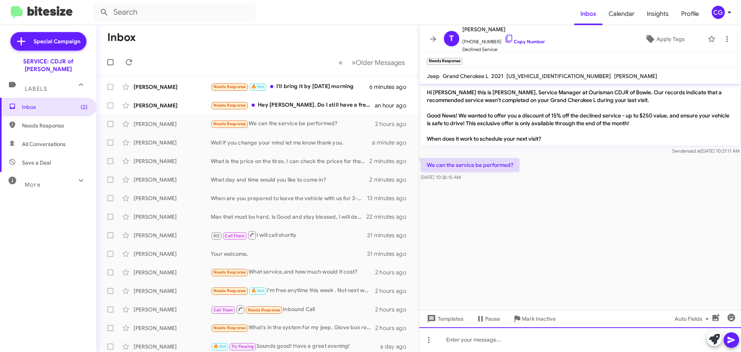
click at [460, 348] on div at bounding box center [580, 339] width 322 height 25
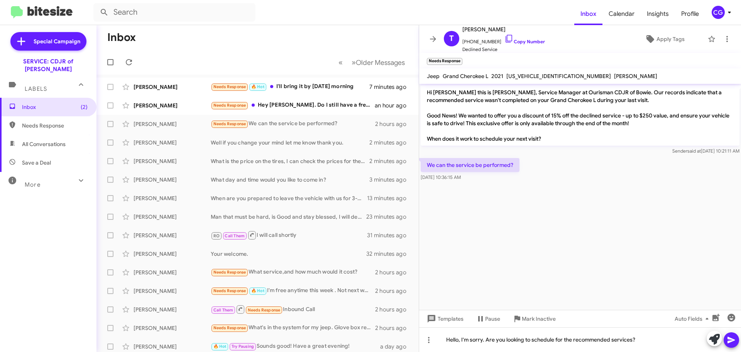
click at [735, 343] on icon at bounding box center [731, 339] width 9 height 9
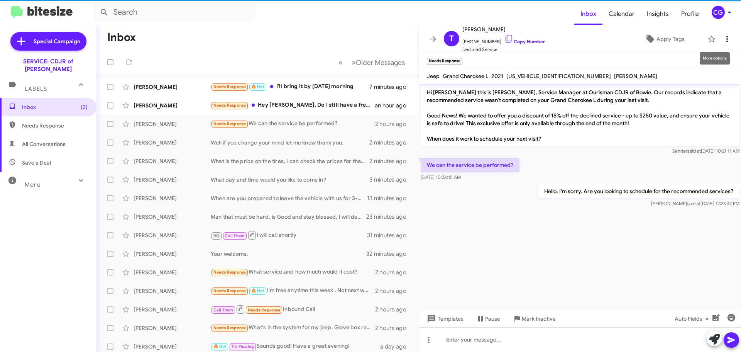
click at [720, 32] on button at bounding box center [727, 38] width 15 height 15
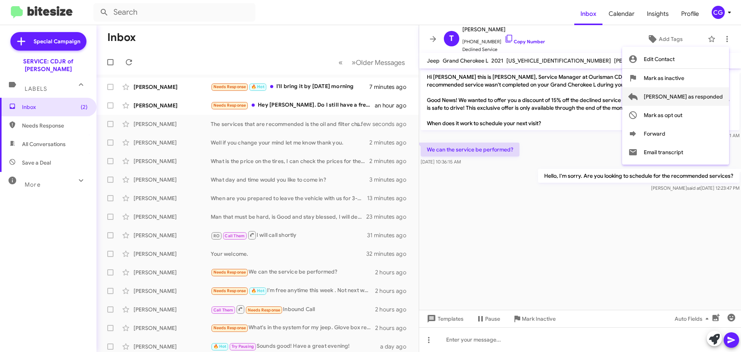
click at [713, 95] on span "[PERSON_NAME] as responded" at bounding box center [683, 96] width 79 height 19
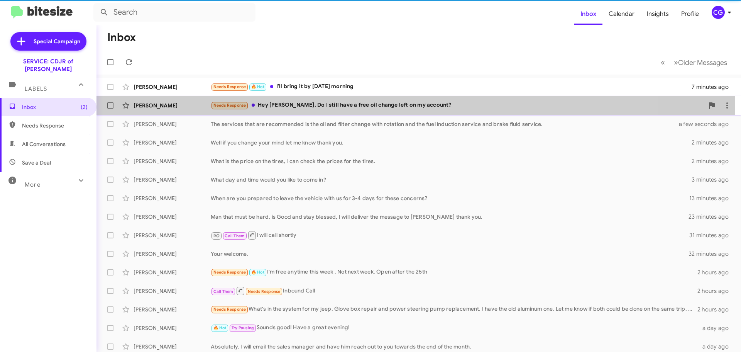
drag, startPoint x: 354, startPoint y: 106, endPoint x: 368, endPoint y: 107, distance: 14.7
click at [353, 106] on div "Needs Response Hey [PERSON_NAME]. Do I still have a free oil change left on my …" at bounding box center [457, 105] width 493 height 9
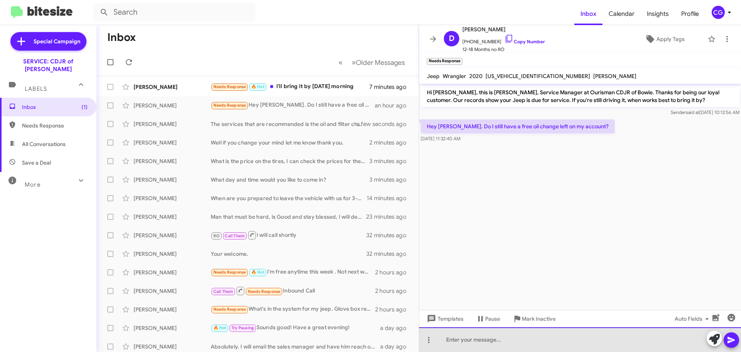
click at [589, 338] on div at bounding box center [580, 339] width 322 height 25
